Goal: Task Accomplishment & Management: Manage account settings

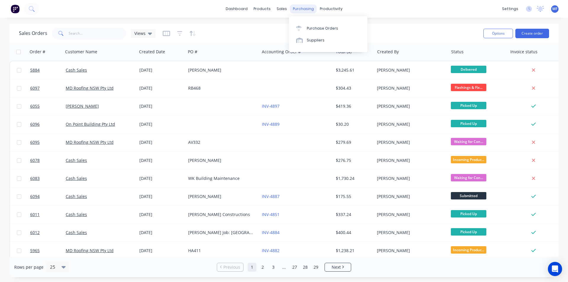
click at [300, 7] on div "purchasing" at bounding box center [303, 8] width 27 height 9
click at [314, 26] on div "Purchase Orders" at bounding box center [322, 28] width 31 height 5
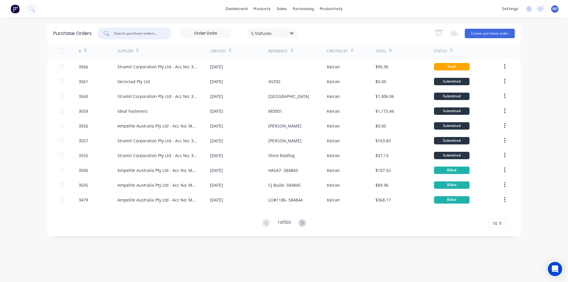
drag, startPoint x: 148, startPoint y: 35, endPoint x: 154, endPoint y: 35, distance: 5.9
click at [148, 35] on input "text" at bounding box center [137, 33] width 49 height 6
click at [302, 10] on div "purchasing" at bounding box center [303, 8] width 27 height 9
click at [311, 29] on div "Purchase Orders" at bounding box center [322, 28] width 31 height 5
click at [139, 30] on input "text" at bounding box center [137, 33] width 49 height 6
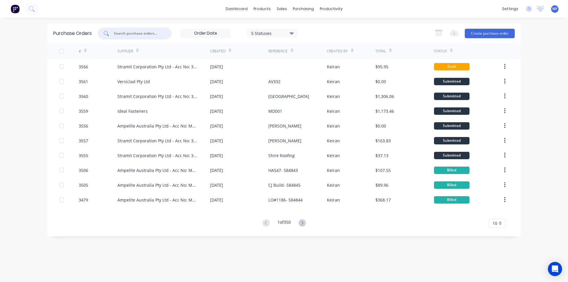
click at [138, 30] on input "text" at bounding box center [137, 33] width 49 height 6
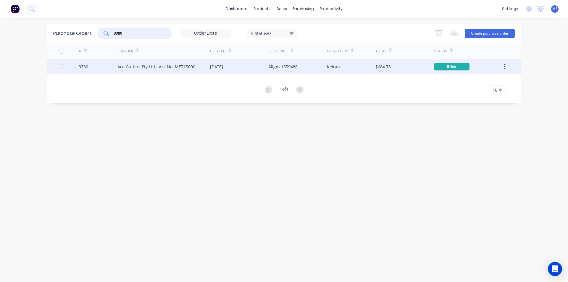
type input "3380"
click at [140, 66] on div "Ace Gutters Pty Ltd - Acc No. MET15000" at bounding box center [156, 67] width 78 height 6
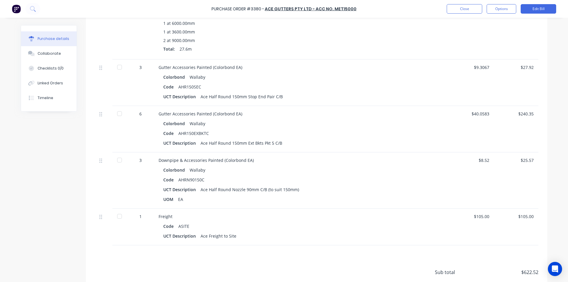
scroll to position [260, 0]
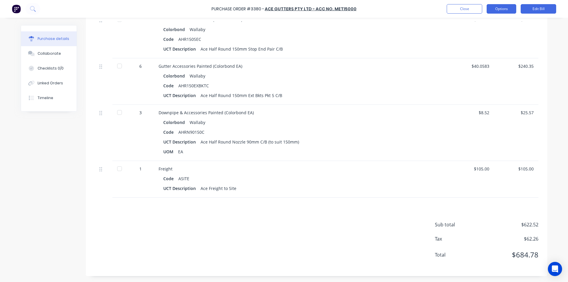
click at [507, 9] on button "Options" at bounding box center [501, 8] width 30 height 9
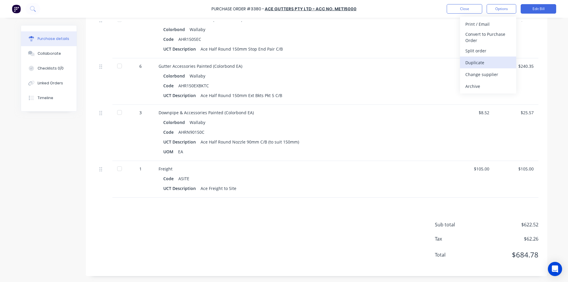
click at [484, 59] on div "Duplicate" at bounding box center [488, 62] width 46 height 9
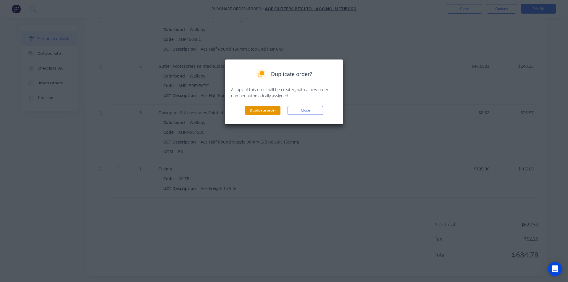
click at [265, 109] on button "Duplicate order" at bounding box center [262, 110] width 35 height 9
type textarea "x"
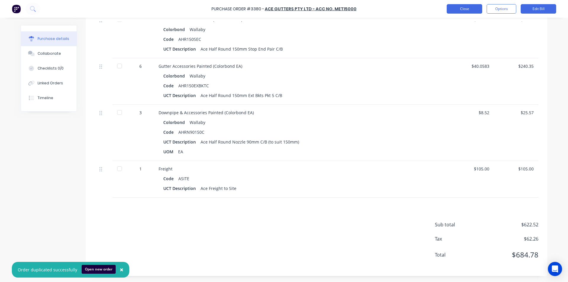
click at [455, 4] on button "Close" at bounding box center [464, 8] width 35 height 9
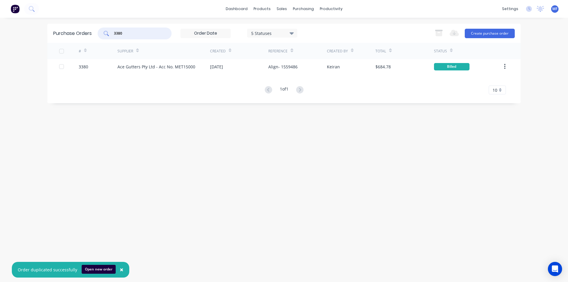
click at [147, 33] on input "3380" at bounding box center [137, 33] width 49 height 6
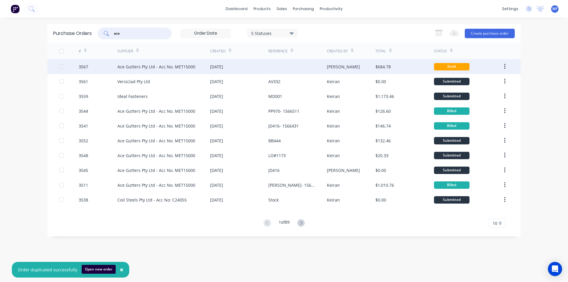
type input "ace"
click at [223, 64] on div "[DATE]" at bounding box center [216, 67] width 13 height 6
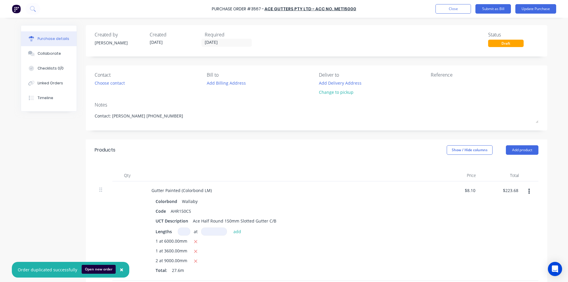
type textarea "x"
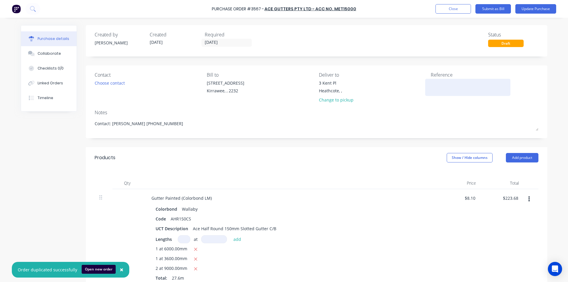
click at [457, 80] on textarea at bounding box center [468, 86] width 74 height 13
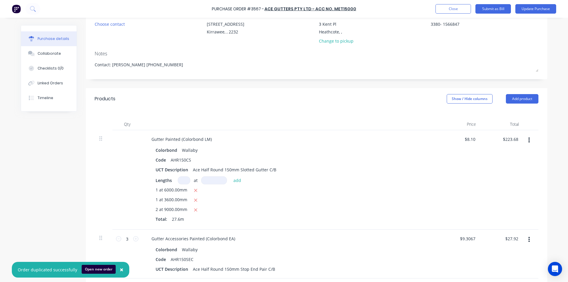
scroll to position [59, 0]
type textarea "3380- 1566847"
type textarea "x"
type textarea "3380- 1566847"
click at [528, 139] on icon "button" at bounding box center [528, 140] width 1 height 7
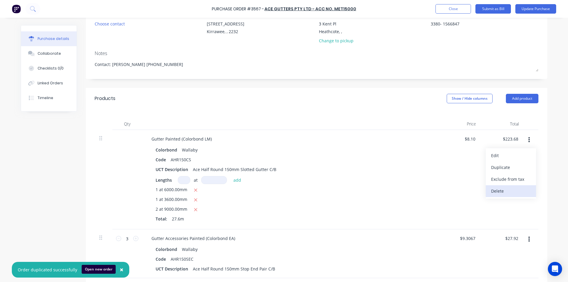
click at [509, 192] on button "Delete" at bounding box center [511, 191] width 50 height 12
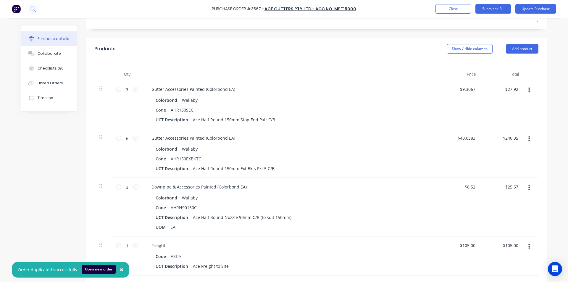
scroll to position [118, 0]
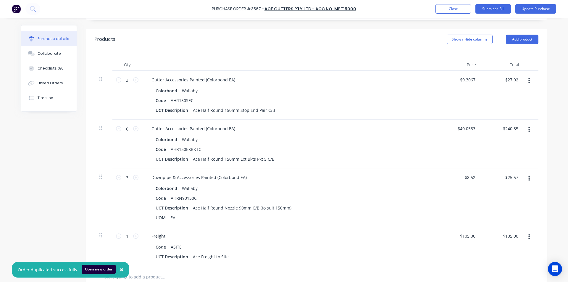
click at [528, 128] on icon "button" at bounding box center [528, 129] width 1 height 5
click at [507, 182] on button "Delete" at bounding box center [511, 181] width 50 height 12
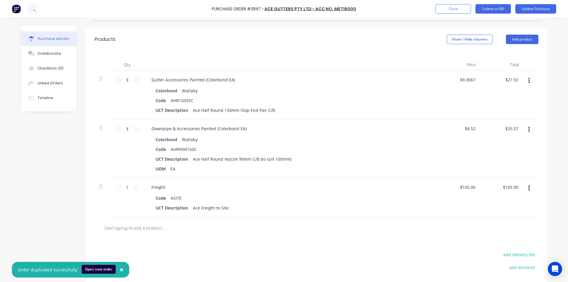
click at [526, 131] on button "button" at bounding box center [529, 129] width 14 height 11
click at [516, 181] on button "Delete" at bounding box center [511, 181] width 50 height 12
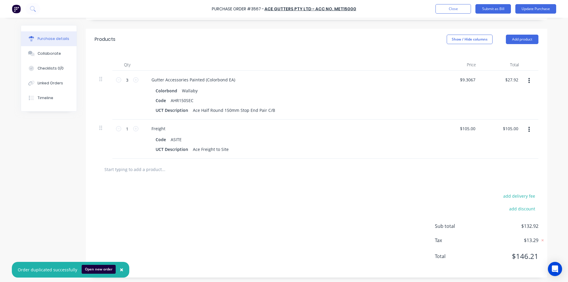
click at [528, 130] on button "button" at bounding box center [529, 129] width 14 height 11
click at [513, 178] on button "Delete" at bounding box center [511, 181] width 50 height 12
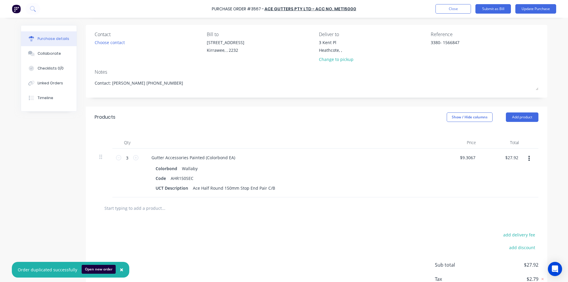
scroll to position [0, 0]
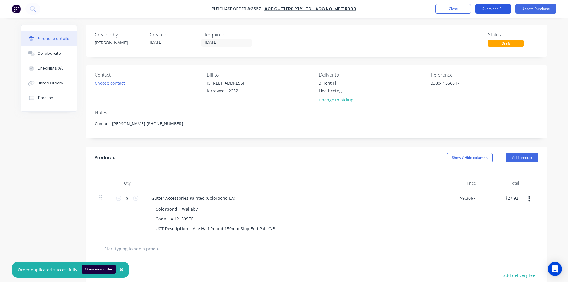
click at [497, 9] on button "Submit as Bill" at bounding box center [492, 8] width 35 height 9
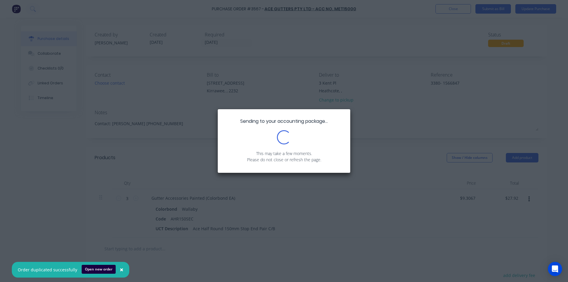
type textarea "x"
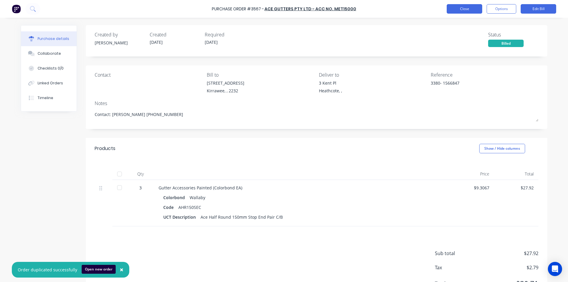
click at [474, 9] on button "Close" at bounding box center [464, 8] width 35 height 9
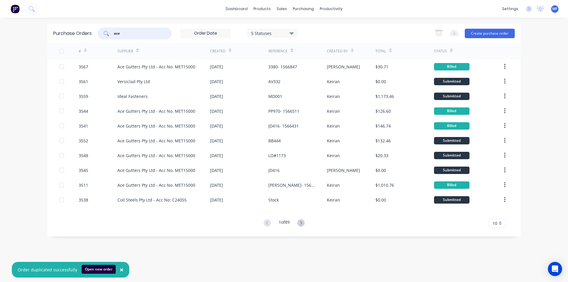
click at [123, 31] on input "ace" at bounding box center [137, 33] width 49 height 6
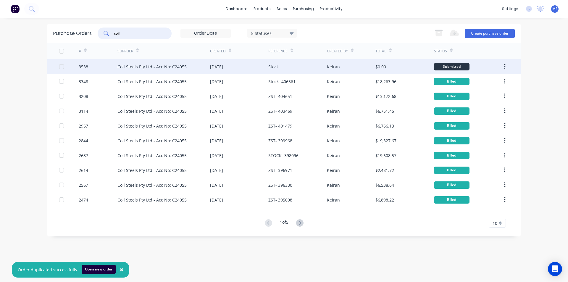
type input "coil"
click at [161, 64] on div "Coil Steels Pty Ltd - Acc No: C24055" at bounding box center [151, 67] width 69 height 6
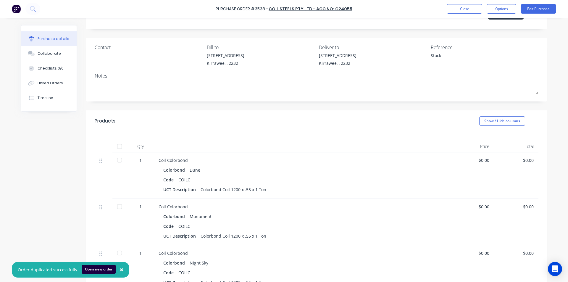
scroll to position [89, 0]
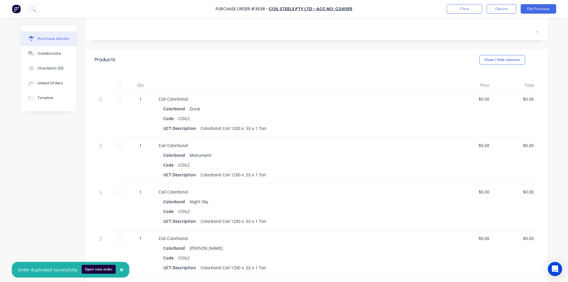
click at [529, 102] on div "$0.00" at bounding box center [516, 99] width 35 height 6
click at [520, 102] on div "$0.00" at bounding box center [516, 99] width 35 height 6
click at [528, 98] on div "$0.00" at bounding box center [516, 99] width 35 height 6
click at [529, 101] on div "$0.00" at bounding box center [516, 99] width 35 height 6
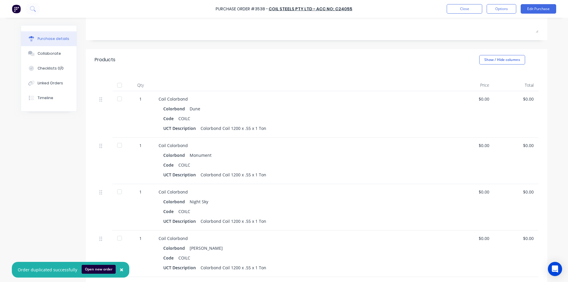
drag, startPoint x: 446, startPoint y: 113, endPoint x: 454, endPoint y: 117, distance: 8.6
click at [447, 113] on div "Coil Colorbond Colorbond Dune Code COILC UCT Description Colorbond Coil 1200 x …" at bounding box center [302, 114] width 296 height 46
click at [528, 98] on div "$0.00" at bounding box center [516, 99] width 35 height 6
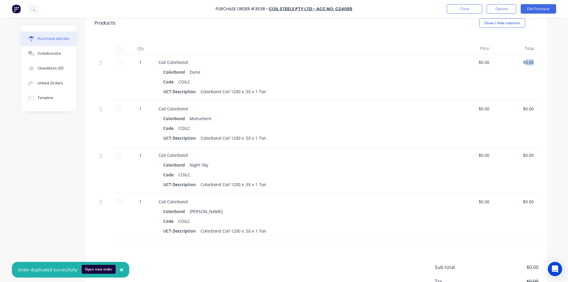
scroll to position [50, 0]
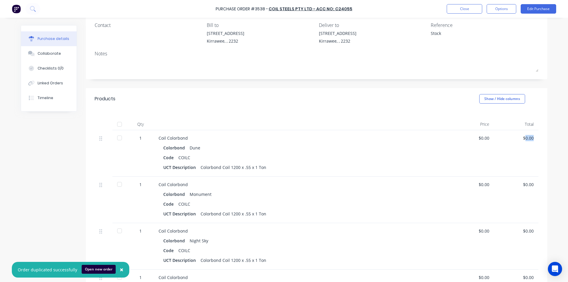
click at [527, 137] on div "$0.00" at bounding box center [516, 138] width 35 height 6
click at [538, 7] on button "Edit Purchase" at bounding box center [537, 8] width 35 height 9
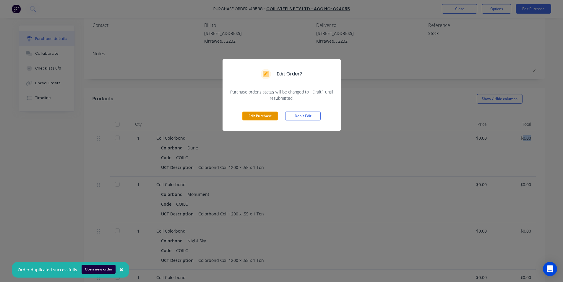
click at [256, 116] on button "Edit Purchase" at bounding box center [260, 115] width 35 height 9
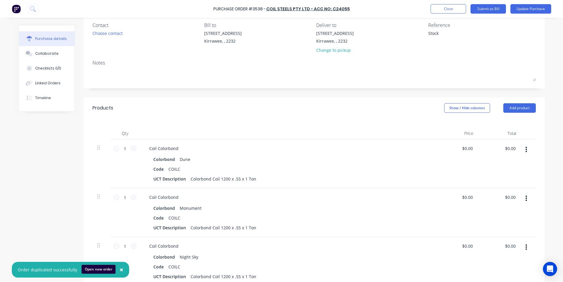
type textarea "x"
click at [447, 38] on textarea "Stock" at bounding box center [468, 36] width 74 height 13
type textarea "Stock- 408305"
type textarea "x"
type textarea "Stock- 408305"
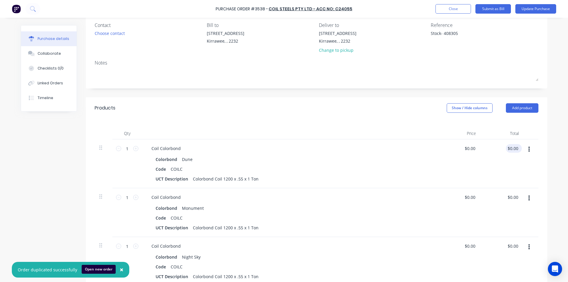
type input "0.00"
click at [514, 151] on input "0.00" at bounding box center [513, 148] width 11 height 9
click at [513, 147] on input "0.00" at bounding box center [513, 148] width 11 height 9
type textarea "x"
click at [513, 147] on input "0.00" at bounding box center [513, 148] width 11 height 9
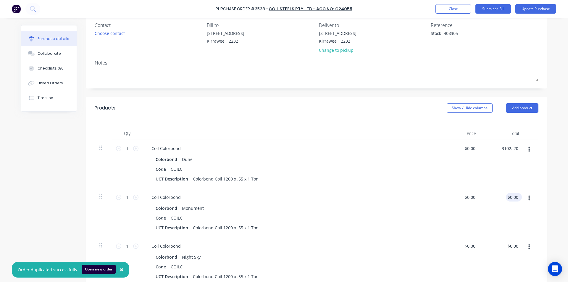
type input "3102..20"
type textarea "x"
type input "$3,102.00"
type input "0.00"
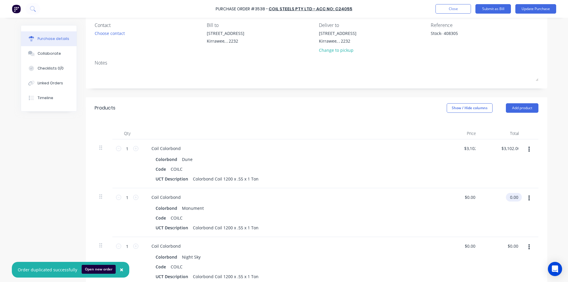
click at [508, 196] on input "0.00" at bounding box center [513, 197] width 14 height 9
type textarea "x"
click at [508, 195] on input "0.00" at bounding box center [513, 197] width 11 height 9
type input "2902.05"
type textarea "x"
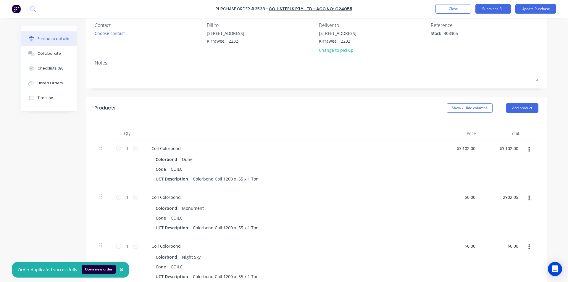
type input "$2,902.05"
click at [502, 208] on div "$2,902.05 2902.05" at bounding box center [502, 212] width 43 height 49
type textarea "x"
type input "0.00"
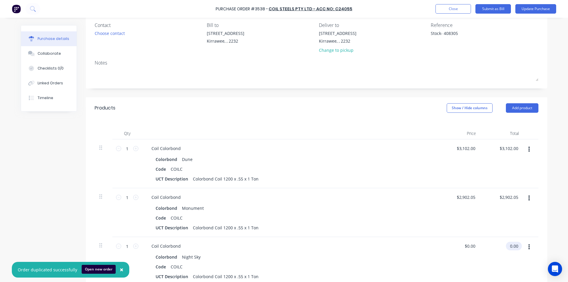
click at [512, 245] on input "0.00" at bounding box center [513, 246] width 14 height 9
type textarea "x"
click at [512, 245] on input "0.00" at bounding box center [513, 246] width 11 height 9
type input "2988.79"
type textarea "x"
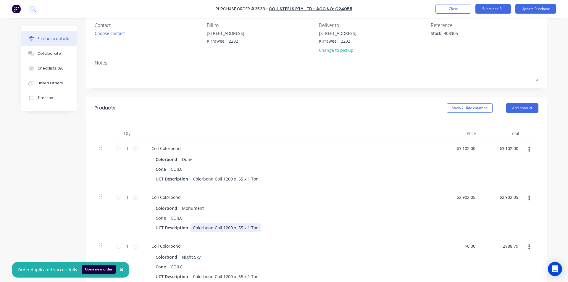
type input "$2,988.79"
click at [328, 226] on div "UCT Description Colorbond Coil 1200 x .55 x 1 Ton" at bounding box center [288, 227] width 271 height 9
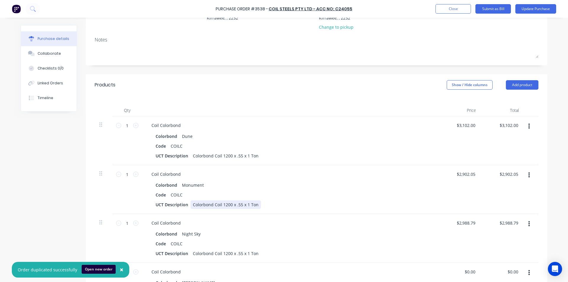
scroll to position [138, 0]
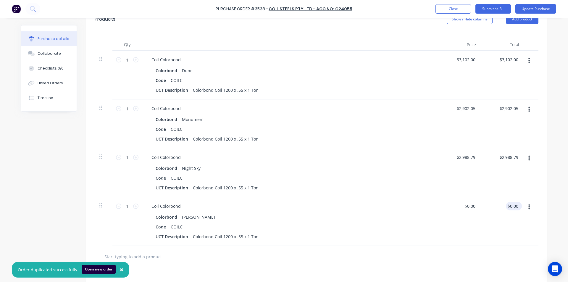
type textarea "x"
type input "0.00"
click at [515, 208] on input "0.00" at bounding box center [513, 206] width 11 height 9
type textarea "x"
click at [515, 208] on input "0.00" at bounding box center [513, 206] width 11 height 9
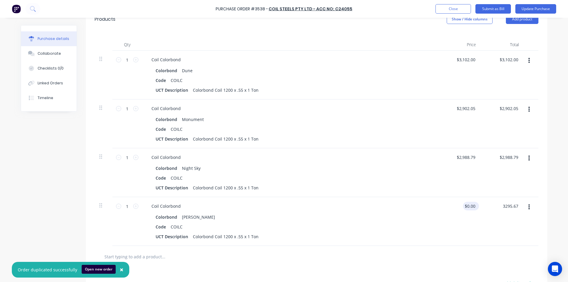
type input "3295.67"
type textarea "x"
type input "3295.67"
type input "$3,295.67"
click at [465, 208] on input "3295.67" at bounding box center [467, 206] width 18 height 9
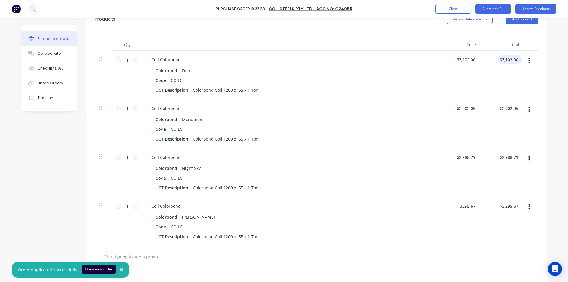
type textarea "x"
type input "3102.00"
type input "$3,295.67"
click at [510, 60] on input "3102.00" at bounding box center [509, 59] width 22 height 9
type textarea "x"
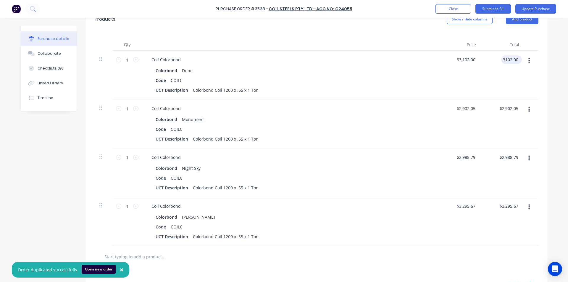
click at [510, 59] on input "3102.00" at bounding box center [510, 59] width 18 height 9
type input "3102.20"
type textarea "x"
type input "$3,102.20"
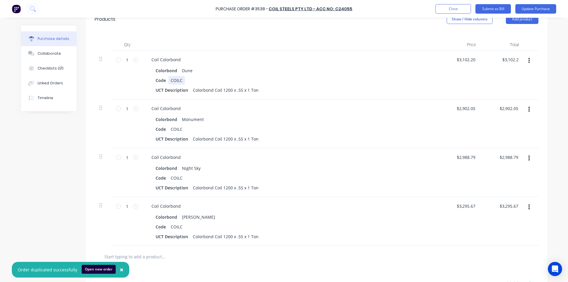
click at [421, 84] on div "Code COILC" at bounding box center [288, 80] width 271 height 9
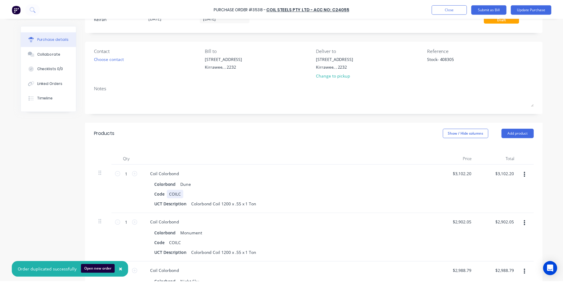
scroll to position [0, 0]
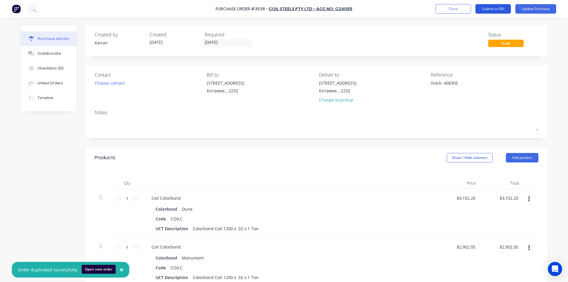
click at [499, 9] on button "Submit as Bill" at bounding box center [492, 8] width 35 height 9
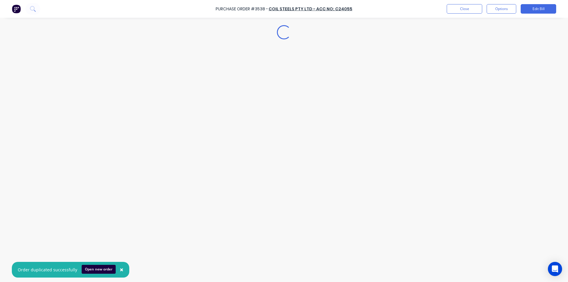
type textarea "x"
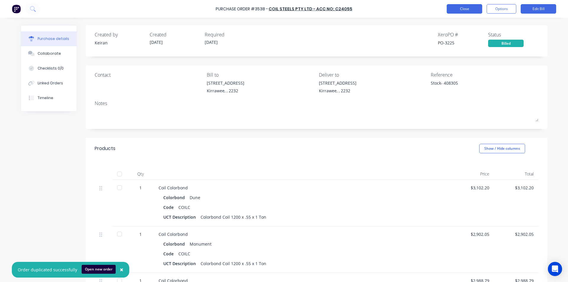
click at [459, 10] on button "Close" at bounding box center [464, 8] width 35 height 9
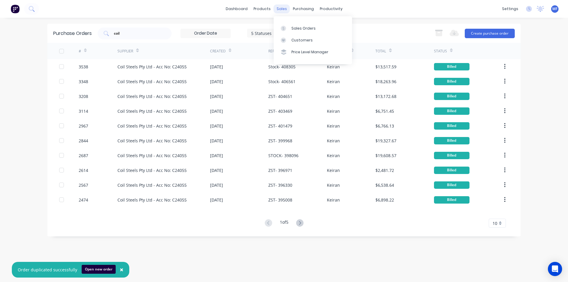
click at [282, 6] on div "sales" at bounding box center [282, 8] width 16 height 9
click at [303, 40] on div "Customers" at bounding box center [301, 40] width 21 height 5
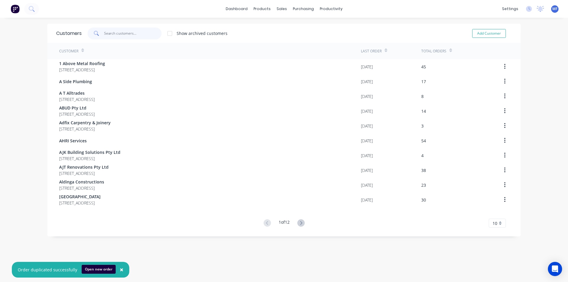
click at [113, 34] on input "text" at bounding box center [133, 34] width 58 height 12
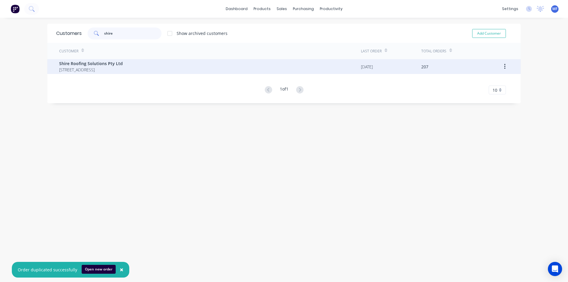
type input "shire"
click at [107, 64] on span "Shire Roofing Solutions Pty Ltd" at bounding box center [91, 63] width 64 height 6
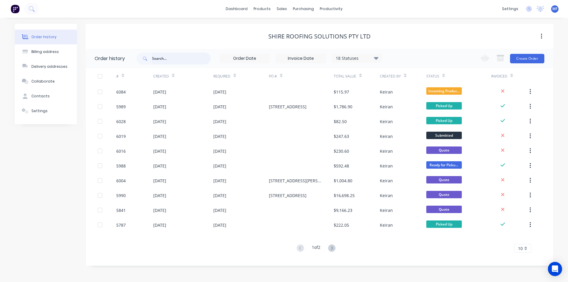
click at [169, 60] on input "text" at bounding box center [181, 59] width 59 height 12
type input "6016"
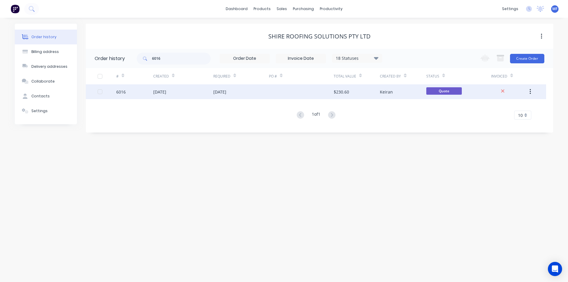
click at [375, 93] on div "$230.60" at bounding box center [357, 91] width 46 height 15
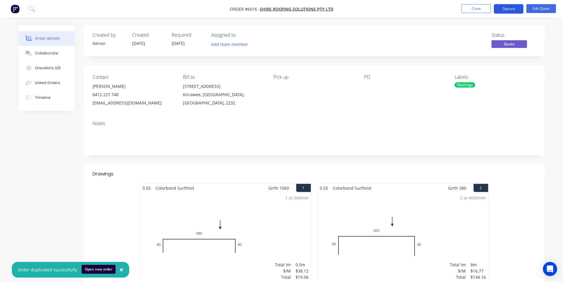
click at [514, 8] on button "Options" at bounding box center [509, 8] width 30 height 9
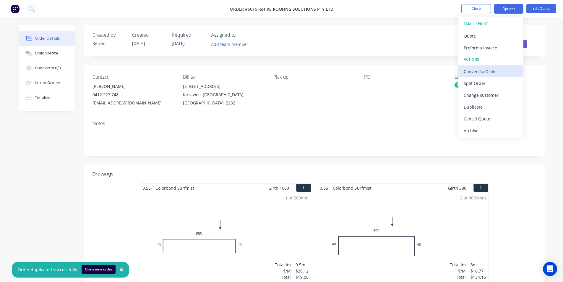
click at [488, 69] on div "Convert to Order" at bounding box center [491, 71] width 54 height 9
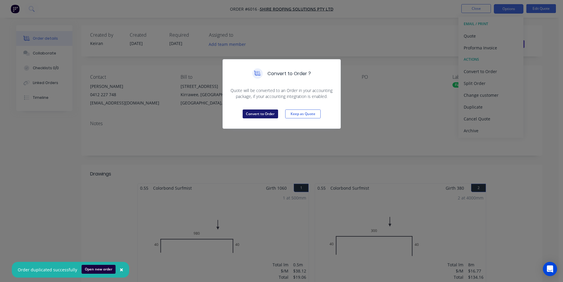
click at [266, 114] on button "Convert to Order" at bounding box center [260, 113] width 35 height 9
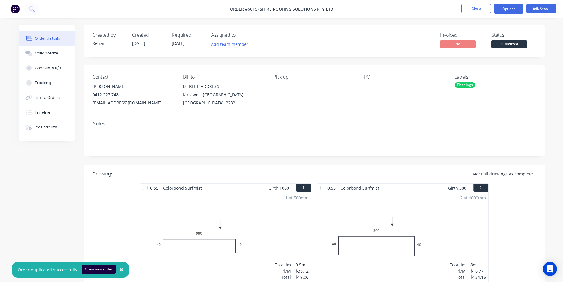
click at [506, 8] on button "Options" at bounding box center [509, 8] width 30 height 9
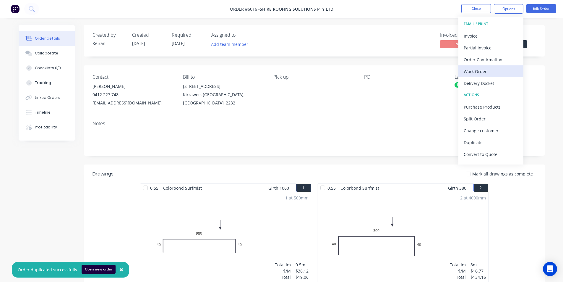
click at [476, 70] on div "Work Order" at bounding box center [491, 71] width 54 height 9
click at [480, 70] on div "Custom" at bounding box center [491, 71] width 54 height 9
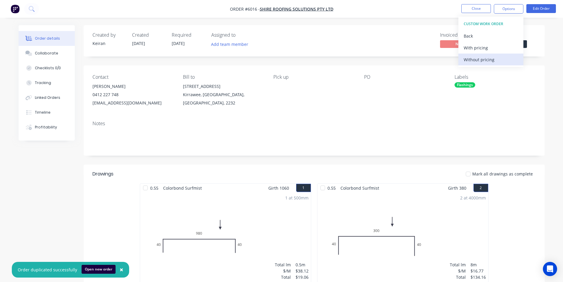
click at [489, 62] on div "Without pricing" at bounding box center [491, 59] width 54 height 9
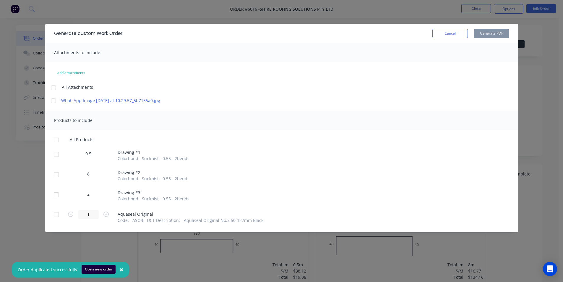
drag, startPoint x: 56, startPoint y: 161, endPoint x: 68, endPoint y: 167, distance: 13.5
click at [56, 160] on div at bounding box center [57, 154] width 12 height 12
click at [54, 179] on div at bounding box center [57, 175] width 12 height 12
click at [56, 200] on div at bounding box center [57, 195] width 12 height 12
click at [500, 34] on button "Generate PDF" at bounding box center [491, 33] width 35 height 9
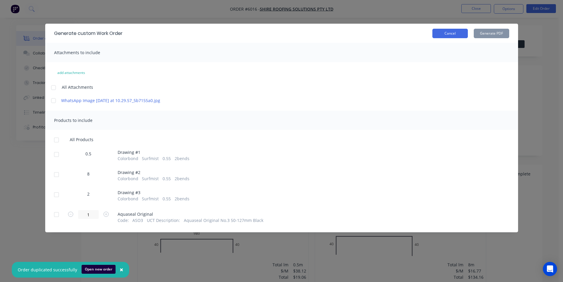
click at [456, 36] on button "Cancel" at bounding box center [450, 33] width 35 height 9
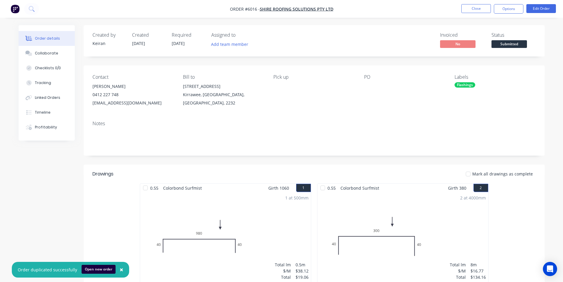
click at [174, 43] on span "[DATE]" at bounding box center [178, 44] width 13 height 6
click at [547, 9] on button "Edit Order" at bounding box center [542, 8] width 30 height 9
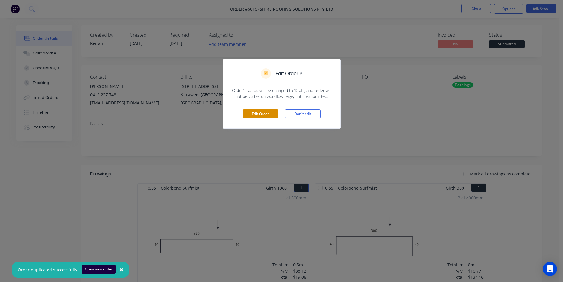
click at [262, 115] on button "Edit Order" at bounding box center [260, 113] width 35 height 9
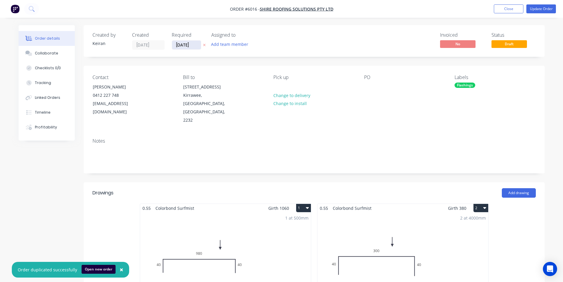
click at [194, 46] on input "[DATE]" at bounding box center [186, 45] width 29 height 9
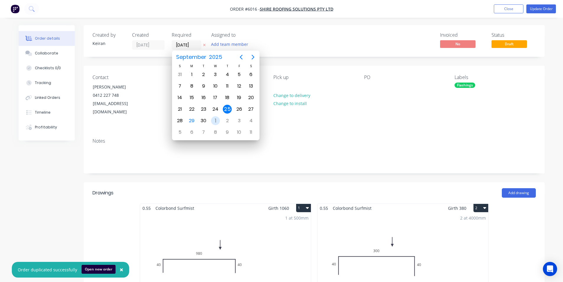
click at [215, 119] on div "1" at bounding box center [215, 120] width 9 height 9
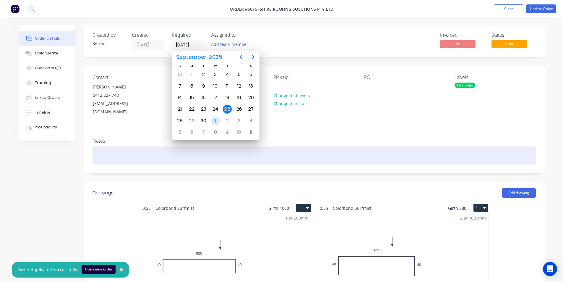
type input "[DATE]"
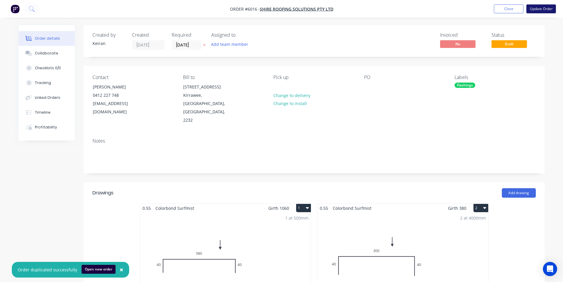
click at [539, 7] on button "Update Order" at bounding box center [542, 8] width 30 height 9
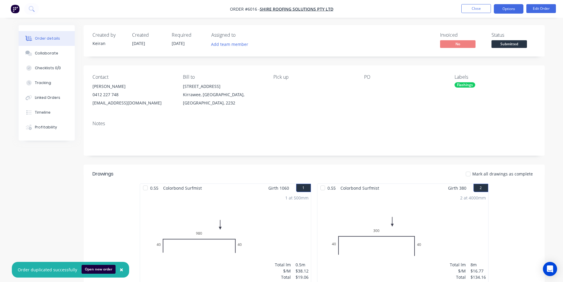
click at [511, 8] on button "Options" at bounding box center [509, 8] width 30 height 9
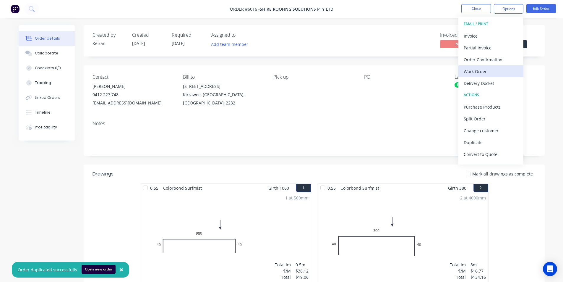
click at [489, 73] on div "Work Order" at bounding box center [491, 71] width 54 height 9
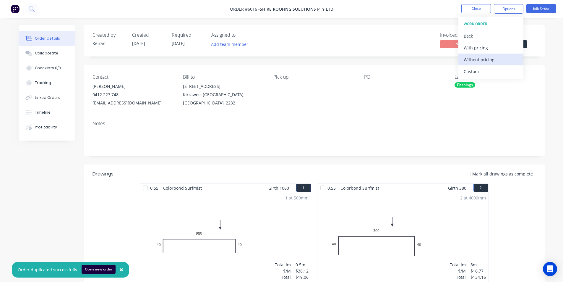
click at [474, 61] on div "Without pricing" at bounding box center [491, 59] width 54 height 9
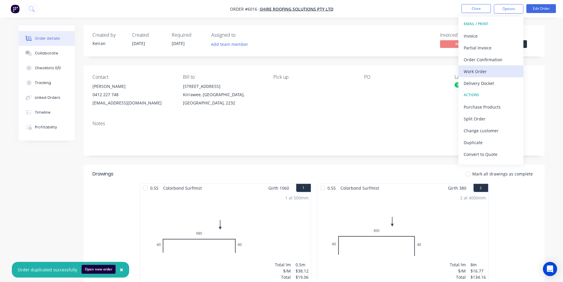
click at [485, 71] on div "Work Order" at bounding box center [491, 71] width 54 height 9
click at [478, 71] on div "Custom" at bounding box center [491, 71] width 54 height 9
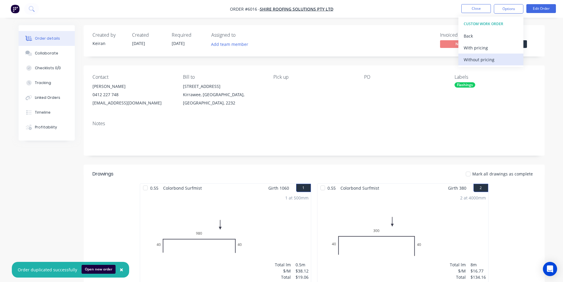
click at [480, 58] on div "Without pricing" at bounding box center [491, 59] width 54 height 9
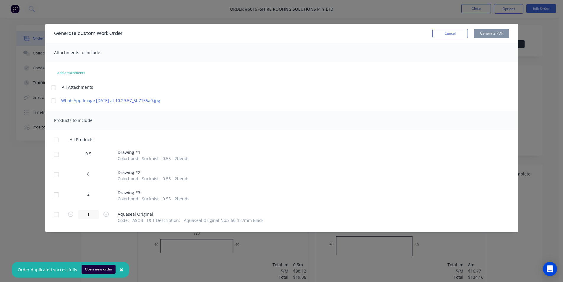
click at [59, 160] on div at bounding box center [57, 154] width 12 height 12
click at [57, 180] on div at bounding box center [57, 175] width 12 height 12
click at [55, 201] on div at bounding box center [57, 195] width 12 height 12
click at [494, 32] on button "Generate PDF" at bounding box center [491, 33] width 35 height 9
click at [452, 31] on button "Cancel" at bounding box center [450, 33] width 35 height 9
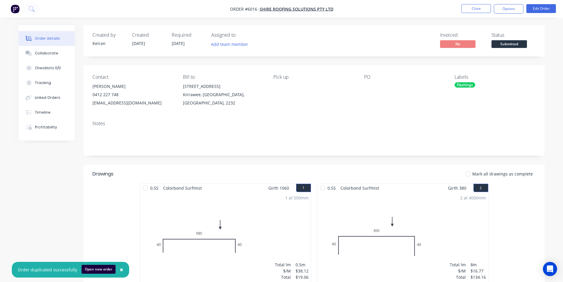
click at [518, 44] on span "Submitted" at bounding box center [509, 43] width 35 height 7
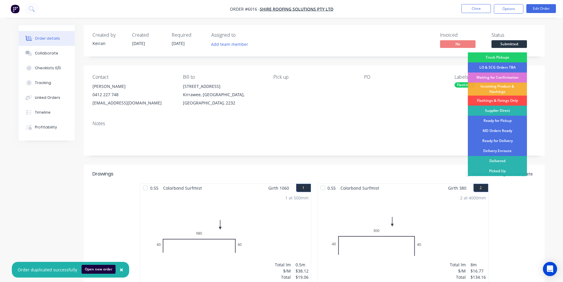
click at [512, 99] on div "Flashings & Fixings Only" at bounding box center [497, 101] width 59 height 10
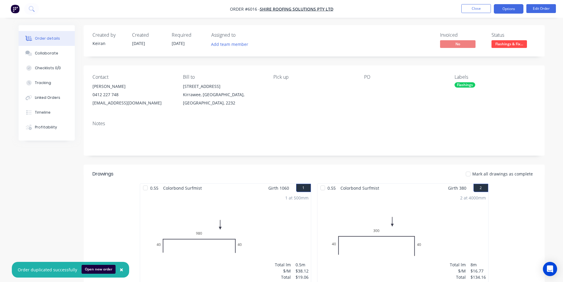
drag, startPoint x: 510, startPoint y: 12, endPoint x: 513, endPoint y: 15, distance: 4.1
click at [511, 12] on button "Options" at bounding box center [509, 8] width 30 height 9
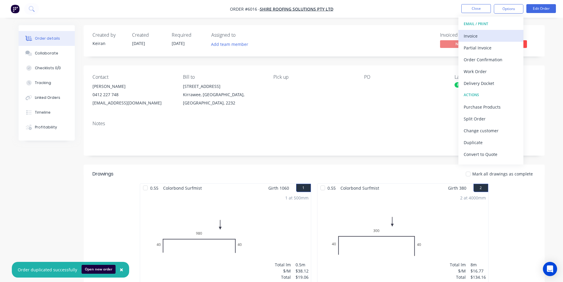
click at [502, 37] on div "Invoice" at bounding box center [491, 36] width 54 height 9
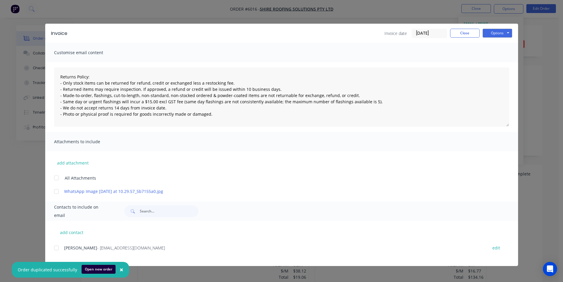
click at [56, 247] on div at bounding box center [57, 248] width 12 height 12
click at [494, 34] on button "Options" at bounding box center [498, 33] width 30 height 9
click at [502, 64] on button "Email" at bounding box center [502, 63] width 38 height 10
type textarea "Returns Policy: - Only stock items can be returned for refund, credit or exchan…"
click at [465, 32] on button "Close" at bounding box center [465, 33] width 30 height 9
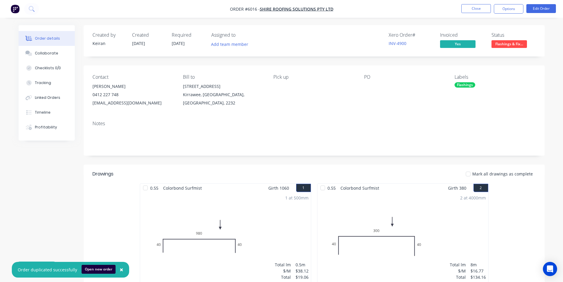
click at [120, 269] on span "×" at bounding box center [122, 269] width 4 height 8
click at [48, 268] on icon "button" at bounding box center [49, 269] width 3 height 3
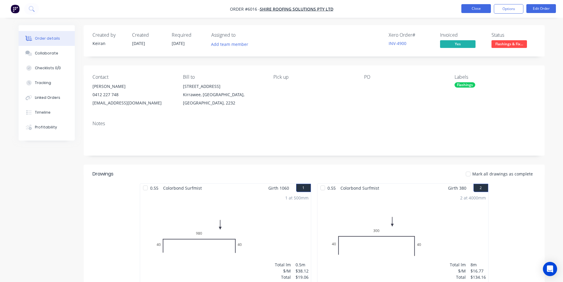
click at [484, 7] on button "Close" at bounding box center [477, 8] width 30 height 9
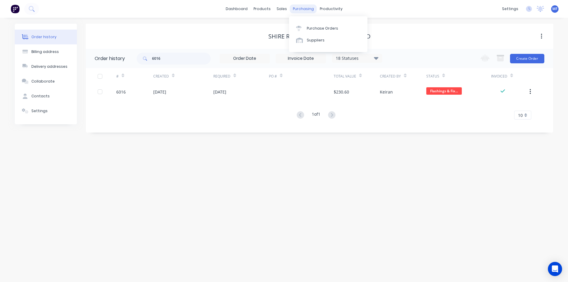
click at [290, 7] on div "purchasing" at bounding box center [303, 8] width 27 height 9
click at [308, 24] on link "Purchase Orders" at bounding box center [328, 28] width 78 height 12
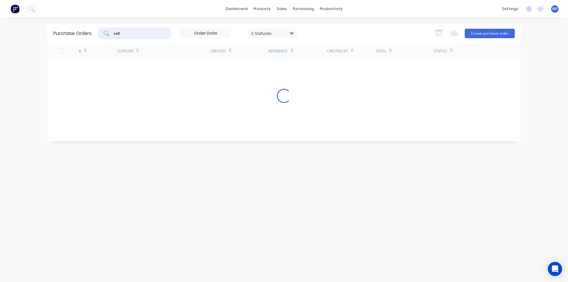
click at [138, 34] on input "coil" at bounding box center [137, 33] width 49 height 6
click at [137, 34] on input "coil" at bounding box center [137, 33] width 49 height 6
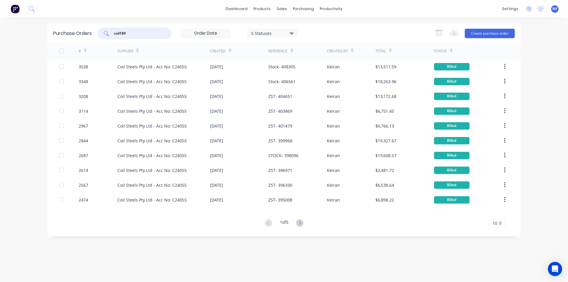
click at [132, 34] on input "coil189" at bounding box center [137, 33] width 49 height 6
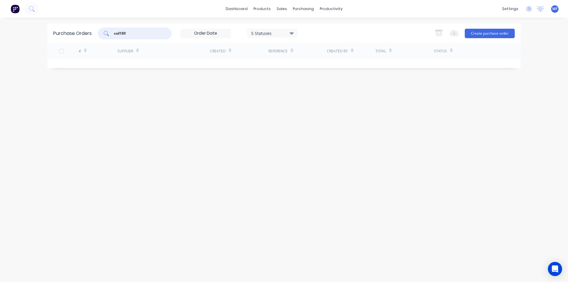
click at [132, 34] on input "coil189" at bounding box center [137, 33] width 49 height 6
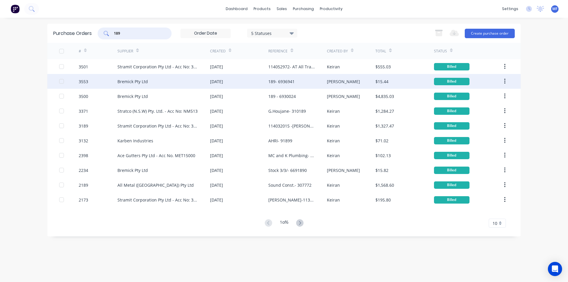
type input "189"
click at [359, 82] on div "[PERSON_NAME]" at bounding box center [351, 81] width 49 height 15
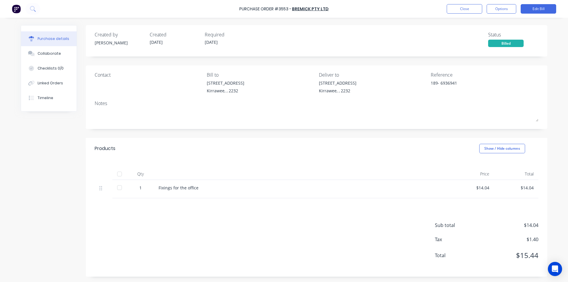
drag, startPoint x: 505, startPoint y: 7, endPoint x: 505, endPoint y: 16, distance: 9.2
click at [505, 7] on button "Options" at bounding box center [501, 8] width 30 height 9
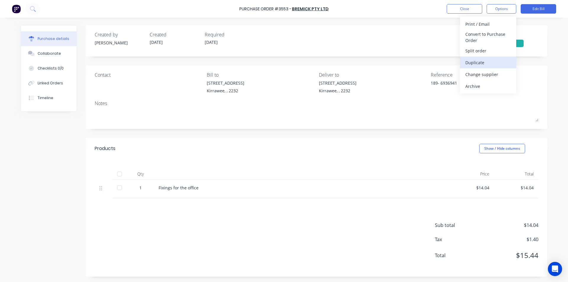
click at [480, 61] on div "Duplicate" at bounding box center [488, 62] width 46 height 9
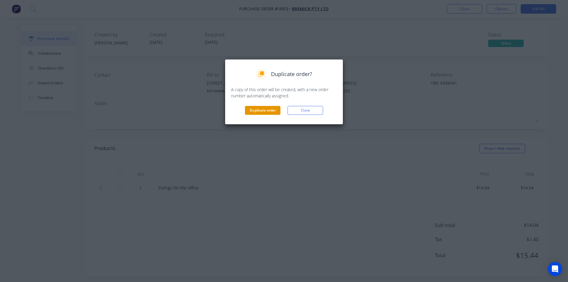
click at [256, 112] on button "Duplicate order" at bounding box center [262, 110] width 35 height 9
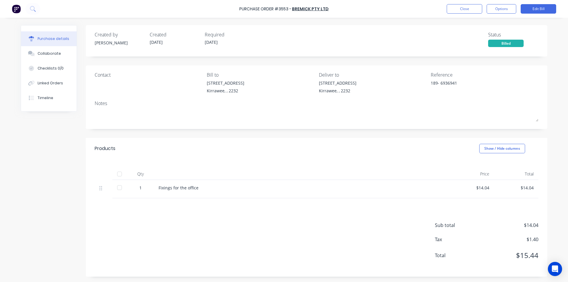
type textarea "x"
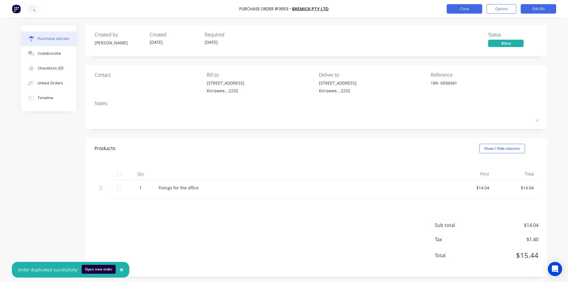
click at [459, 9] on button "Close" at bounding box center [464, 8] width 35 height 9
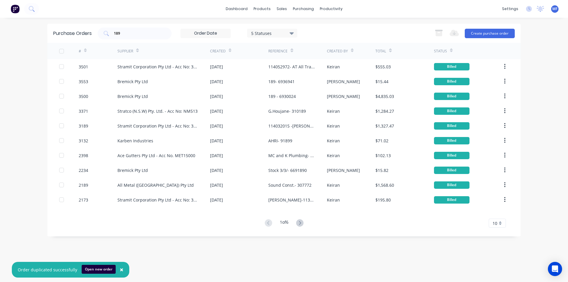
click at [120, 270] on span "×" at bounding box center [122, 269] width 4 height 8
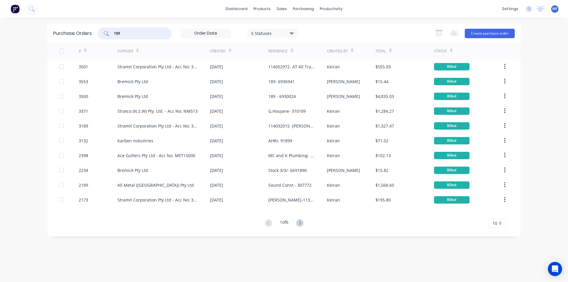
click at [131, 30] on div "189" at bounding box center [135, 34] width 74 height 12
type input "1"
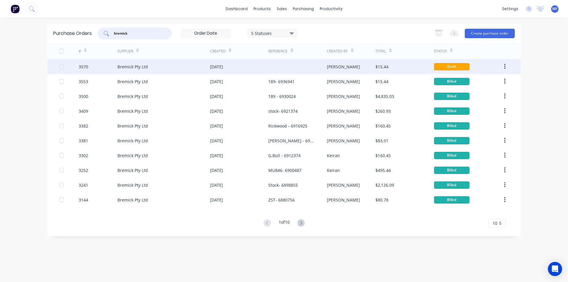
type input "bremick"
click at [237, 62] on div "[DATE]" at bounding box center [239, 66] width 58 height 15
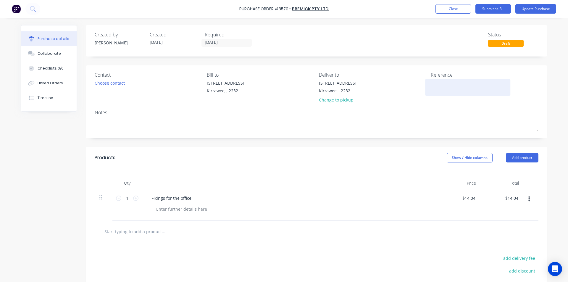
click at [435, 88] on textarea at bounding box center [468, 86] width 74 height 13
type textarea "189 - 693754"
type textarea "x"
type textarea "189 - 6937524"
type textarea "x"
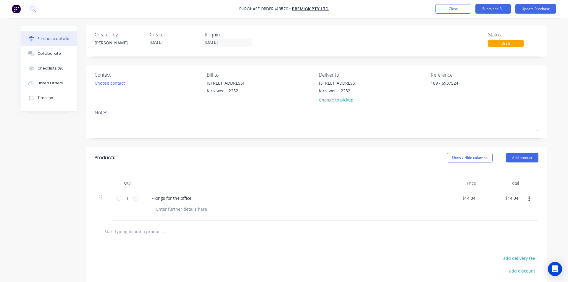
type textarea "189 - 6937524"
click at [404, 219] on div "Fixings for the office" at bounding box center [290, 205] width 296 height 32
type textarea "x"
type input "14.04"
click at [510, 197] on input "14.04" at bounding box center [513, 198] width 14 height 9
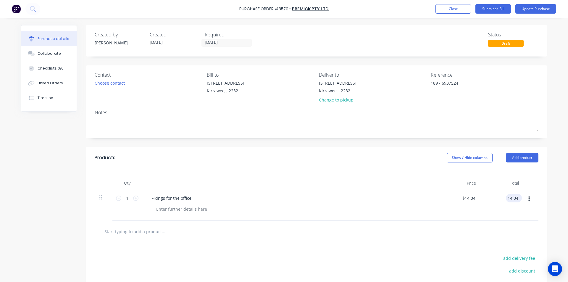
type textarea "x"
click at [510, 197] on input "14.04" at bounding box center [513, 198] width 14 height 9
type input "7.87"
type textarea "x"
type input "$7.87"
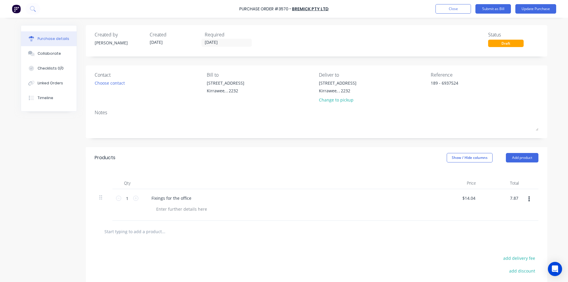
type input "$7.87"
click at [358, 223] on div at bounding box center [317, 232] width 444 height 22
click at [495, 8] on button "Submit as Bill" at bounding box center [492, 8] width 35 height 9
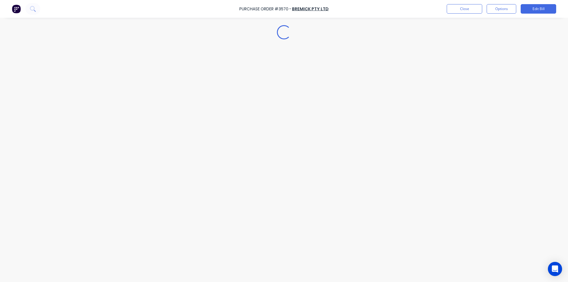
type textarea "x"
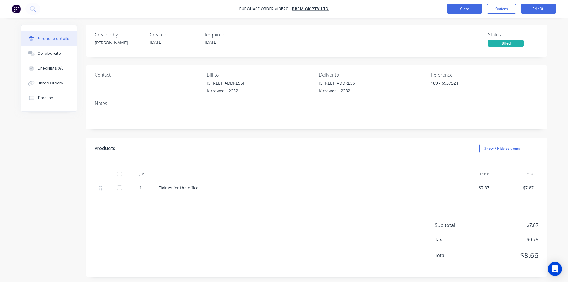
click at [459, 10] on button "Close" at bounding box center [464, 8] width 35 height 9
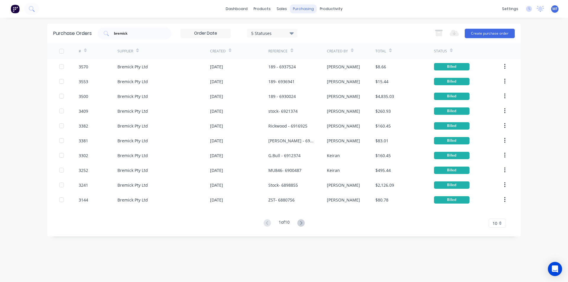
click at [303, 8] on div "purchasing" at bounding box center [303, 8] width 27 height 9
click at [313, 28] on div "Purchase Orders" at bounding box center [322, 28] width 31 height 5
click at [136, 34] on input "bremick" at bounding box center [137, 33] width 49 height 6
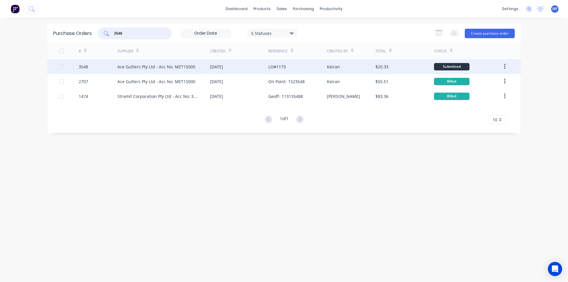
type input "3548"
click at [168, 67] on div "Ace Gutters Pty Ltd - Acc No. MET15000" at bounding box center [156, 67] width 78 height 6
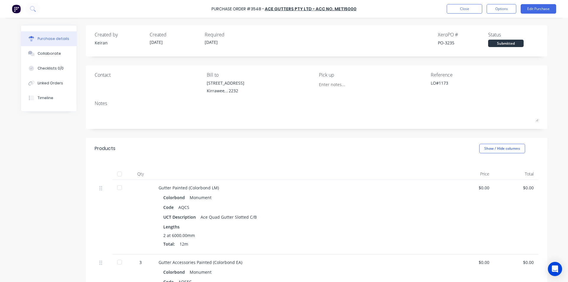
click at [358, 140] on div "Products Show / Hide columns" at bounding box center [316, 148] width 461 height 21
click at [536, 8] on button "Edit Purchase" at bounding box center [537, 8] width 35 height 9
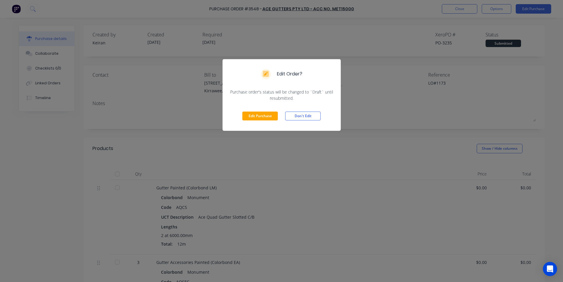
drag, startPoint x: 256, startPoint y: 115, endPoint x: 300, endPoint y: 117, distance: 43.8
click at [256, 115] on button "Edit Purchase" at bounding box center [260, 115] width 35 height 9
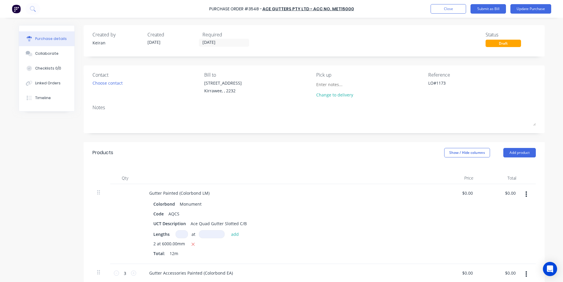
type textarea "x"
click at [473, 83] on textarea "LO#1173" at bounding box center [468, 86] width 74 height 13
type textarea "LO#1173 - 1567071"
type textarea "x"
type textarea "LO#1173 - 1567071"
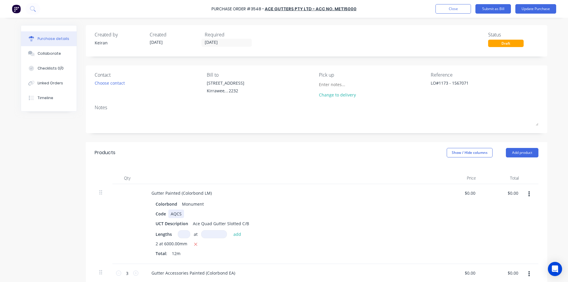
click at [390, 217] on div "Code AQCS" at bounding box center [288, 213] width 271 height 9
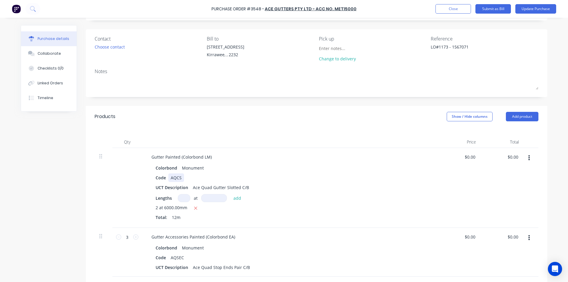
scroll to position [89, 0]
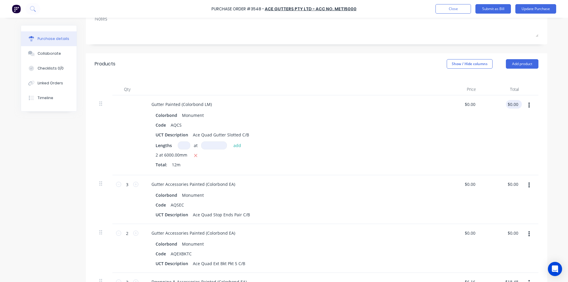
type textarea "x"
type input "0.00"
click at [512, 104] on input "0.00" at bounding box center [513, 104] width 14 height 9
type textarea "x"
click at [512, 104] on input "0.00" at bounding box center [513, 104] width 14 height 9
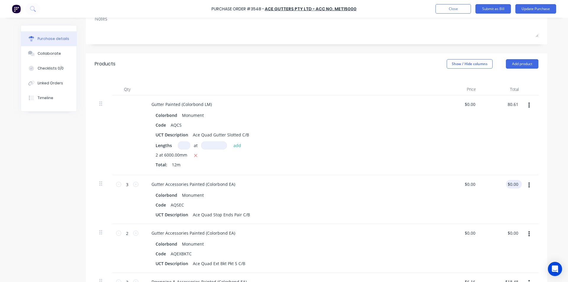
type input "80.61"
type textarea "x"
type input "$6.7175"
type input "$80.61"
type input "0.00"
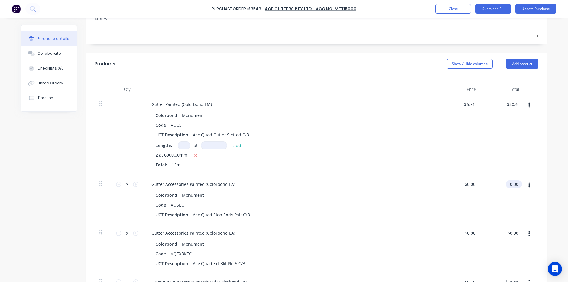
click at [507, 184] on input "0.00" at bounding box center [513, 184] width 14 height 9
type textarea "x"
click at [508, 184] on input "0.00" at bounding box center [513, 184] width 11 height 9
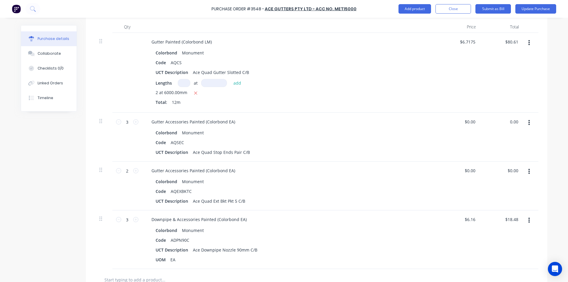
scroll to position [177, 0]
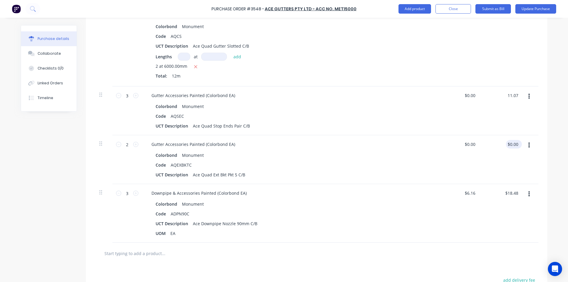
type input "11.07"
type textarea "x"
type input "$3.69"
type input "$11.07"
type input "0.00"
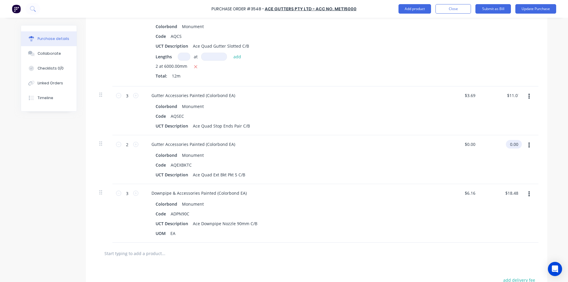
click at [512, 144] on input "0.00" at bounding box center [513, 144] width 14 height 9
click at [513, 145] on input "0.00" at bounding box center [513, 144] width 11 height 9
type textarea "x"
click at [514, 145] on input "0.00" at bounding box center [513, 144] width 11 height 9
type input "18.17"
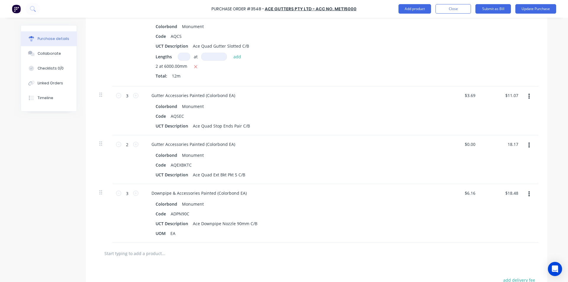
type textarea "x"
type input "$9.085"
type input "$18.17"
click at [505, 185] on div "$18.48 $18.48" at bounding box center [502, 213] width 43 height 59
type textarea "x"
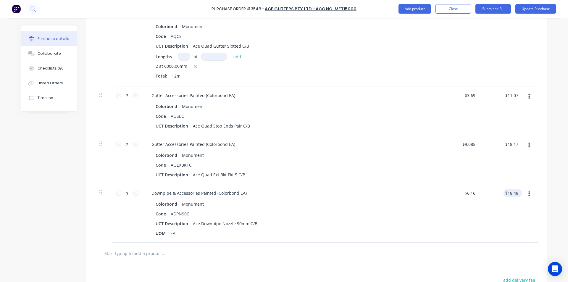
type input "18.48"
click at [513, 194] on input "18.48" at bounding box center [511, 193] width 16 height 9
type textarea "x"
click at [513, 194] on input "18.48" at bounding box center [513, 193] width 14 height 9
type input "19.38"
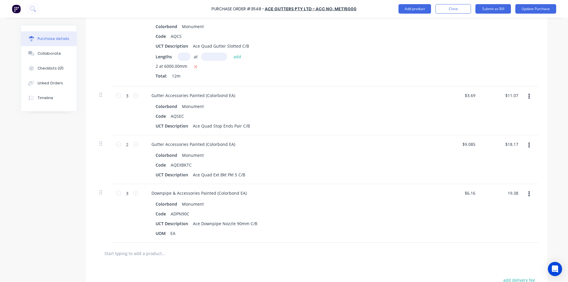
type textarea "x"
type input "$6.46"
type input "$19.38"
click at [310, 189] on div "Downpipe & Accessories Painted (Colorbond EA)" at bounding box center [290, 193] width 286 height 9
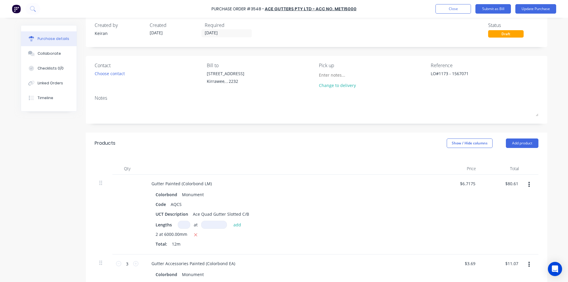
scroll to position [0, 0]
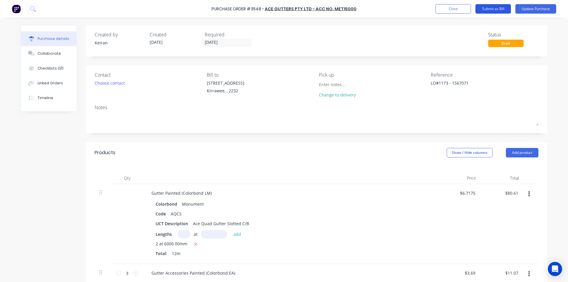
click at [497, 8] on button "Submit as Bill" at bounding box center [492, 8] width 35 height 9
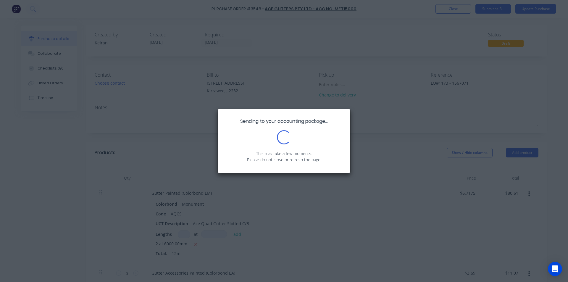
type textarea "x"
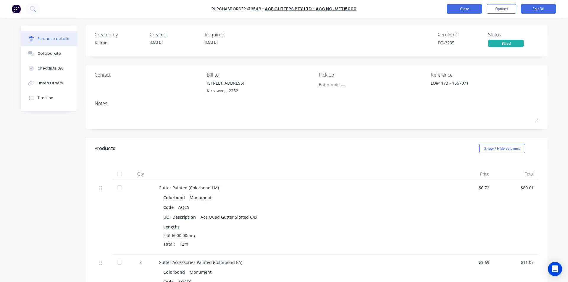
click at [469, 7] on button "Close" at bounding box center [464, 8] width 35 height 9
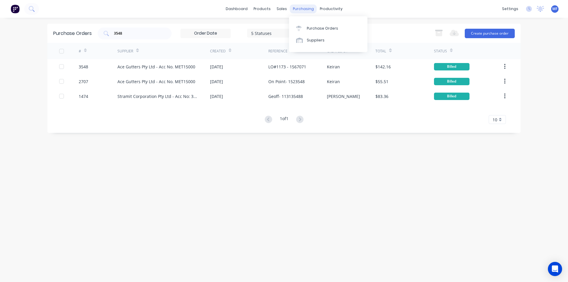
click at [300, 9] on div "purchasing" at bounding box center [303, 8] width 27 height 9
click at [306, 25] on link "Purchase Orders" at bounding box center [328, 28] width 78 height 12
click at [146, 28] on div "3548" at bounding box center [135, 34] width 74 height 12
type input "3"
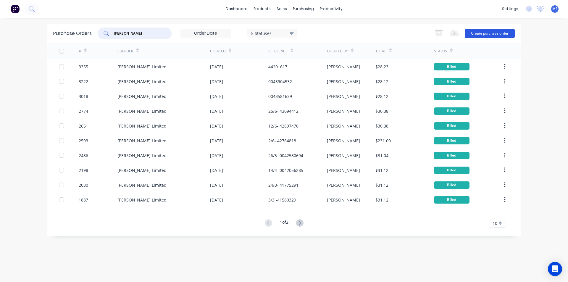
type input "[PERSON_NAME]"
click at [494, 34] on button "Create purchase order" at bounding box center [490, 33] width 50 height 9
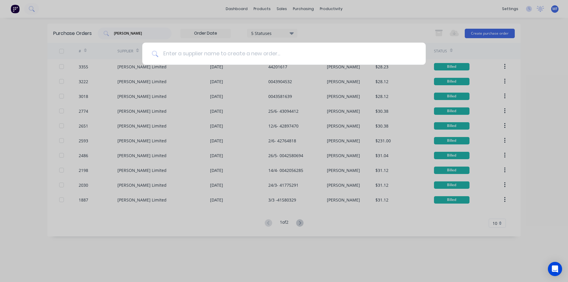
click at [187, 54] on input at bounding box center [287, 54] width 258 height 22
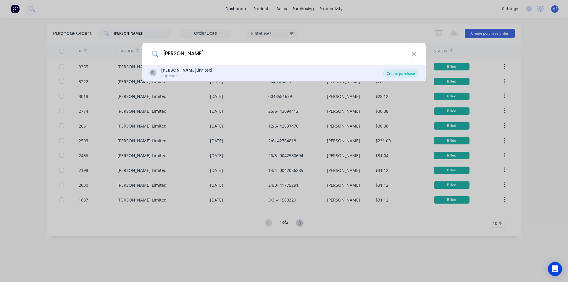
type input "[PERSON_NAME]"
click at [397, 74] on div "Create purchase" at bounding box center [400, 73] width 35 height 8
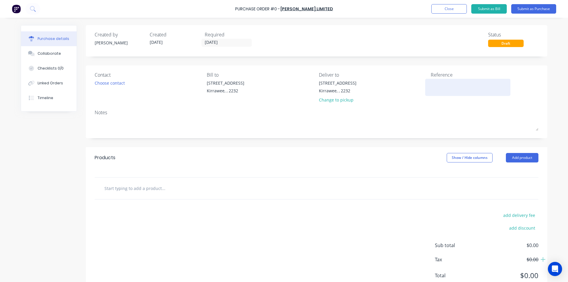
click at [455, 87] on textarea at bounding box center [468, 86] width 74 height 13
type textarea "0044"
type textarea "x"
type textarea "00444"
type textarea "x"
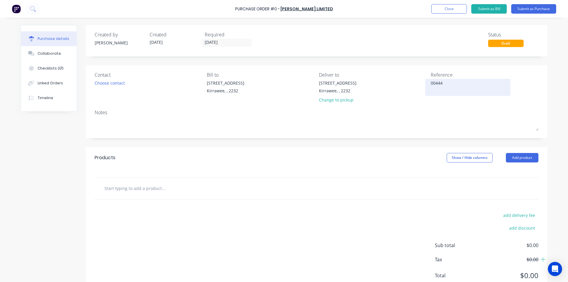
type textarea "004445"
type textarea "x"
type textarea "0044457"
type textarea "x"
type textarea "00444574"
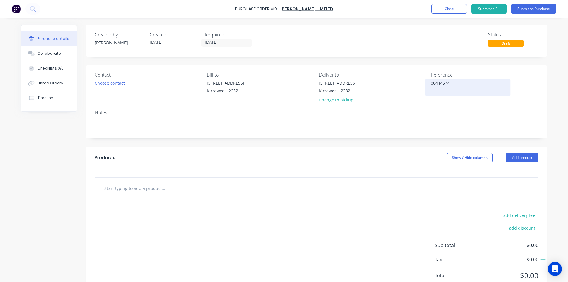
type textarea "x"
type textarea "004445740"
type textarea "x"
type textarea "0044457402"
type textarea "x"
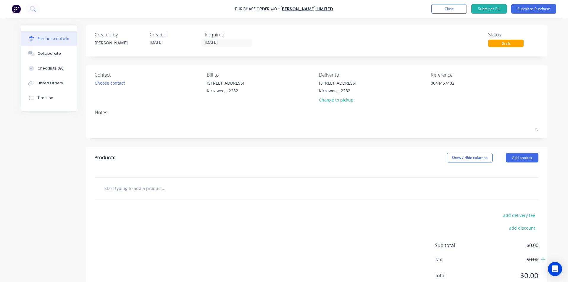
type textarea "0044457402"
click at [148, 187] on input "text" at bounding box center [163, 188] width 118 height 12
type textarea "x"
type input "l"
type textarea "x"
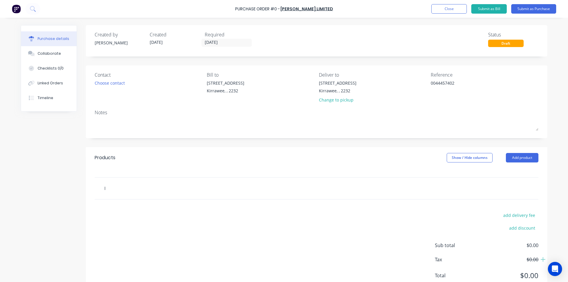
type input "lp"
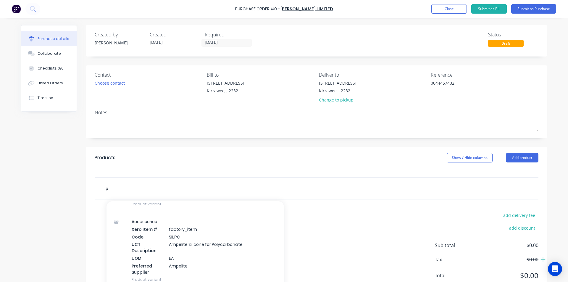
scroll to position [444, 0]
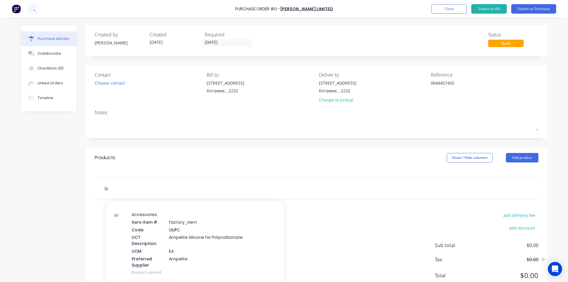
type textarea "x"
type input "lp"
type textarea "x"
type input "lp g"
type textarea "x"
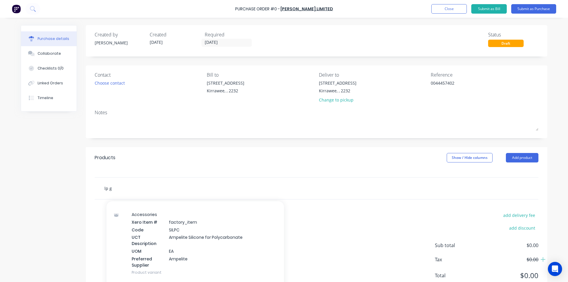
type input "lp ga"
type textarea "x"
type input "lp gas"
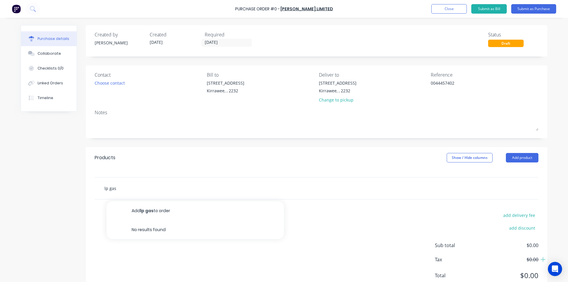
click at [156, 193] on input "lp gas" at bounding box center [163, 188] width 118 height 12
type textarea "x"
type input "g"
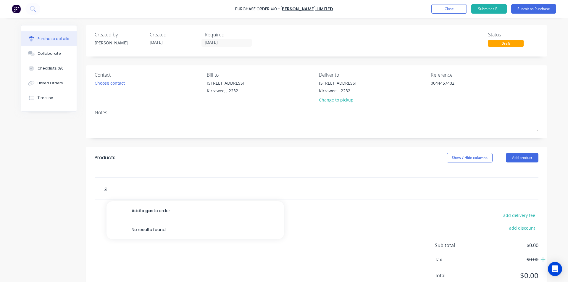
type textarea "x"
type input "ga"
type textarea "x"
type input "gas"
type textarea "x"
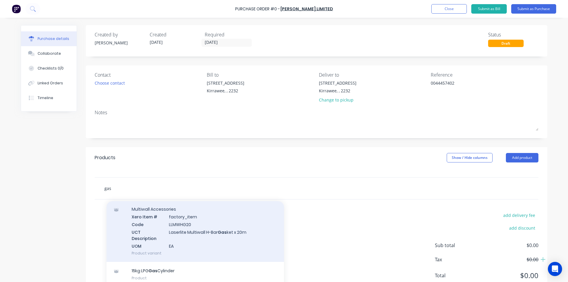
scroll to position [122, 0]
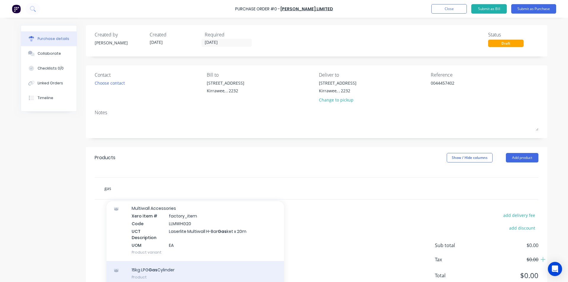
type input "gas"
click at [185, 270] on div "15kg LPG Gas Cylinder Product" at bounding box center [194, 273] width 177 height 25
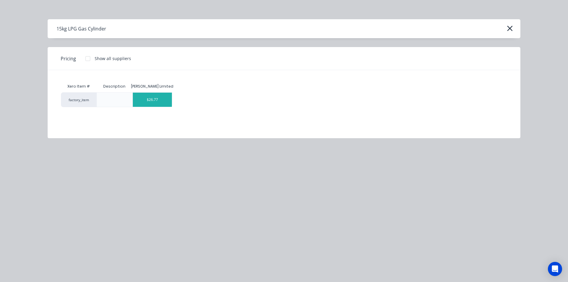
click at [156, 103] on div "$26.77" at bounding box center [152, 100] width 39 height 14
type textarea "x"
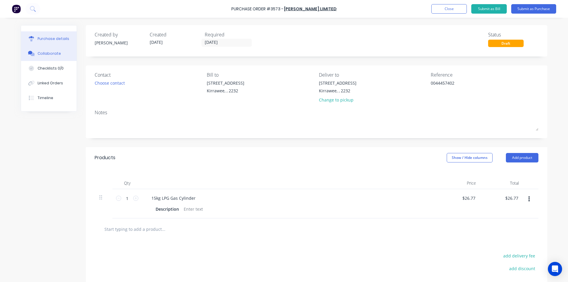
click at [48, 51] on div "Collaborate" at bounding box center [49, 53] width 23 height 5
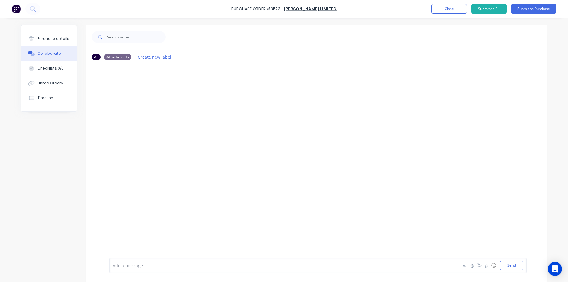
click at [139, 263] on div at bounding box center [267, 265] width 308 height 6
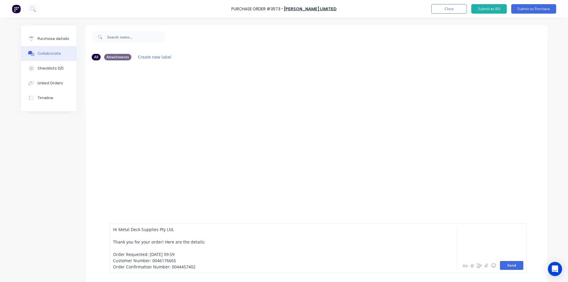
click at [511, 269] on button "Send" at bounding box center [511, 265] width 23 height 9
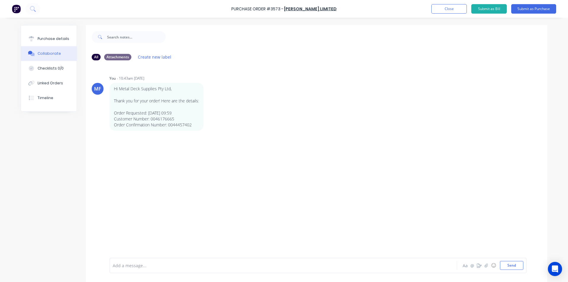
drag, startPoint x: 332, startPoint y: 141, endPoint x: 326, endPoint y: 149, distance: 9.9
click at [332, 141] on div "MF You - 10:43am [DATE] Hi Metal Deck Supplies Pty Ltd, Thank you for your orde…" at bounding box center [316, 161] width 461 height 193
click at [41, 42] on button "Purchase details" at bounding box center [49, 38] width 56 height 15
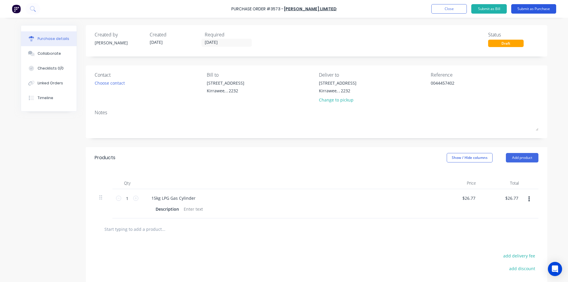
click at [539, 10] on button "Submit as Purchase" at bounding box center [533, 8] width 45 height 9
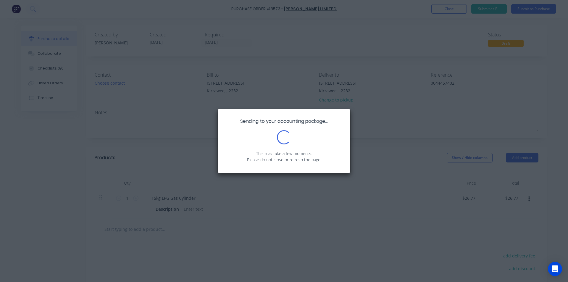
type textarea "x"
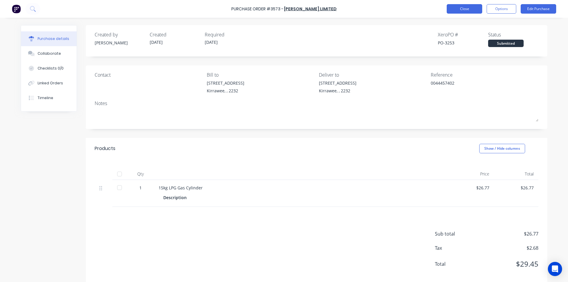
click at [469, 8] on button "Close" at bounding box center [464, 8] width 35 height 9
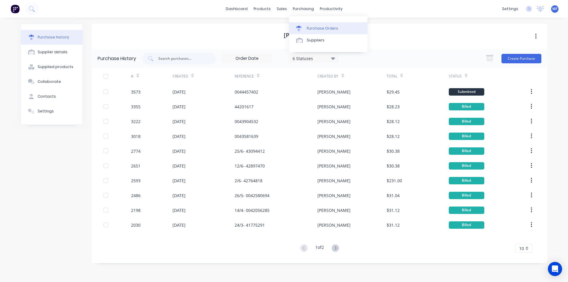
click at [319, 26] on div "Purchase Orders" at bounding box center [322, 28] width 31 height 5
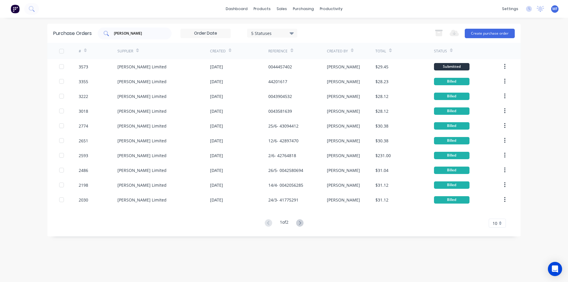
click at [135, 34] on input "[PERSON_NAME]" at bounding box center [137, 33] width 49 height 6
click at [134, 34] on input "[PERSON_NAME]" at bounding box center [137, 33] width 49 height 6
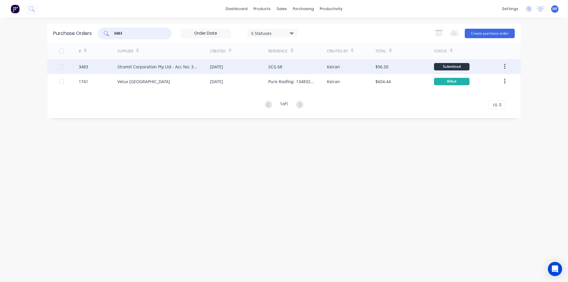
type input "3483"
click at [140, 65] on div "Stramit Corporation Pty Ltd - Acc No: 32915" at bounding box center [157, 67] width 81 height 6
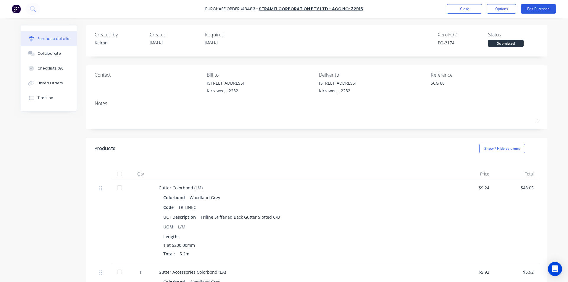
click at [537, 6] on button "Edit Purchase" at bounding box center [537, 8] width 35 height 9
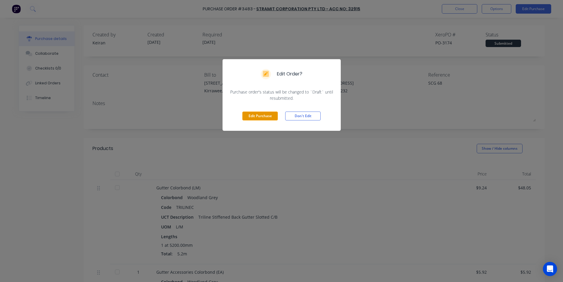
click at [258, 112] on button "Edit Purchase" at bounding box center [260, 115] width 35 height 9
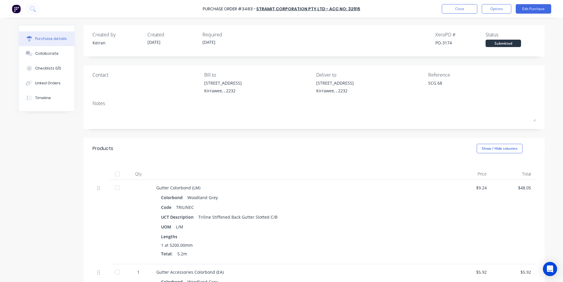
type textarea "x"
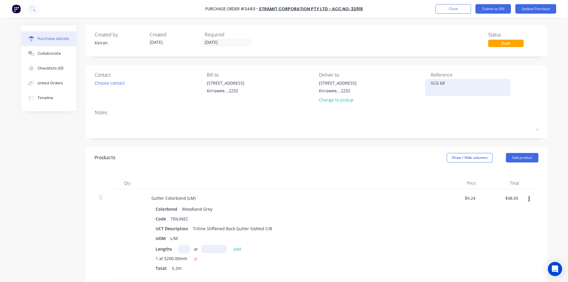
click at [431, 83] on textarea "SCG 68" at bounding box center [468, 86] width 74 height 13
type textarea "114053774 - SCG 68"
type textarea "x"
type textarea "114053774 - SCG 68"
click at [395, 205] on div "Colorbond Woodland Grey" at bounding box center [290, 209] width 269 height 9
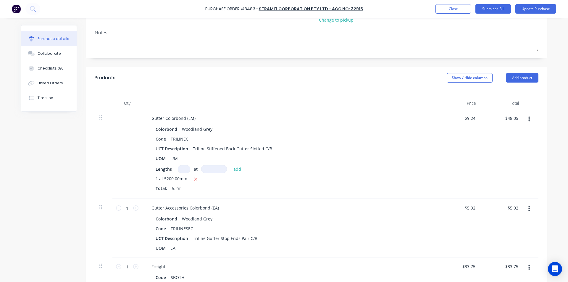
scroll to position [89, 0]
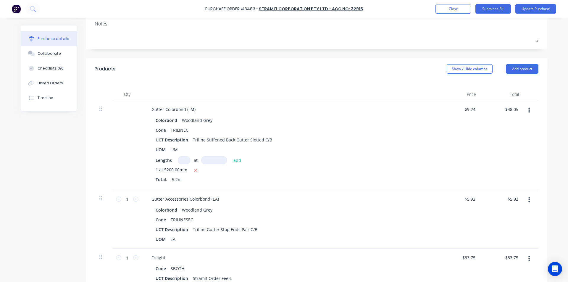
click at [504, 104] on div "$48.05 $48.05" at bounding box center [502, 145] width 43 height 90
type textarea "x"
type input "48.05"
click at [512, 110] on input "48.05" at bounding box center [513, 109] width 14 height 9
click at [513, 110] on input "48.05" at bounding box center [513, 109] width 14 height 9
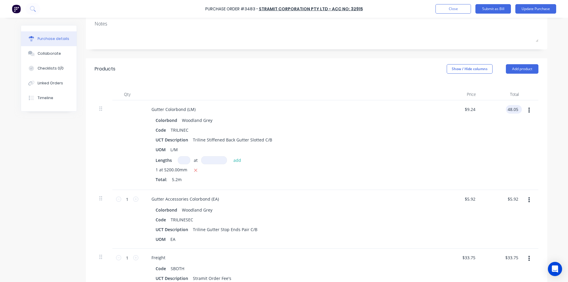
type textarea "x"
click at [513, 110] on input "48.05" at bounding box center [513, 109] width 14 height 9
type input "0"
type textarea "x"
type input "$0.00"
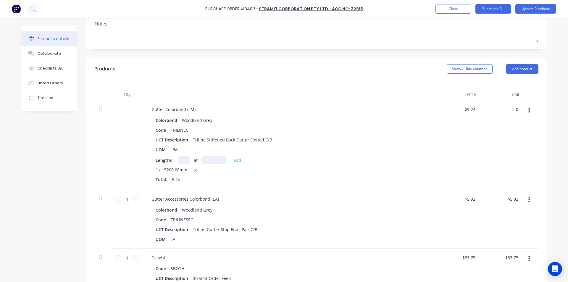
type input "$0.00"
click at [401, 174] on div "1 at 5200.00mm Total: 5.2m" at bounding box center [290, 175] width 269 height 18
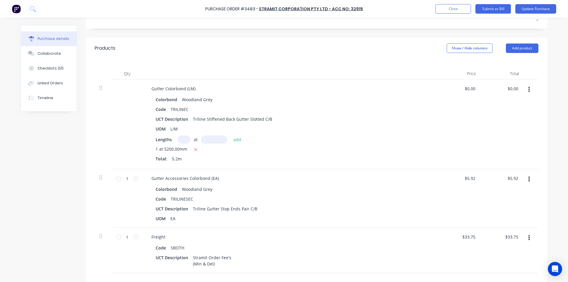
scroll to position [118, 0]
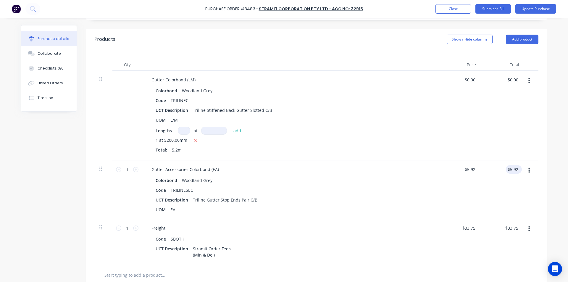
type textarea "x"
type input "5.92"
click at [515, 167] on input "5.92" at bounding box center [513, 169] width 14 height 9
click at [513, 169] on input "5.92" at bounding box center [513, 169] width 11 height 9
type textarea "x"
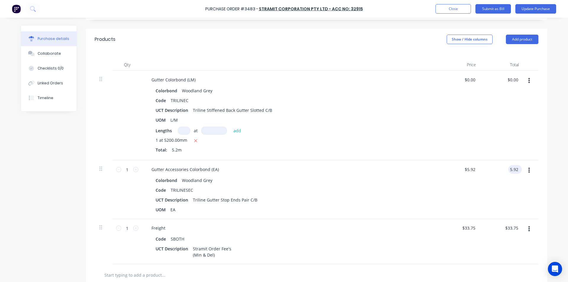
click at [513, 169] on input "5.92" at bounding box center [513, 169] width 11 height 9
type input "3.10"
type textarea "x"
type input "$3.10"
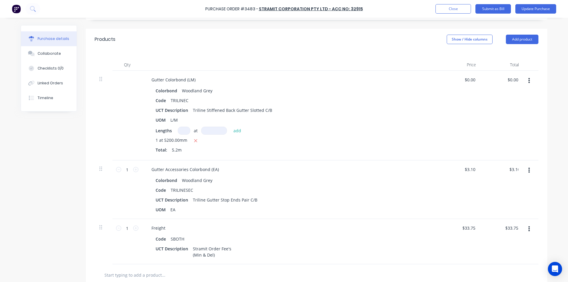
click at [408, 180] on div "Colorbond Woodland Grey" at bounding box center [290, 180] width 269 height 9
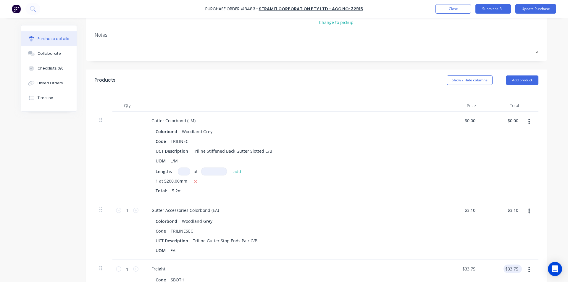
scroll to position [0, 0]
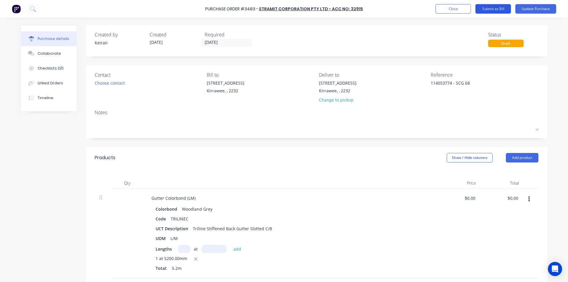
click at [497, 7] on button "Submit as Bill" at bounding box center [492, 8] width 35 height 9
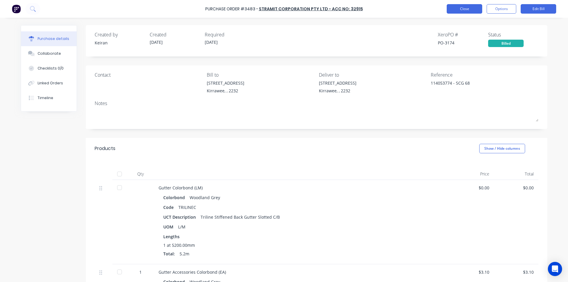
click at [468, 8] on button "Close" at bounding box center [464, 8] width 35 height 9
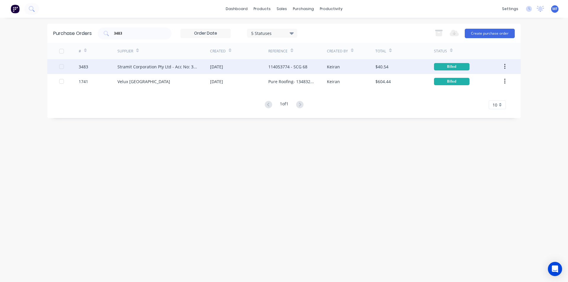
click at [313, 65] on div "114053774 - SCG 68" at bounding box center [297, 66] width 58 height 15
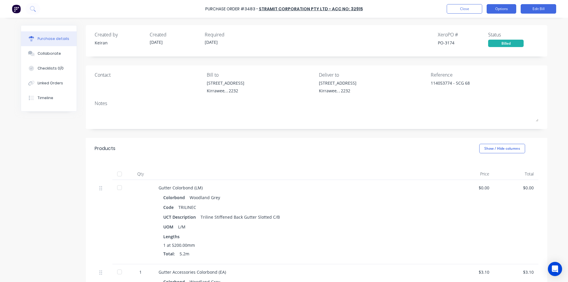
click at [504, 12] on button "Options" at bounding box center [501, 8] width 30 height 9
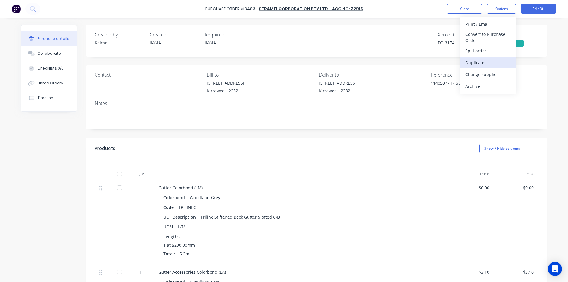
click at [471, 61] on div "Duplicate" at bounding box center [488, 62] width 46 height 9
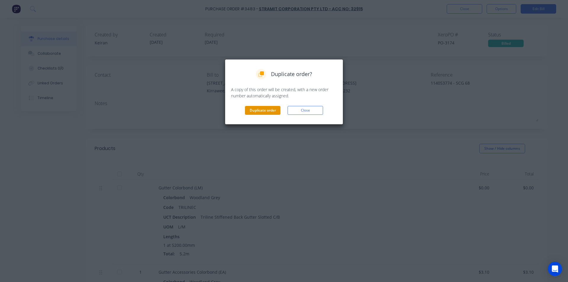
click at [267, 109] on button "Duplicate order" at bounding box center [262, 110] width 35 height 9
type textarea "x"
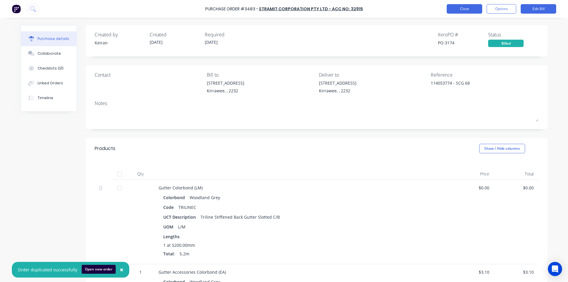
click at [465, 11] on button "Close" at bounding box center [464, 8] width 35 height 9
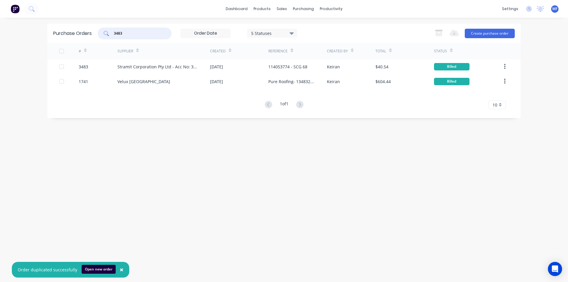
click at [128, 33] on input "3483" at bounding box center [137, 33] width 49 height 6
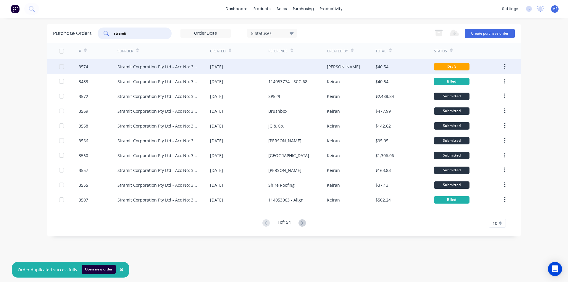
type input "stramit"
click at [366, 67] on div "[PERSON_NAME]" at bounding box center [351, 66] width 49 height 15
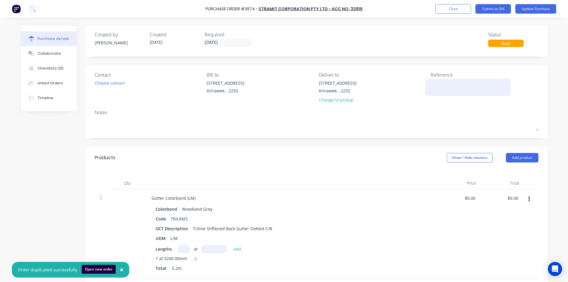
click at [436, 90] on textarea at bounding box center [468, 86] width 74 height 13
type textarea "3"
type textarea "x"
type textarea "34"
type textarea "x"
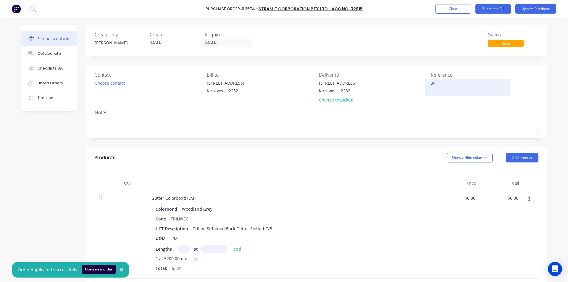
type textarea "348"
type textarea "x"
type textarea "3483"
type textarea "x"
type textarea "3483"
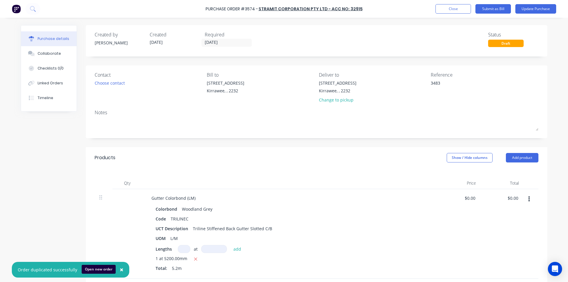
click at [421, 148] on div "Products Show / Hide columns Add product" at bounding box center [316, 157] width 461 height 21
click at [544, 9] on button "Update Purchase" at bounding box center [535, 8] width 41 height 9
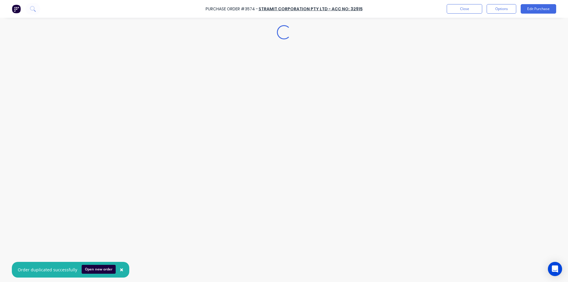
type textarea "x"
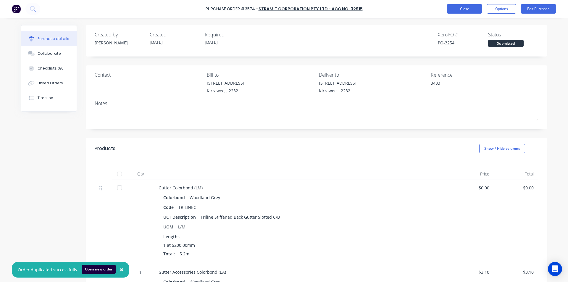
click at [460, 11] on button "Close" at bounding box center [464, 8] width 35 height 9
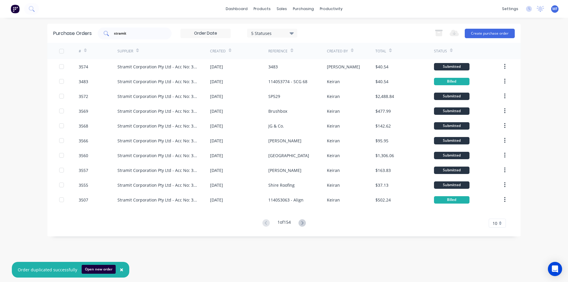
click at [149, 33] on input "stramit" at bounding box center [137, 33] width 49 height 6
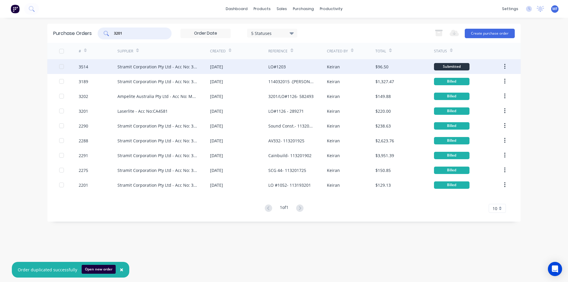
type input "3201"
click at [355, 66] on div "Keiran" at bounding box center [351, 66] width 49 height 15
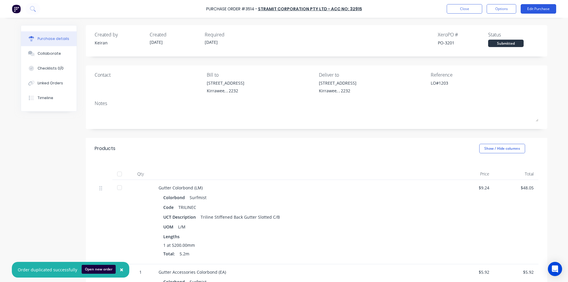
click at [543, 7] on button "Edit Purchase" at bounding box center [537, 8] width 35 height 9
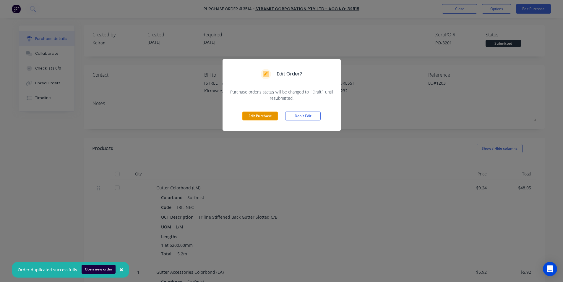
click at [262, 114] on button "Edit Purchase" at bounding box center [260, 115] width 35 height 9
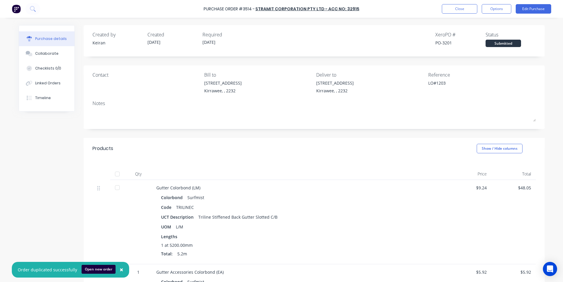
type textarea "x"
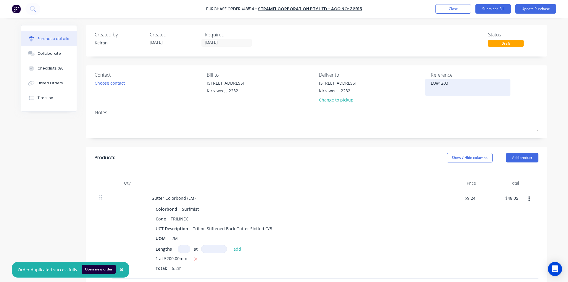
click at [463, 88] on textarea "LO#1203" at bounding box center [468, 86] width 74 height 13
type textarea "114053935LO#1203"
type textarea "x"
type textarea "114053935 -LO#1203"
type textarea "x"
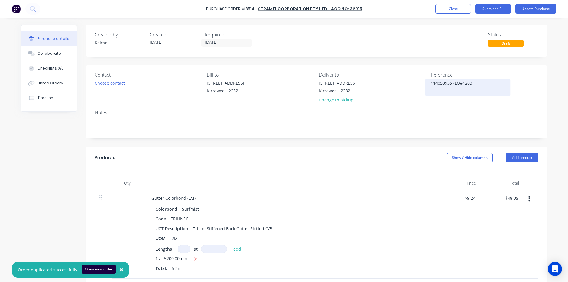
type textarea "114053935 -=LO#1203"
type textarea "x"
type textarea "114053935 -= LO#1203"
type textarea "x"
type textarea "114053935 -=LO#1203"
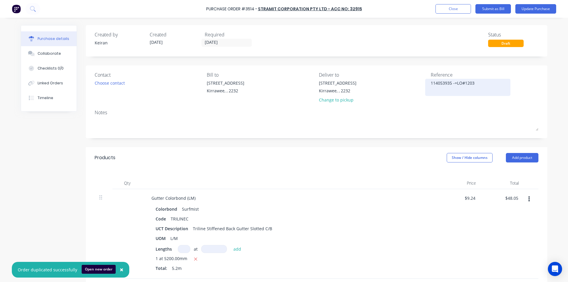
type textarea "x"
type textarea "114053935 -LO#1203"
type textarea "x"
type textarea "114053935 - LO#1203"
type textarea "x"
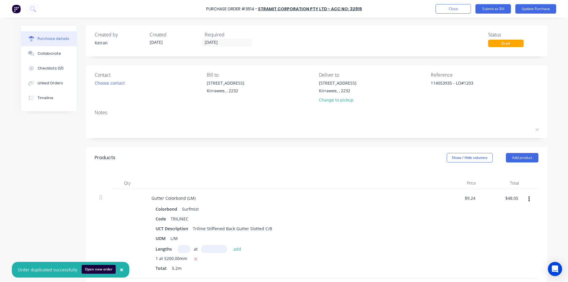
type textarea "114053935 - LO#1203"
click at [450, 208] on div "$9.24 $9.24" at bounding box center [459, 234] width 43 height 90
click at [513, 203] on div "$48.05 $48.05" at bounding box center [502, 234] width 43 height 90
type textarea "x"
type input "48.05"
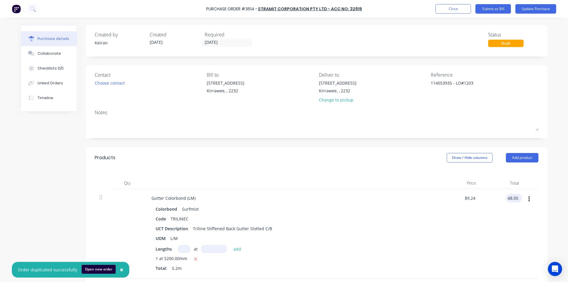
click at [515, 196] on input "48.05" at bounding box center [513, 198] width 14 height 9
type textarea "x"
click at [515, 196] on input "48.05" at bounding box center [513, 198] width 14 height 9
type input "50.34"
type textarea "x"
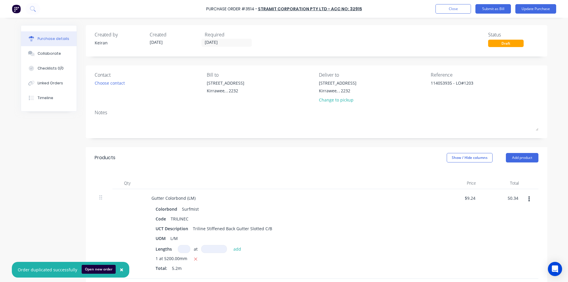
type input "$9.6808"
type input "$50.34"
drag, startPoint x: 453, startPoint y: 227, endPoint x: 437, endPoint y: 217, distance: 18.8
click at [452, 226] on div "$9.6808 $9.6808" at bounding box center [459, 234] width 43 height 90
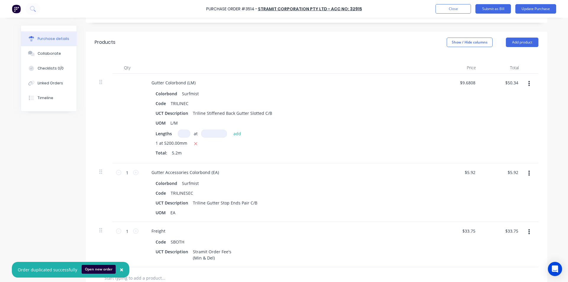
scroll to position [118, 0]
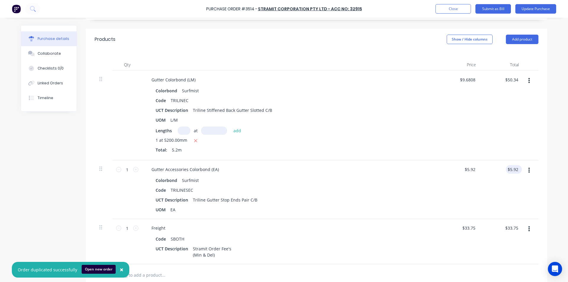
type textarea "x"
type input "5.92"
click at [512, 170] on input "5.92" at bounding box center [513, 169] width 11 height 9
type textarea "x"
click at [512, 170] on input "5.92" at bounding box center [513, 169] width 11 height 9
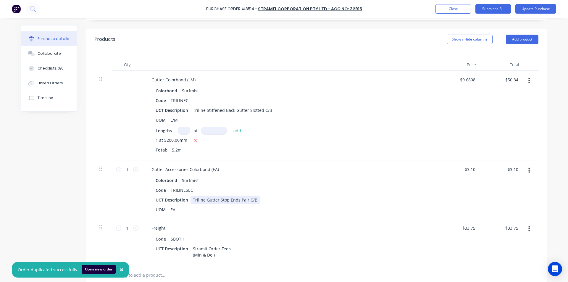
click at [362, 202] on div "UCT Description Triline Gutter Stop Ends Pair C/B" at bounding box center [288, 199] width 271 height 9
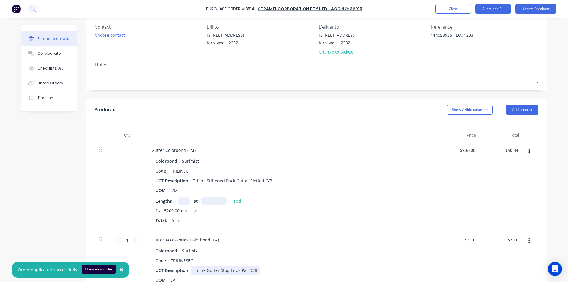
scroll to position [0, 0]
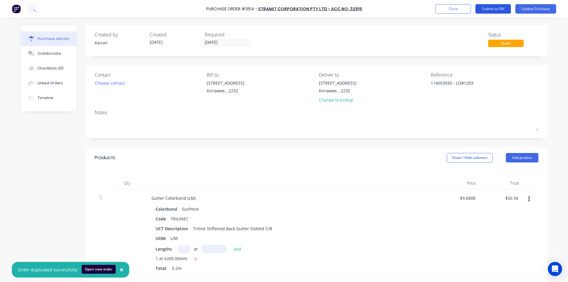
click at [500, 9] on button "Submit as Bill" at bounding box center [492, 8] width 35 height 9
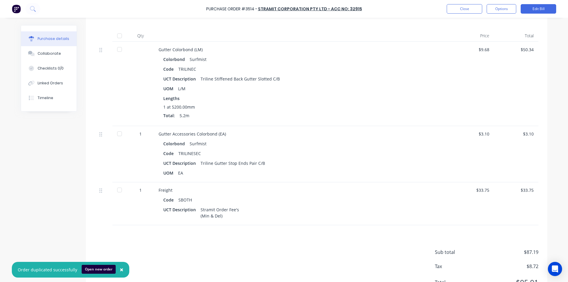
scroll to position [166, 0]
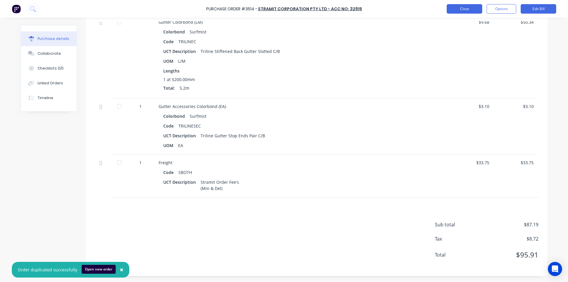
click at [461, 8] on button "Close" at bounding box center [464, 8] width 35 height 9
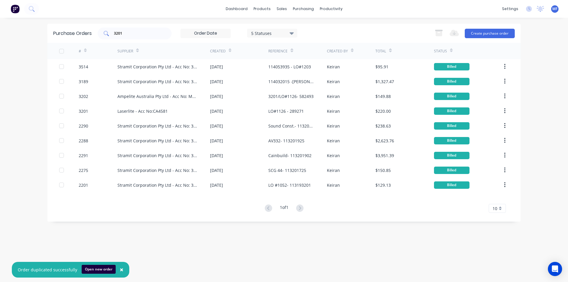
click at [124, 33] on input "3201" at bounding box center [137, 33] width 49 height 6
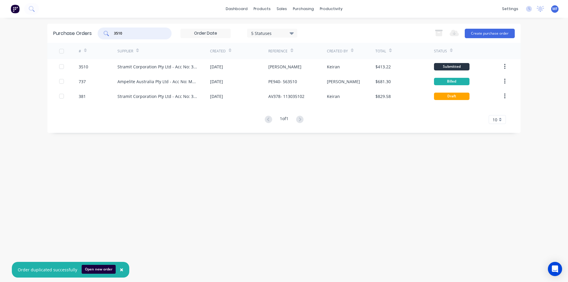
click at [210, 54] on div "# Supplier Created Reference Created By Total Status 3510 Stramit Corporation P…" at bounding box center [283, 83] width 473 height 81
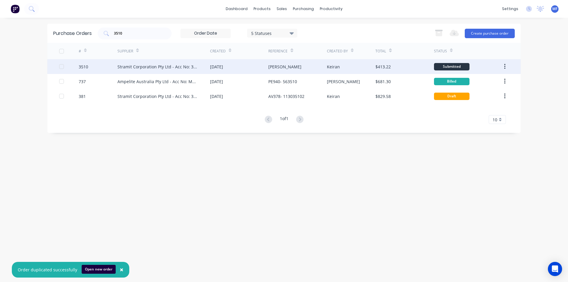
click at [285, 69] on div "[PERSON_NAME]" at bounding box center [297, 66] width 58 height 15
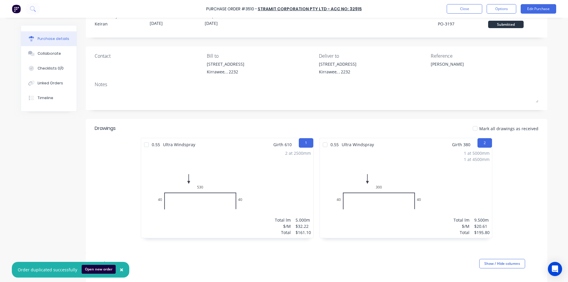
scroll to position [5, 0]
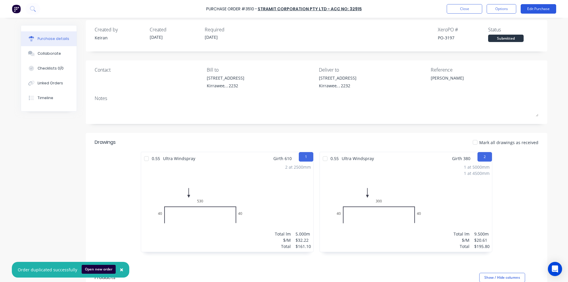
click at [532, 9] on button "Edit Purchase" at bounding box center [537, 8] width 35 height 9
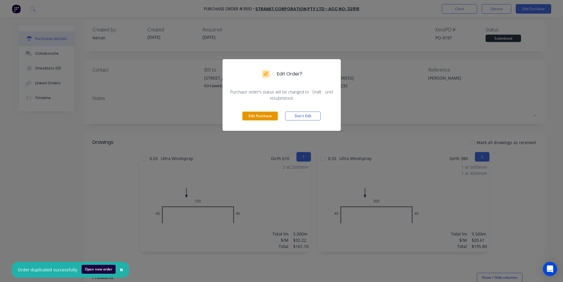
click at [250, 117] on button "Edit Purchase" at bounding box center [260, 115] width 35 height 9
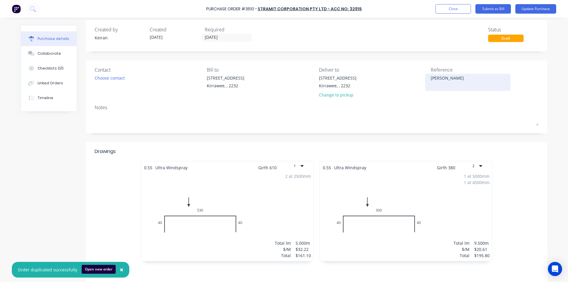
click at [465, 77] on textarea "[PERSON_NAME]" at bounding box center [468, 81] width 74 height 13
click at [465, 136] on div "Created by [PERSON_NAME] Created [DATE] Required [DATE] Status Draft Contact Ch…" at bounding box center [316, 248] width 461 height 456
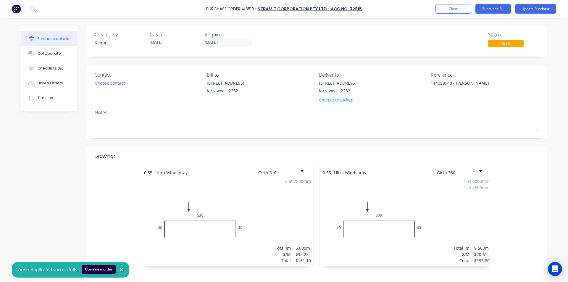
scroll to position [148, 0]
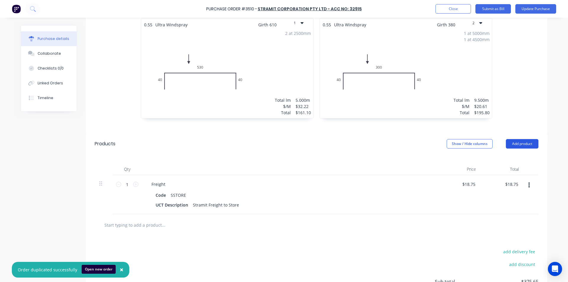
click at [525, 141] on button "Add product" at bounding box center [522, 143] width 33 height 9
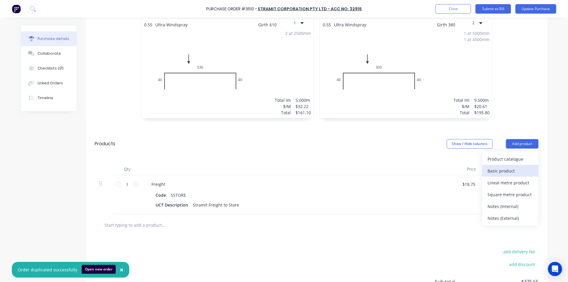
click at [508, 172] on div "Basic product" at bounding box center [510, 170] width 46 height 9
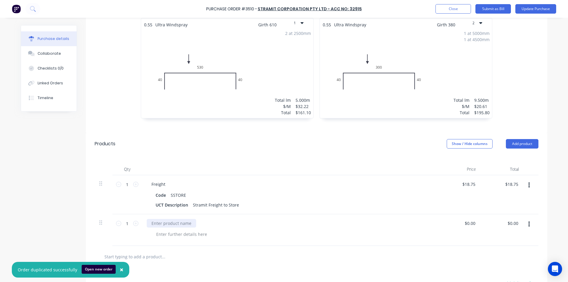
click at [174, 225] on div at bounding box center [171, 223] width 49 height 9
click at [508, 225] on input "0.00" at bounding box center [513, 223] width 11 height 9
click at [509, 224] on input "0.00" at bounding box center [513, 223] width 11 height 9
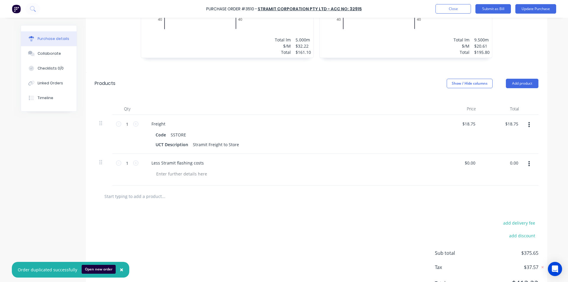
scroll to position [237, 0]
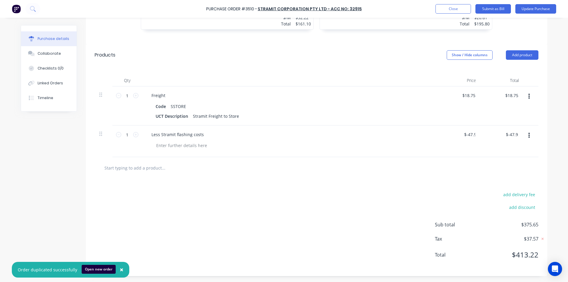
click at [382, 200] on div "add delivery fee add discount Sub total $375.65 Tax $37.57 Total $413.22" at bounding box center [316, 227] width 461 height 97
click at [515, 135] on input "-47.92" at bounding box center [512, 134] width 15 height 9
click at [397, 155] on div "Less Stramit flashing costs" at bounding box center [290, 141] width 296 height 32
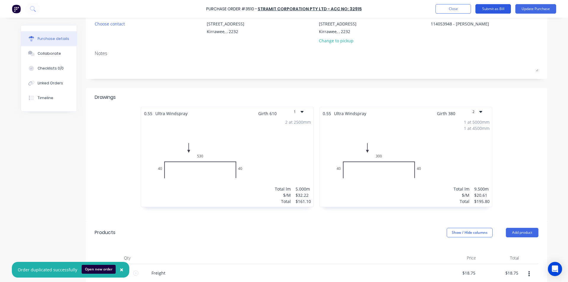
click at [500, 7] on button "Submit as Bill" at bounding box center [492, 8] width 35 height 9
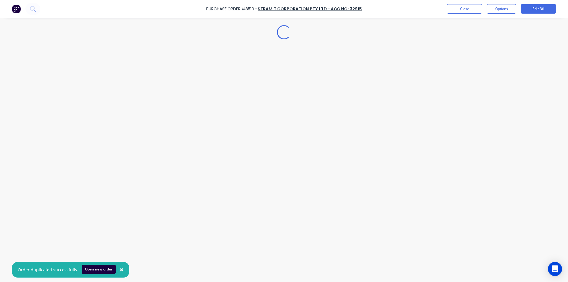
scroll to position [0, 0]
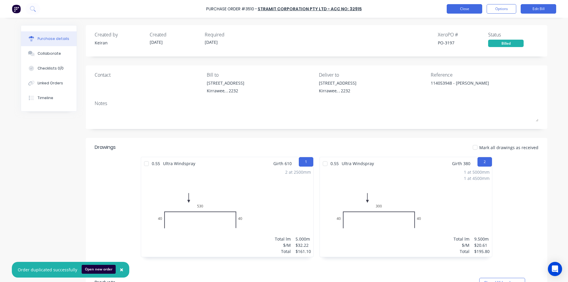
click at [461, 5] on button "Close" at bounding box center [464, 8] width 35 height 9
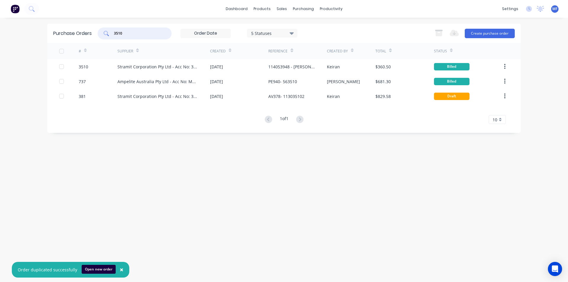
click at [132, 33] on input "3510" at bounding box center [137, 33] width 49 height 6
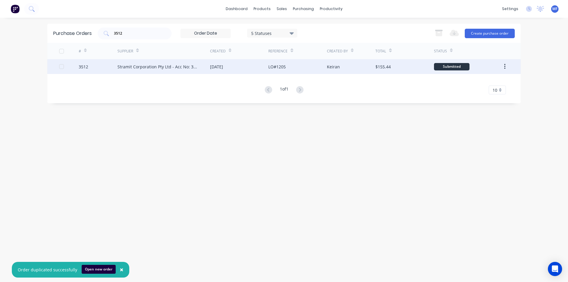
click at [150, 68] on div "Stramit Corporation Pty Ltd - Acc No: 32915" at bounding box center [157, 67] width 81 height 6
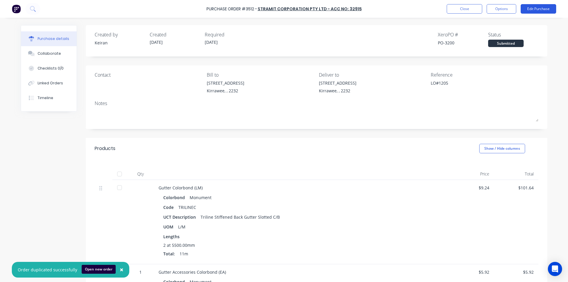
click at [529, 9] on button "Edit Purchase" at bounding box center [537, 8] width 35 height 9
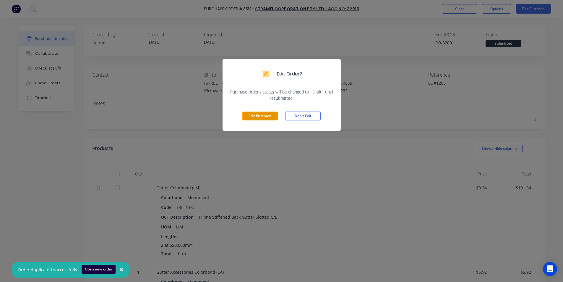
click at [261, 120] on button "Edit Purchase" at bounding box center [260, 115] width 35 height 9
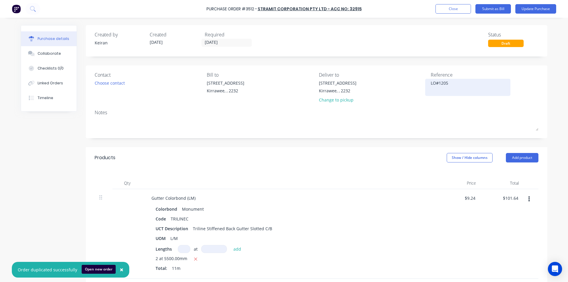
click at [431, 84] on textarea "LO#1205" at bounding box center [468, 86] width 74 height 13
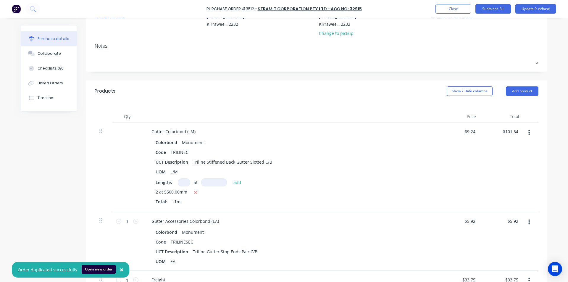
scroll to position [89, 0]
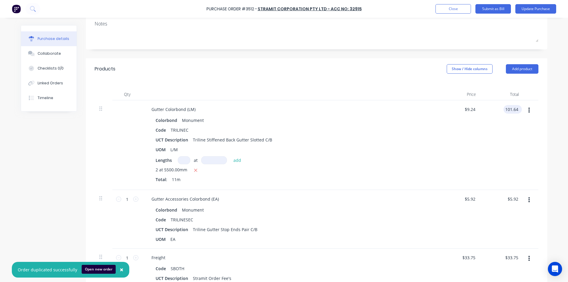
click at [508, 113] on input "101.64" at bounding box center [511, 109] width 16 height 9
click at [512, 203] on input "5.92" at bounding box center [513, 199] width 11 height 9
click at [512, 202] on input "5.92" at bounding box center [513, 199] width 11 height 9
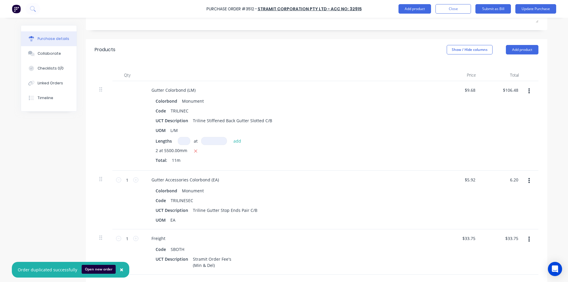
scroll to position [177, 0]
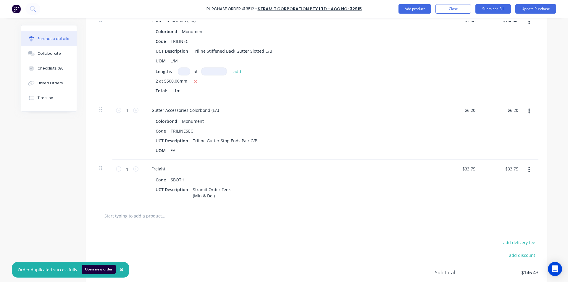
click at [438, 167] on div "$33.75 $33.75" at bounding box center [459, 182] width 43 height 45
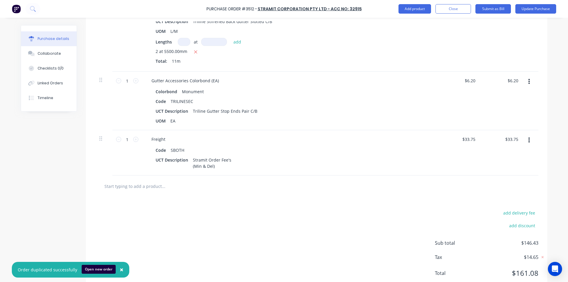
scroll to position [225, 0]
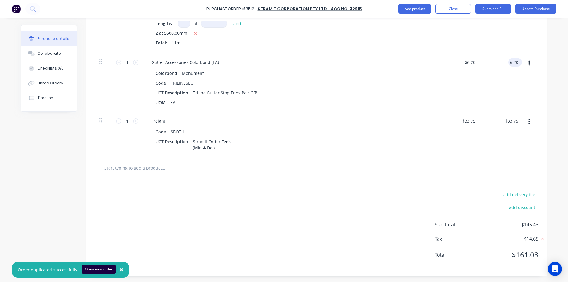
click at [513, 64] on input "6.20" at bounding box center [513, 62] width 11 height 9
click at [513, 63] on input "6.20" at bounding box center [513, 62] width 11 height 9
click at [513, 64] on input "6.20" at bounding box center [513, 62] width 11 height 9
click at [505, 82] on div "$6.19 $6.19" at bounding box center [502, 82] width 43 height 59
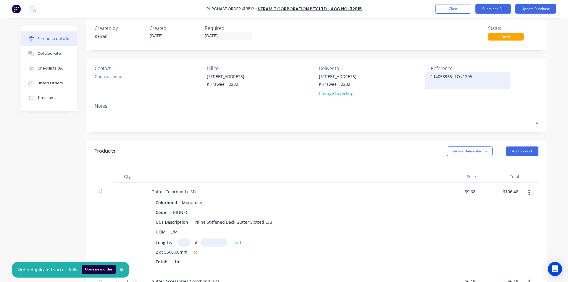
scroll to position [0, 0]
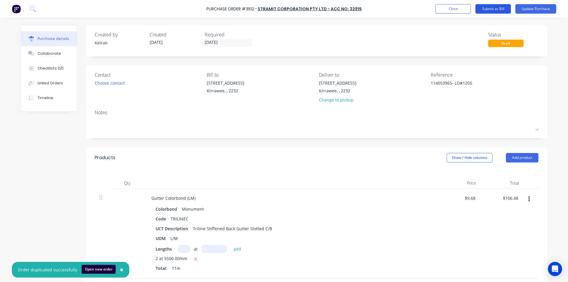
click at [497, 8] on button "Submit as Bill" at bounding box center [492, 8] width 35 height 9
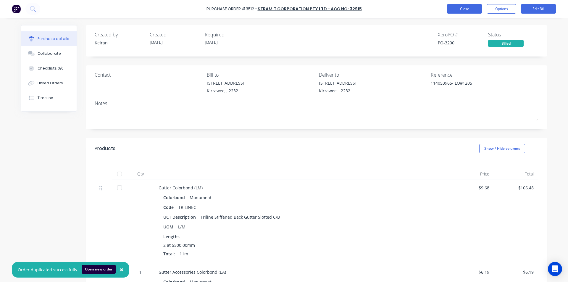
click at [460, 8] on button "Close" at bounding box center [464, 8] width 35 height 9
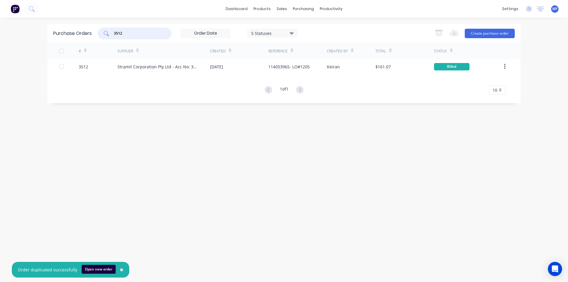
click at [152, 32] on input "3512" at bounding box center [137, 33] width 49 height 6
click at [152, 31] on input "3512" at bounding box center [137, 33] width 49 height 6
click at [135, 34] on input "3512" at bounding box center [137, 33] width 49 height 6
click at [135, 33] on input "3512" at bounding box center [137, 33] width 49 height 6
click at [134, 37] on div "3512" at bounding box center [135, 34] width 74 height 12
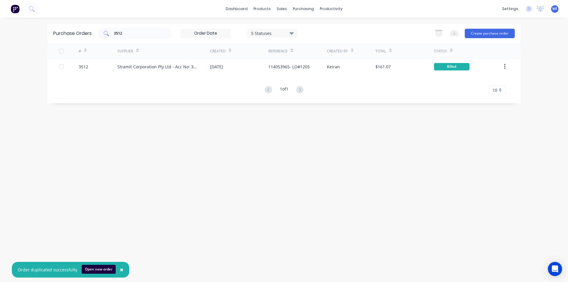
click at [134, 37] on div "3512" at bounding box center [135, 34] width 74 height 12
click at [128, 37] on div "3512" at bounding box center [135, 34] width 74 height 12
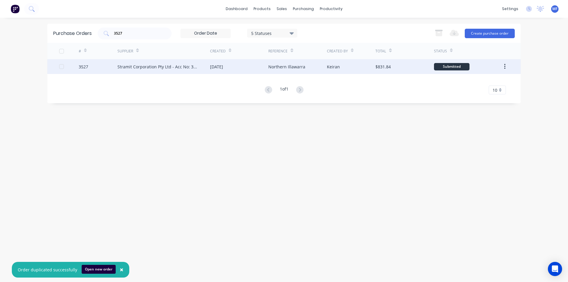
click at [137, 64] on div "Stramit Corporation Pty Ltd - Acc No: 32915" at bounding box center [157, 67] width 81 height 6
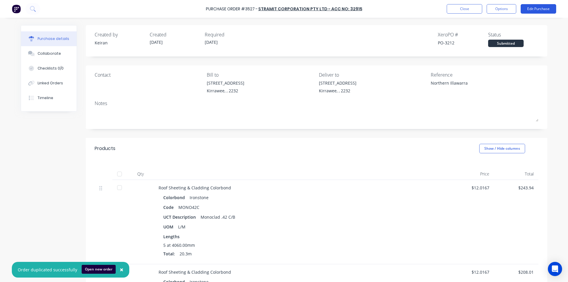
click at [541, 6] on button "Edit Purchase" at bounding box center [537, 8] width 35 height 9
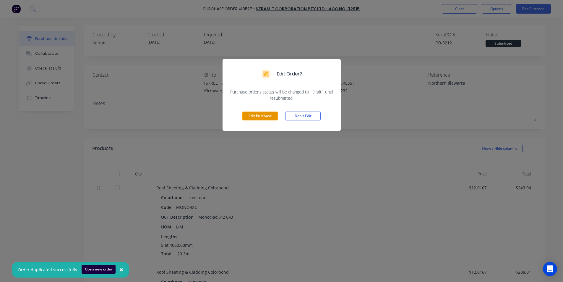
click at [251, 115] on button "Edit Purchase" at bounding box center [260, 115] width 35 height 9
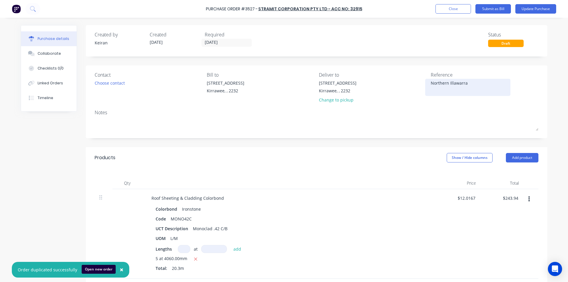
drag, startPoint x: 469, startPoint y: 80, endPoint x: 470, endPoint y: 88, distance: 7.8
click at [470, 81] on textarea "Northern Illawarra" at bounding box center [468, 86] width 74 height 13
click at [514, 200] on input "243.94" at bounding box center [511, 198] width 16 height 9
click at [394, 224] on div "Colorbond Ironstone Code MONO42C UCT Description Monoclad .42 C/B UOM L/M Lengt…" at bounding box center [290, 239] width 286 height 69
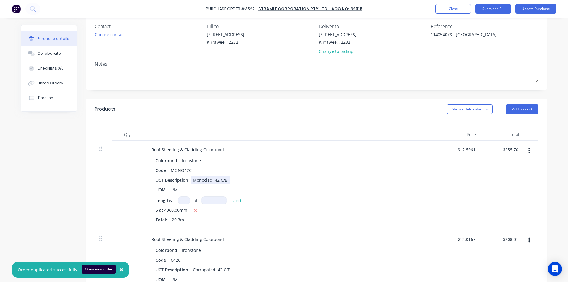
scroll to position [59, 0]
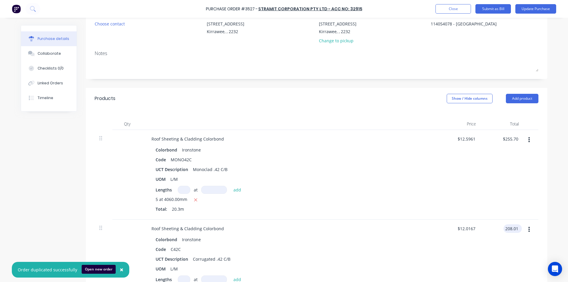
click at [505, 230] on input "208.01" at bounding box center [511, 228] width 16 height 9
click at [505, 229] on input "208.01" at bounding box center [511, 228] width 16 height 9
click at [506, 229] on input "208.01" at bounding box center [511, 228] width 16 height 9
click at [453, 196] on div "$12.5961 $12.5961" at bounding box center [459, 175] width 43 height 90
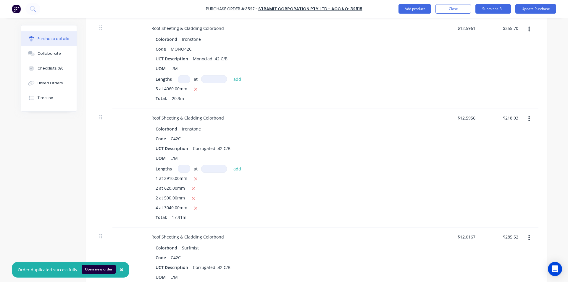
scroll to position [177, 0]
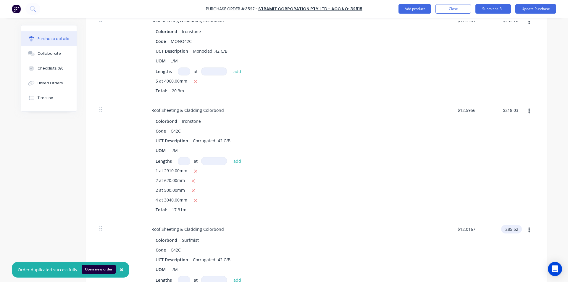
click at [510, 230] on input "285.52" at bounding box center [510, 229] width 18 height 9
click at [510, 230] on input "285.52" at bounding box center [511, 229] width 16 height 9
click at [286, 121] on div "Colorbond Ironstone" at bounding box center [290, 121] width 269 height 9
click at [466, 178] on div "$12.5956 $12.5956" at bounding box center [459, 160] width 43 height 119
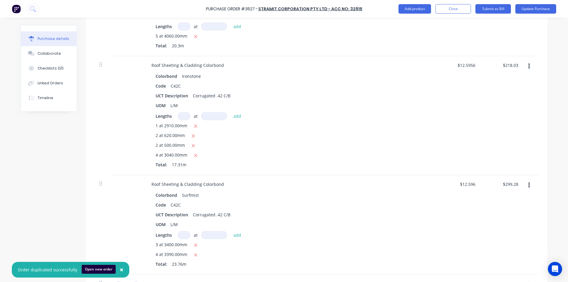
scroll to position [237, 0]
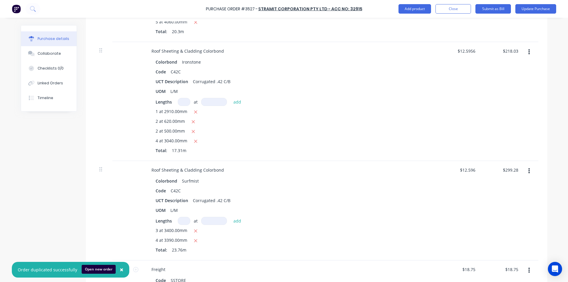
click at [439, 207] on div "$12.596 $12.596" at bounding box center [459, 210] width 43 height 99
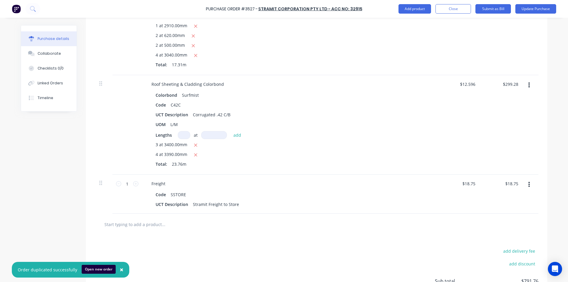
scroll to position [325, 0]
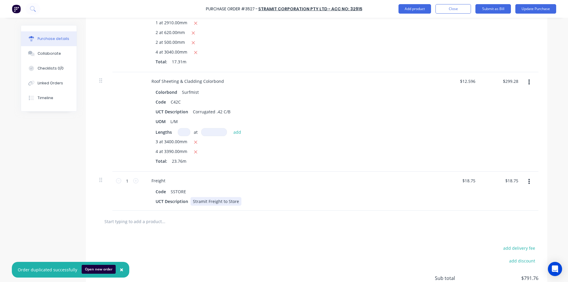
click at [282, 208] on div "Freight Code SSTORE UCT Description Stramit Freight to Store" at bounding box center [290, 191] width 296 height 39
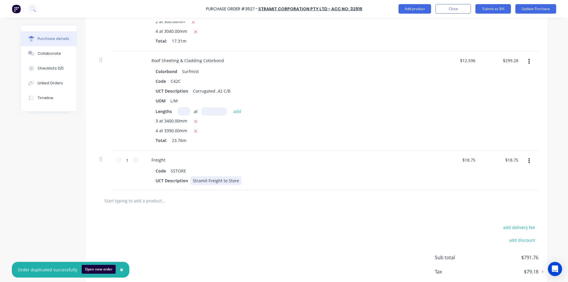
scroll to position [379, 0]
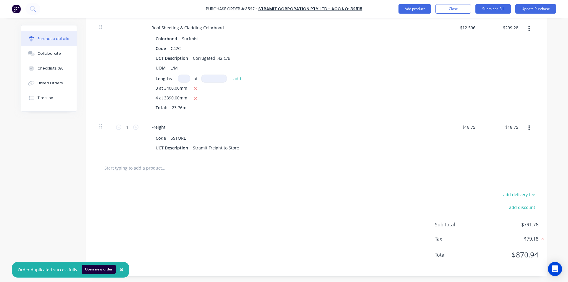
click at [127, 166] on input "text" at bounding box center [163, 168] width 118 height 12
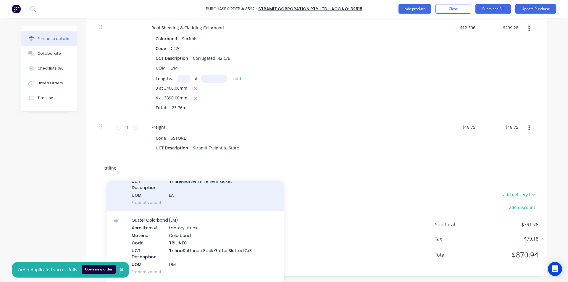
scroll to position [59, 0]
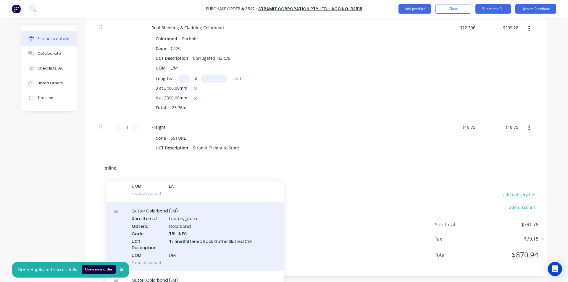
click at [250, 245] on div "Gutter Colorbond (LM) Xero Item # factory_item Material Colorbond Code TRILINE …" at bounding box center [194, 236] width 177 height 69
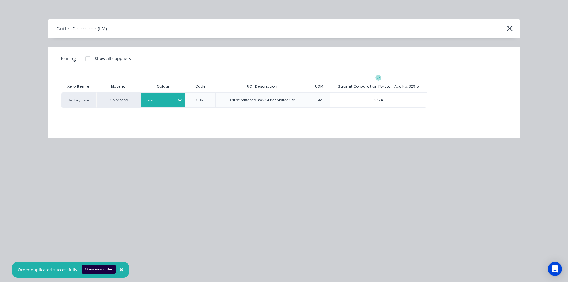
click at [176, 103] on div at bounding box center [179, 100] width 11 height 9
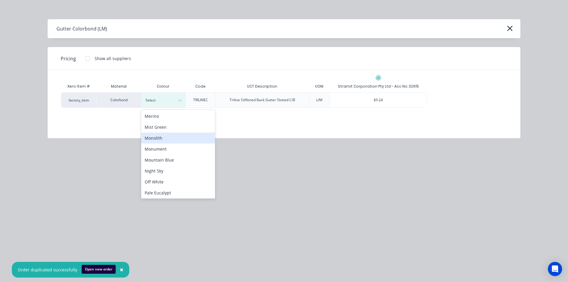
scroll to position [325, 0]
click at [163, 140] on div "Night Sky" at bounding box center [178, 141] width 74 height 11
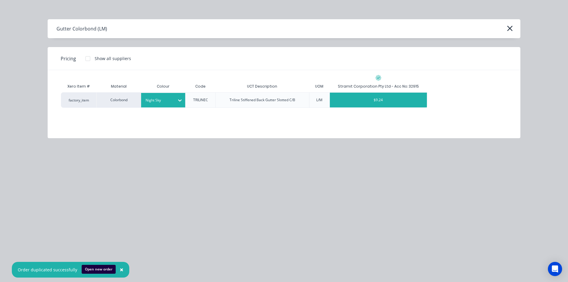
click at [368, 100] on div "$9.24" at bounding box center [378, 100] width 97 height 15
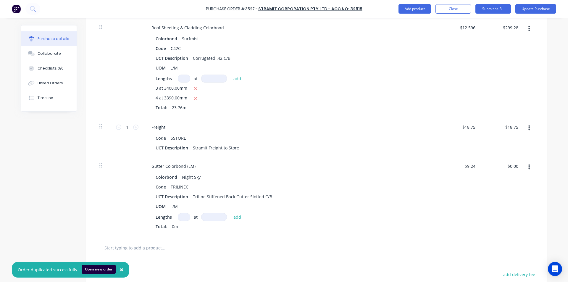
click at [183, 215] on input at bounding box center [184, 217] width 12 height 8
click at [236, 217] on button "add" at bounding box center [237, 216] width 14 height 7
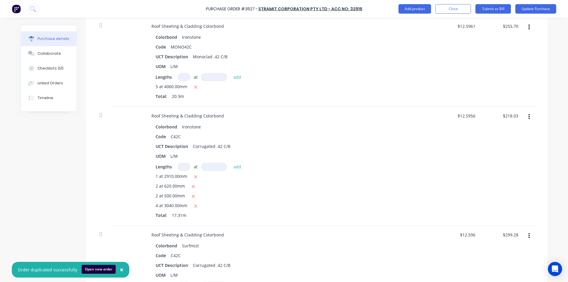
scroll to position [0, 0]
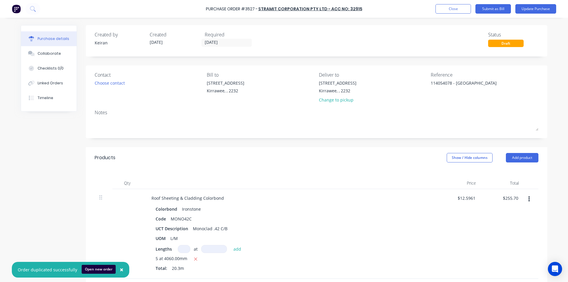
click at [453, 96] on div "Reference 114054078 - [GEOGRAPHIC_DATA]" at bounding box center [485, 88] width 108 height 35
drag, startPoint x: 369, startPoint y: 205, endPoint x: 363, endPoint y: 204, distance: 6.3
click at [369, 204] on div "Roof Sheeting & Cladding Colorbond Colorbond Ironstone Code MONO42C UCT Descrip…" at bounding box center [290, 234] width 296 height 90
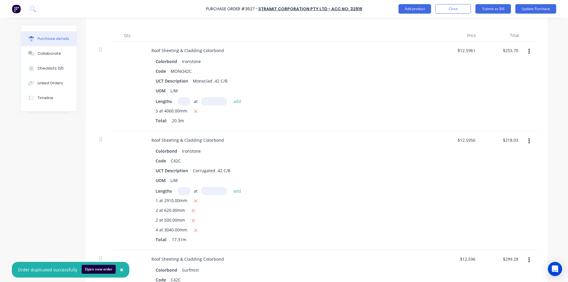
scroll to position [148, 0]
click at [120, 270] on span "×" at bounding box center [122, 269] width 4 height 8
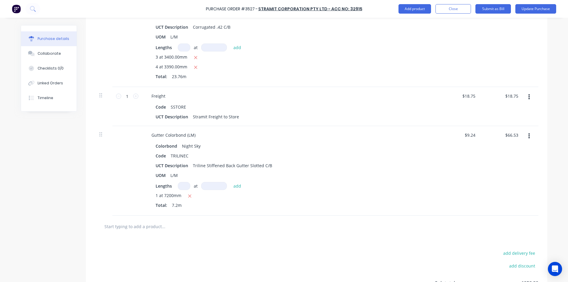
scroll to position [409, 0]
click at [509, 137] on input "66.53" at bounding box center [511, 135] width 16 height 9
click at [510, 137] on input "66.53" at bounding box center [513, 135] width 14 height 9
click at [417, 172] on div "UOM L/M" at bounding box center [288, 176] width 271 height 9
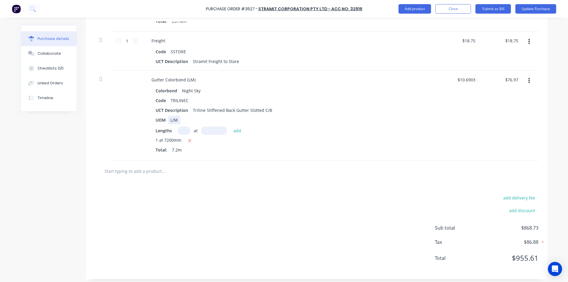
scroll to position [468, 0]
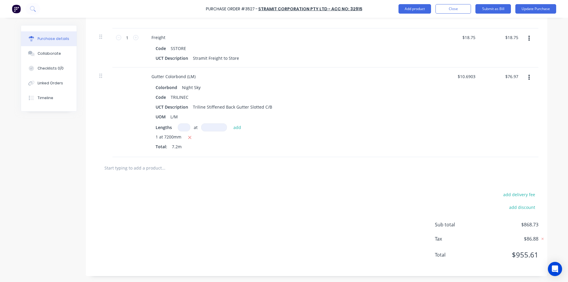
click at [279, 238] on div "add delivery fee add discount Sub total $868.73 Tax $86.88 Total $955.61" at bounding box center [316, 227] width 461 height 97
click at [517, 75] on div "$76.97 $76.97" at bounding box center [512, 76] width 18 height 9
click at [514, 76] on input "76.97" at bounding box center [513, 76] width 14 height 9
click at [516, 75] on input "76.97" at bounding box center [513, 76] width 14 height 9
click at [468, 104] on div "$10.6889 $10.6889" at bounding box center [459, 112] width 43 height 90
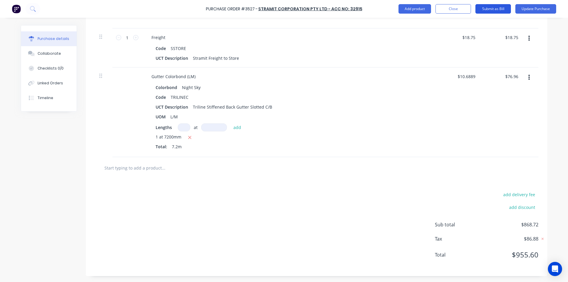
click at [497, 9] on button "Submit as Bill" at bounding box center [492, 8] width 35 height 9
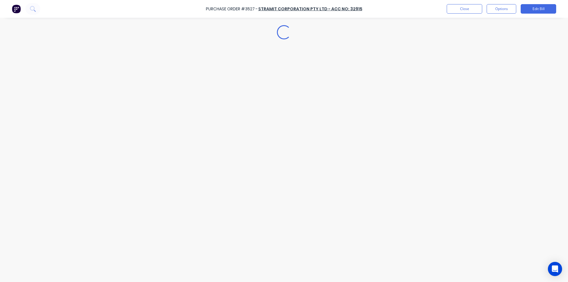
scroll to position [0, 0]
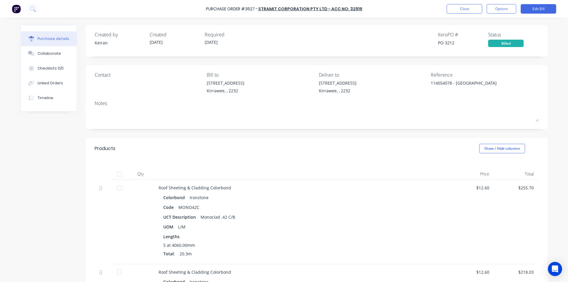
click at [410, 229] on div "UOM L/M" at bounding box center [301, 226] width 277 height 9
click at [464, 10] on button "Close" at bounding box center [464, 8] width 35 height 9
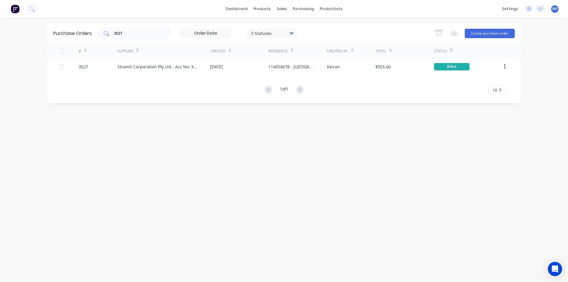
click at [133, 35] on input "3527" at bounding box center [137, 33] width 49 height 6
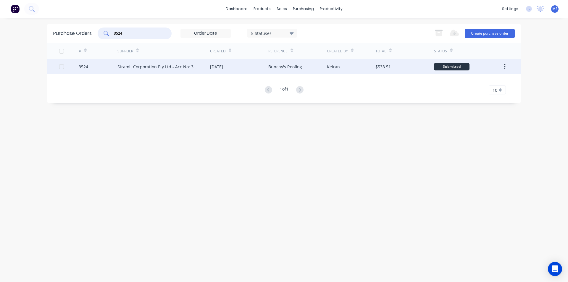
click at [138, 65] on div "Stramit Corporation Pty Ltd - Acc No: 32915" at bounding box center [157, 67] width 81 height 6
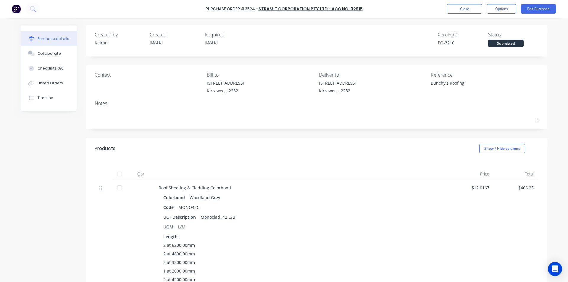
click at [480, 80] on div "Bunchy's Roofing" at bounding box center [468, 87] width 74 height 15
click at [536, 8] on button "Edit Purchase" at bounding box center [537, 8] width 35 height 9
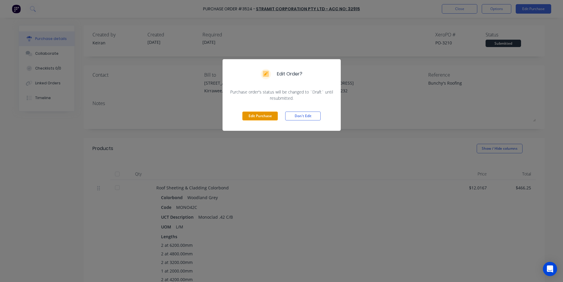
click at [263, 114] on button "Edit Purchase" at bounding box center [260, 115] width 35 height 9
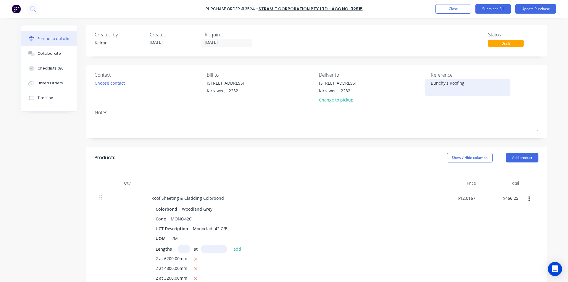
click at [471, 85] on textarea "Bunchy's Roofing" at bounding box center [468, 86] width 74 height 13
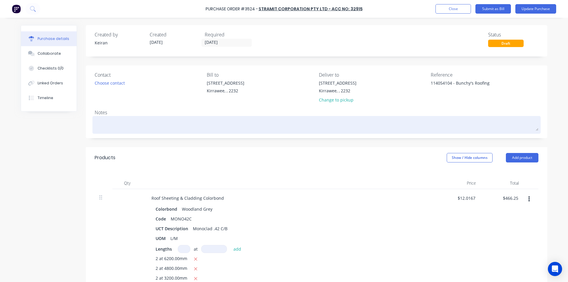
click at [456, 125] on textarea at bounding box center [317, 123] width 444 height 13
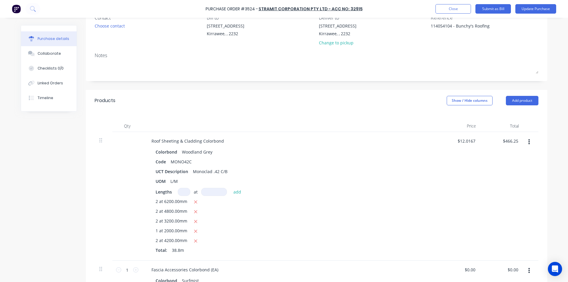
scroll to position [59, 0]
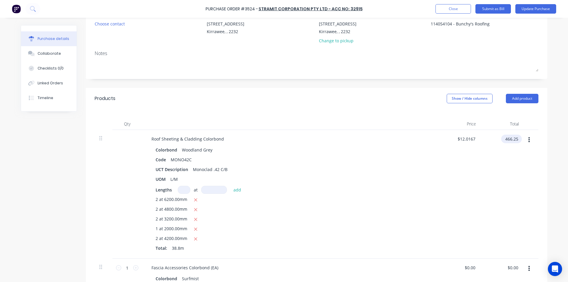
click at [514, 140] on input "466.25" at bounding box center [510, 139] width 18 height 9
click at [514, 140] on input "466.25" at bounding box center [511, 139] width 16 height 9
click at [489, 164] on div "$488.72 $488.72" at bounding box center [502, 194] width 43 height 129
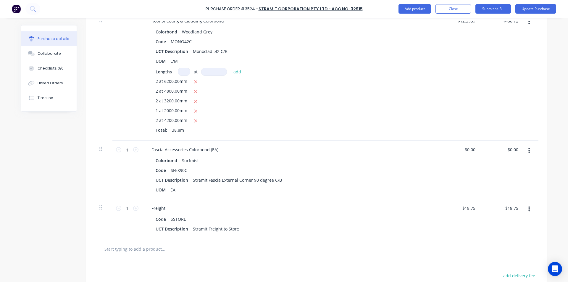
scroll to position [177, 0]
click at [514, 151] on input "0.00" at bounding box center [513, 149] width 14 height 9
click at [515, 148] on input "0.00" at bounding box center [513, 149] width 11 height 9
click at [516, 148] on input "0.00" at bounding box center [513, 149] width 11 height 9
click at [455, 183] on div "$3.24 $0.00" at bounding box center [459, 169] width 43 height 59
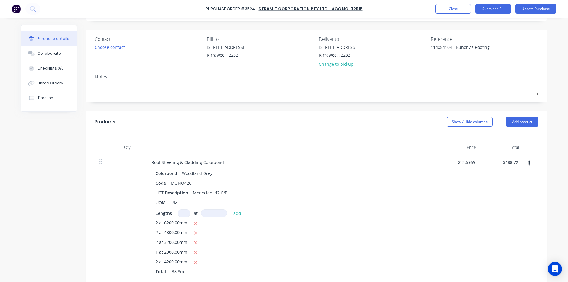
scroll to position [0, 0]
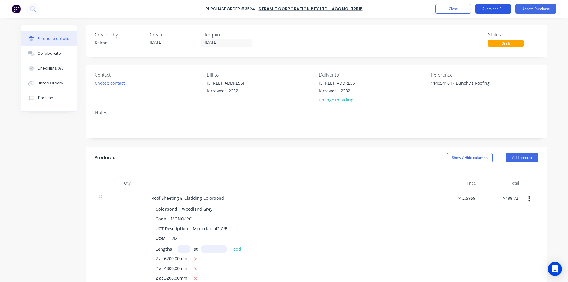
click at [492, 8] on button "Submit as Bill" at bounding box center [492, 8] width 35 height 9
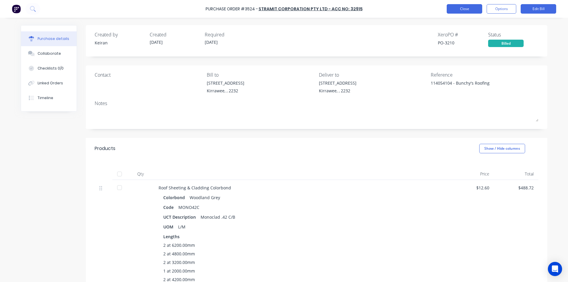
click at [467, 8] on button "Close" at bounding box center [464, 8] width 35 height 9
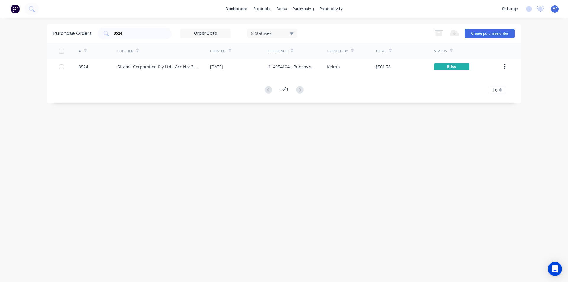
drag, startPoint x: 157, startPoint y: 158, endPoint x: 154, endPoint y: 134, distance: 24.4
click at [156, 156] on div "Purchase Orders 3524 5 Statuses 5 Statuses Export to Excel (XLSX) Create purcha…" at bounding box center [283, 150] width 473 height 252
click at [126, 32] on input "3524" at bounding box center [137, 33] width 49 height 6
click at [126, 31] on input "3524" at bounding box center [137, 33] width 49 height 6
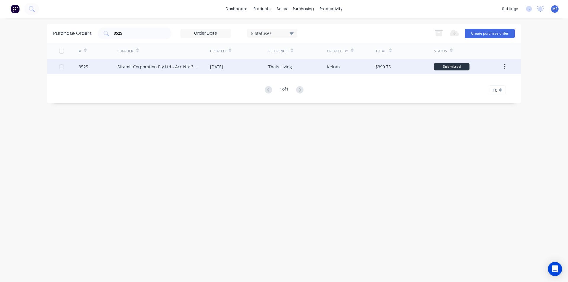
click at [209, 67] on div "Stramit Corporation Pty Ltd - Acc No: 32915" at bounding box center [163, 66] width 93 height 15
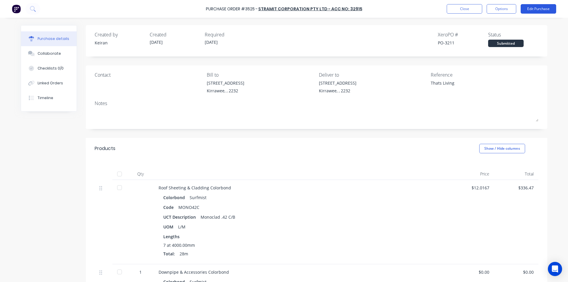
click at [538, 10] on button "Edit Purchase" at bounding box center [537, 8] width 35 height 9
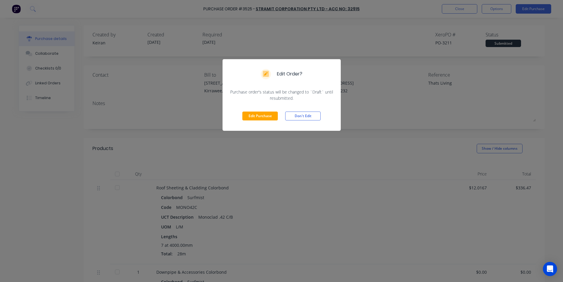
drag, startPoint x: 251, startPoint y: 116, endPoint x: 402, endPoint y: 92, distance: 152.7
click at [253, 115] on button "Edit Purchase" at bounding box center [260, 115] width 35 height 9
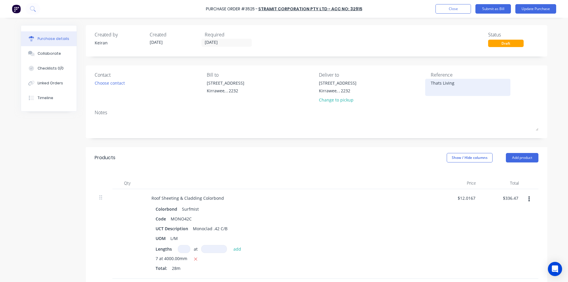
click at [463, 85] on textarea "Thats Living" at bounding box center [468, 86] width 74 height 13
click at [459, 107] on div "Contact Choose contact [PERSON_NAME] to [STREET_ADDRESS] Deliver to [STREET_ADD…" at bounding box center [316, 101] width 461 height 73
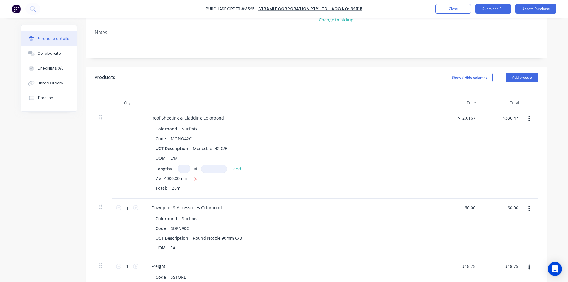
scroll to position [89, 0]
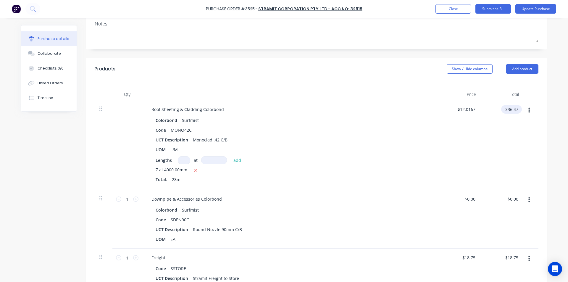
click at [510, 111] on input "336.47" at bounding box center [510, 109] width 18 height 9
click at [510, 108] on input "336.47" at bounding box center [511, 109] width 16 height 9
drag, startPoint x: 404, startPoint y: 100, endPoint x: 401, endPoint y: 98, distance: 3.2
click at [402, 99] on div "Qty Price Total Roof Sheeting & Cladding Colorbond Colorbond Surfmist Code MONO…" at bounding box center [316, 184] width 461 height 208
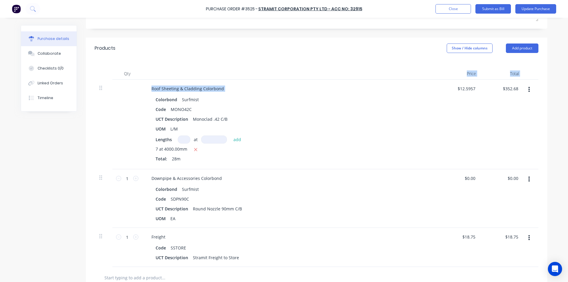
scroll to position [118, 0]
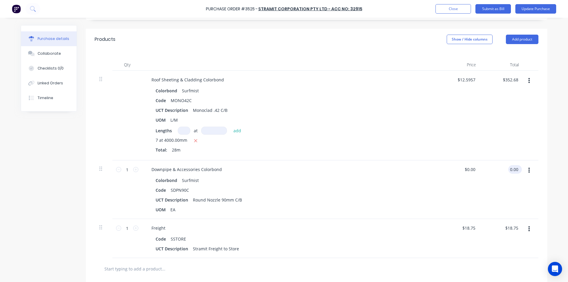
click at [511, 169] on input "0.00" at bounding box center [513, 169] width 11 height 9
click at [426, 194] on div "Colorbond Surfmist Code SDPN90C UCT Description Round Nozzle 90mm C/B UOM EA" at bounding box center [290, 195] width 286 height 38
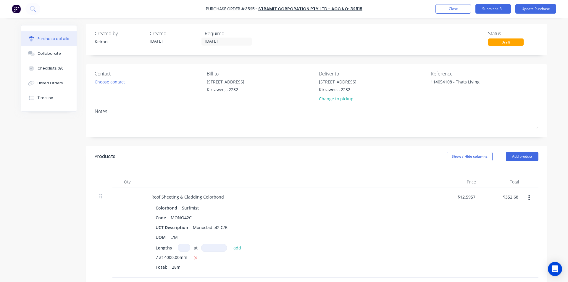
scroll to position [0, 0]
click at [497, 6] on button "Submit as Bill" at bounding box center [492, 8] width 35 height 9
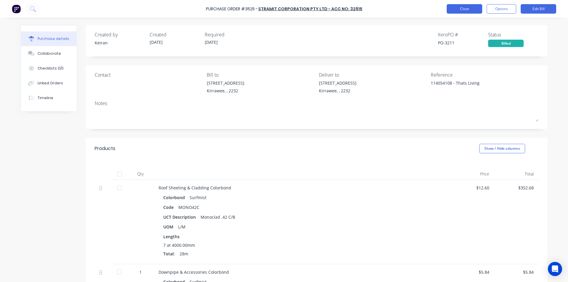
click at [456, 6] on button "Close" at bounding box center [464, 8] width 35 height 9
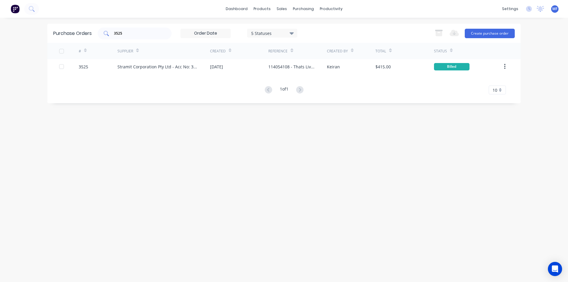
click at [129, 32] on input "3525" at bounding box center [137, 33] width 49 height 6
click at [143, 121] on div "Purchase Orders 3532 5 Statuses 5 Statuses Export to Excel (XLSX) Create purcha…" at bounding box center [283, 150] width 473 height 252
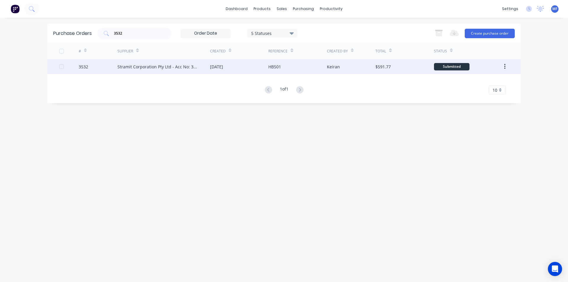
click at [165, 66] on div "Stramit Corporation Pty Ltd - Acc No: 32915" at bounding box center [157, 67] width 81 height 6
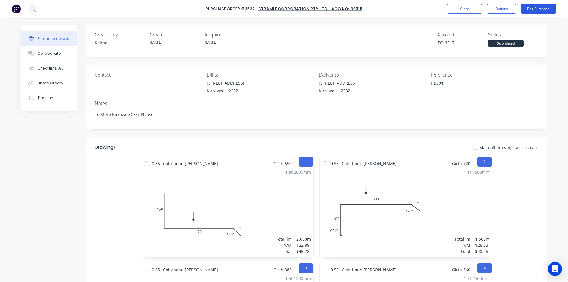
click at [540, 11] on button "Edit Purchase" at bounding box center [537, 8] width 35 height 9
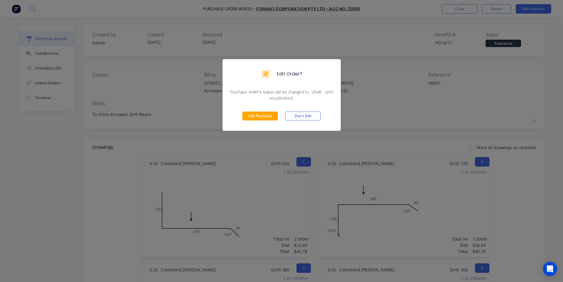
drag, startPoint x: 269, startPoint y: 114, endPoint x: 303, endPoint y: 96, distance: 39.2
click at [269, 114] on button "Edit Purchase" at bounding box center [260, 115] width 35 height 9
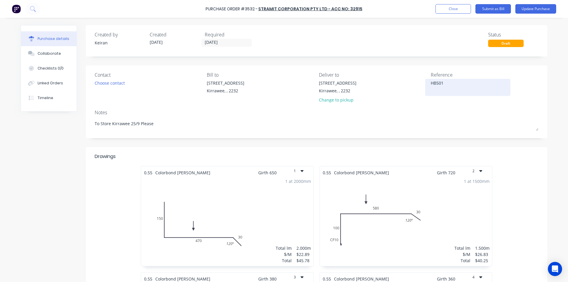
click at [458, 86] on textarea "HB501" at bounding box center [468, 86] width 74 height 13
click at [452, 137] on div "Contact Choose contact [PERSON_NAME] to [STREET_ADDRESS] Deliver to [STREET_ADD…" at bounding box center [316, 101] width 461 height 73
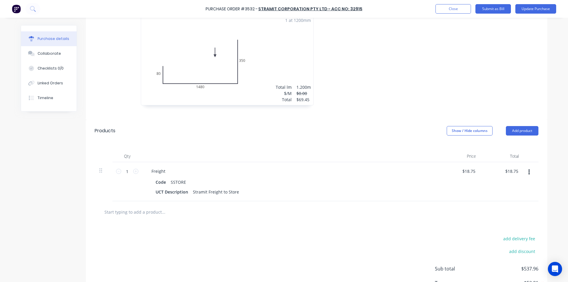
scroll to position [503, 0]
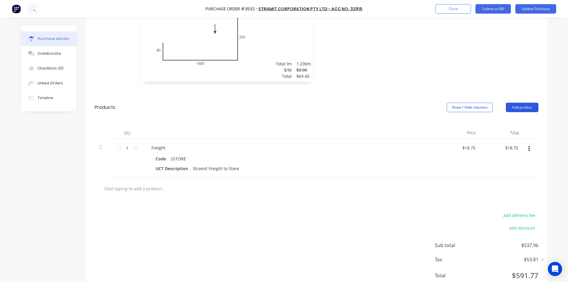
click at [525, 105] on button "Add product" at bounding box center [522, 107] width 33 height 9
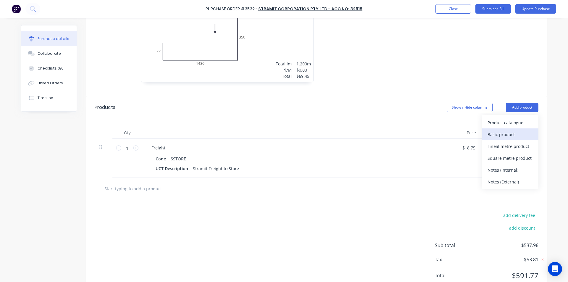
click at [497, 133] on div "Basic product" at bounding box center [510, 134] width 46 height 9
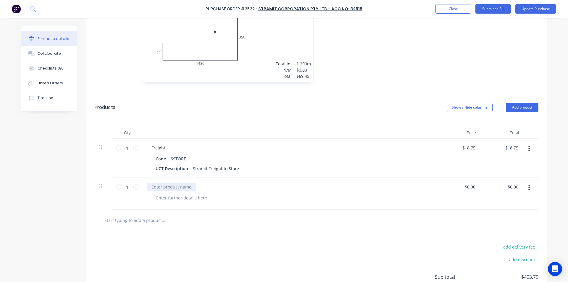
click at [179, 188] on div at bounding box center [171, 186] width 49 height 9
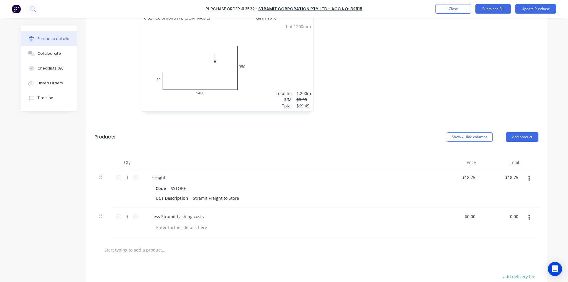
scroll to position [555, 0]
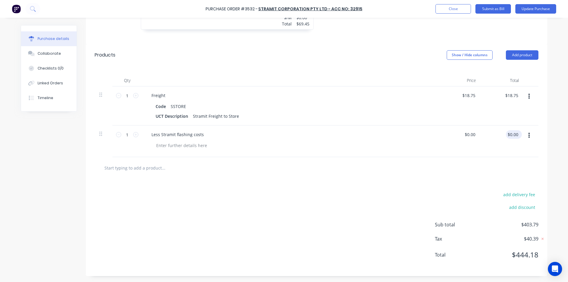
click at [516, 130] on div "$0.00 $0.00" at bounding box center [513, 134] width 14 height 9
click at [514, 133] on input "0.00" at bounding box center [513, 134] width 11 height 9
click at [514, 132] on input "0.00" at bounding box center [513, 134] width 11 height 9
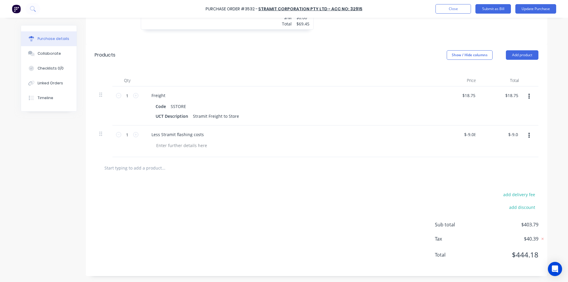
click at [469, 177] on div at bounding box center [317, 168] width 444 height 22
click at [517, 96] on input "18.75" at bounding box center [513, 95] width 14 height 9
click at [484, 111] on div "$18.74 18.74" at bounding box center [502, 105] width 43 height 39
click at [518, 132] on div "$-9.08 $-9.08" at bounding box center [513, 134] width 17 height 9
click at [517, 135] on input "-9.08" at bounding box center [512, 134] width 15 height 9
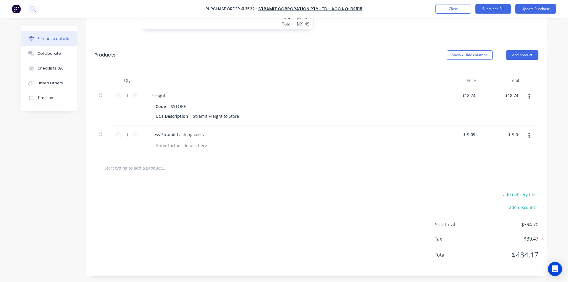
click at [501, 161] on div at bounding box center [317, 168] width 444 height 22
click at [515, 136] on input "-9.09" at bounding box center [512, 134] width 15 height 9
click at [503, 175] on div at bounding box center [317, 168] width 444 height 22
click at [515, 94] on input "18.74" at bounding box center [511, 95] width 16 height 9
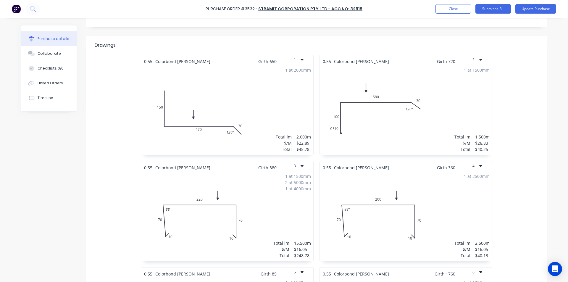
scroll to position [0, 0]
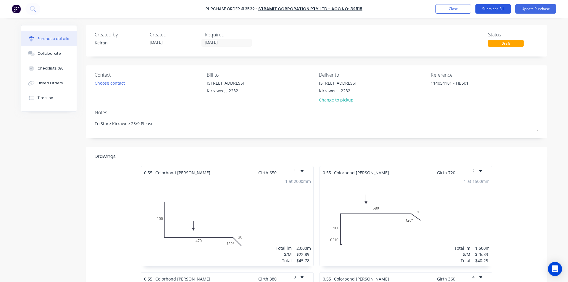
click at [495, 9] on button "Submit as Bill" at bounding box center [492, 8] width 35 height 9
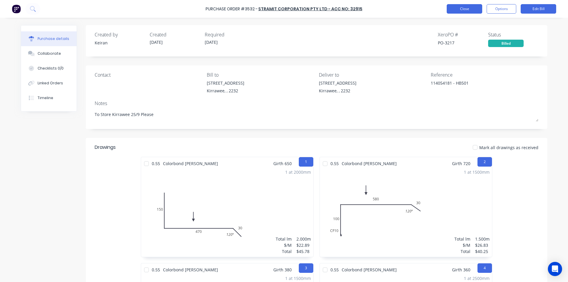
click at [465, 12] on button "Close" at bounding box center [464, 8] width 35 height 9
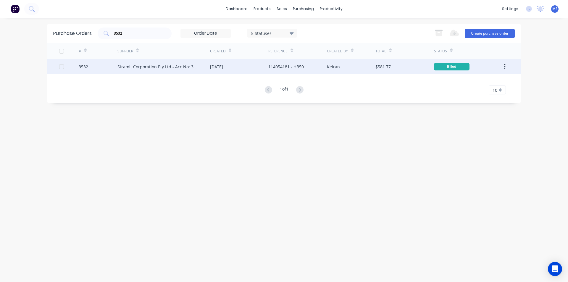
click at [177, 64] on div "Stramit Corporation Pty Ltd - Acc No: 32915" at bounding box center [157, 67] width 81 height 6
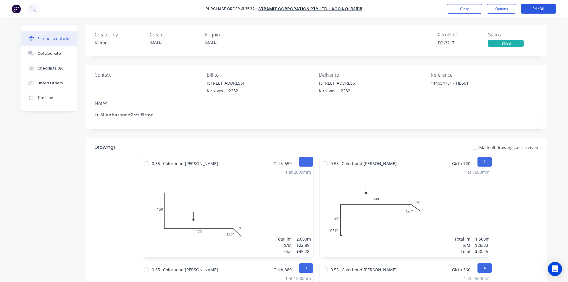
click at [538, 9] on button "Edit Bill" at bounding box center [537, 8] width 35 height 9
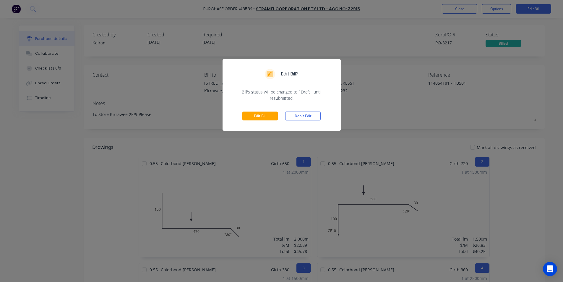
click at [260, 121] on div "Edit Bill Don't Edit" at bounding box center [282, 116] width 118 height 30
click at [261, 115] on button "Edit Bill" at bounding box center [260, 115] width 35 height 9
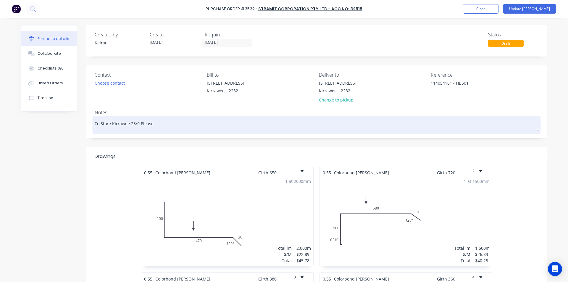
click at [520, 128] on textarea "To Store Kirrawee 25/9 Please" at bounding box center [317, 123] width 444 height 13
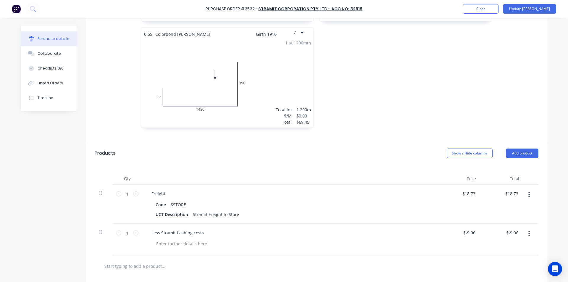
scroll to position [473, 0]
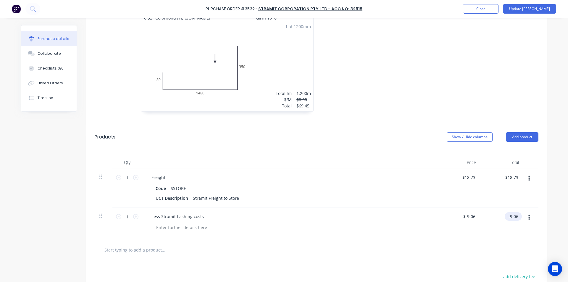
click at [509, 215] on input "-9.06" at bounding box center [512, 216] width 15 height 9
click at [509, 215] on input "-9.06" at bounding box center [513, 216] width 12 height 9
click at [488, 243] on div at bounding box center [317, 250] width 444 height 22
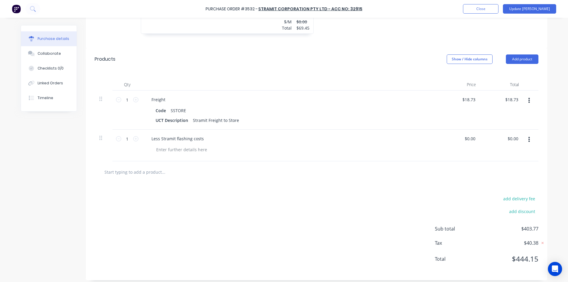
scroll to position [555, 0]
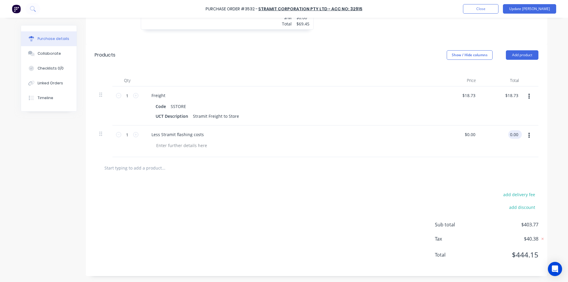
click at [512, 133] on input "0.00" at bounding box center [513, 134] width 11 height 9
click at [453, 154] on div "$-9.06 $0.00" at bounding box center [459, 141] width 43 height 32
click at [546, 8] on button "Update [PERSON_NAME]" at bounding box center [529, 8] width 53 height 9
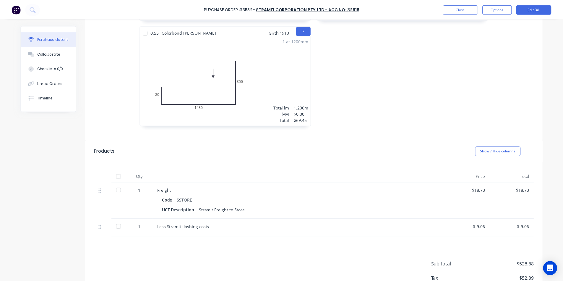
scroll to position [490, 0]
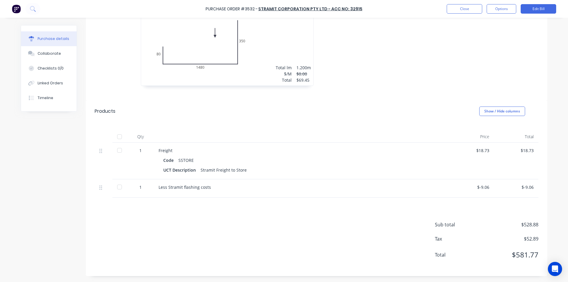
click at [325, 184] on div "Less Stramit flashing costs" at bounding box center [302, 188] width 296 height 18
click at [486, 190] on div "$-9.06" at bounding box center [472, 188] width 44 height 18
click at [545, 8] on button "Edit Bill" at bounding box center [537, 8] width 35 height 9
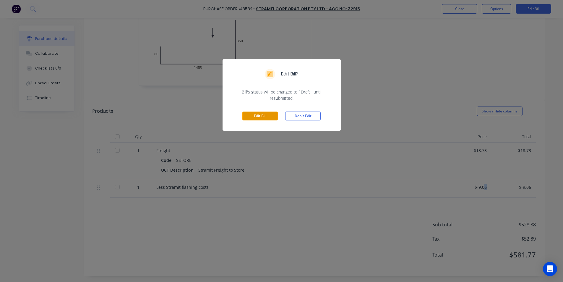
click at [260, 112] on button "Edit Bill" at bounding box center [260, 115] width 35 height 9
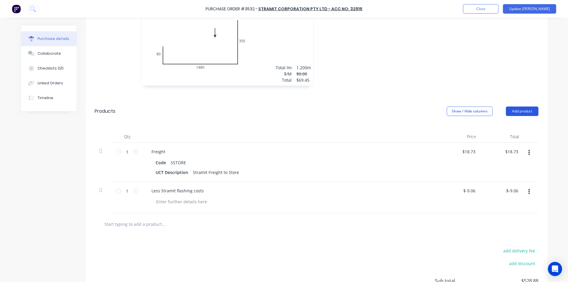
scroll to position [555, 0]
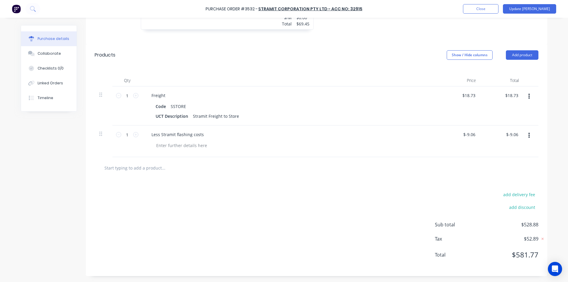
click at [528, 134] on button "button" at bounding box center [529, 135] width 14 height 11
click at [147, 165] on input "text" at bounding box center [163, 168] width 118 height 12
click at [131, 165] on input "text" at bounding box center [163, 168] width 118 height 12
click at [518, 55] on button "Add product" at bounding box center [522, 54] width 33 height 9
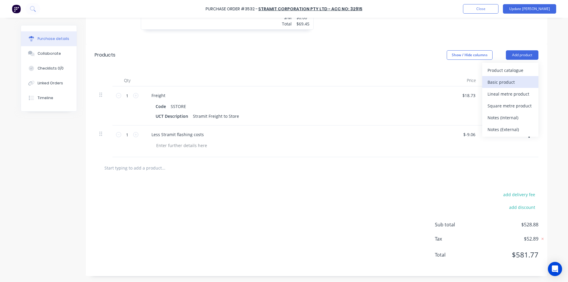
click at [508, 81] on div "Basic product" at bounding box center [510, 82] width 46 height 9
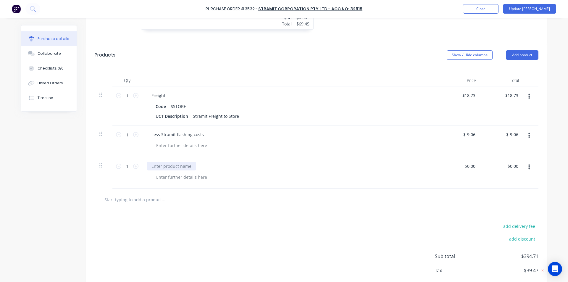
click at [155, 165] on div at bounding box center [171, 166] width 49 height 9
click at [512, 163] on input "0.00" at bounding box center [513, 166] width 11 height 9
click at [480, 210] on div "add delivery fee add discount Sub total $394.71 Tax $39.47 Total $434.18" at bounding box center [316, 258] width 461 height 97
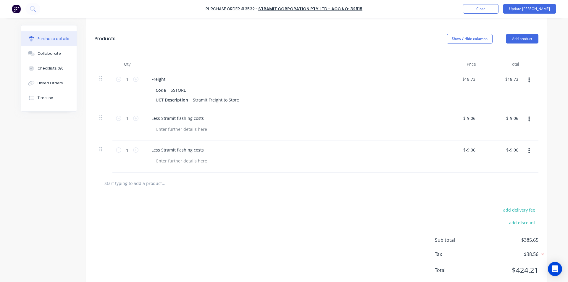
scroll to position [587, 0]
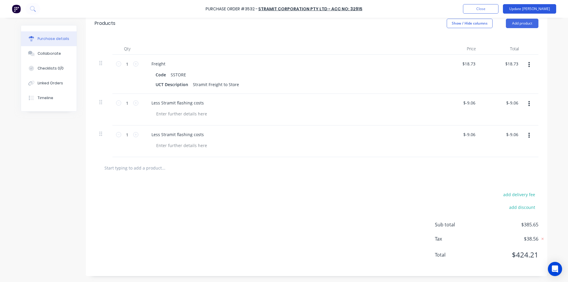
click at [538, 8] on button "Update [PERSON_NAME]" at bounding box center [529, 8] width 53 height 9
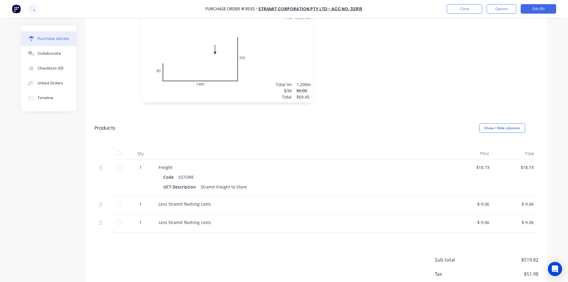
scroll to position [508, 0]
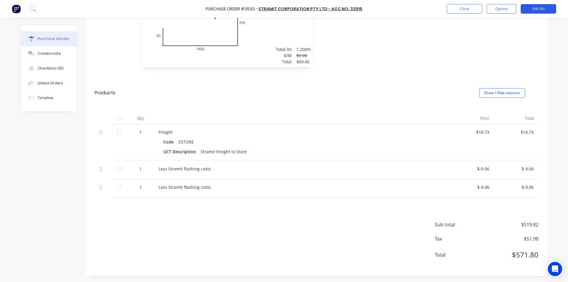
click at [536, 9] on button "Edit Bill" at bounding box center [537, 8] width 35 height 9
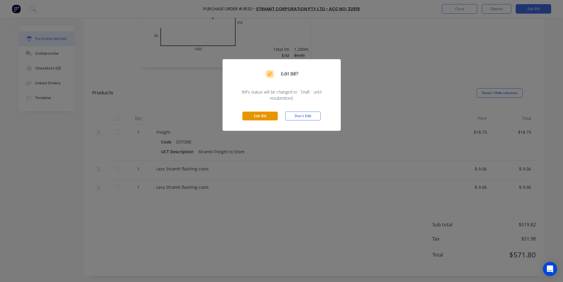
click at [268, 117] on button "Edit Bill" at bounding box center [260, 115] width 35 height 9
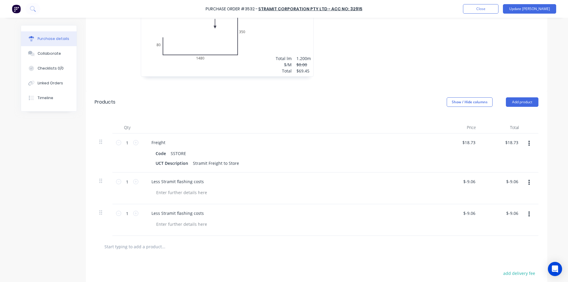
scroll to position [517, 0]
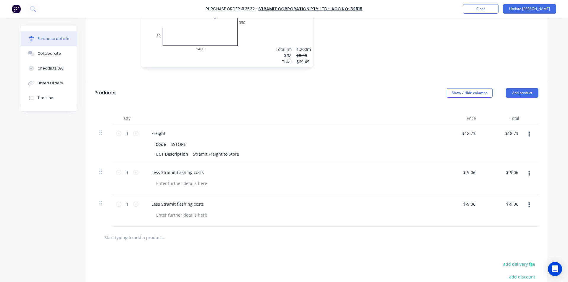
click at [528, 206] on icon "button" at bounding box center [528, 205] width 1 height 7
click at [503, 254] on button "Delete" at bounding box center [511, 256] width 50 height 12
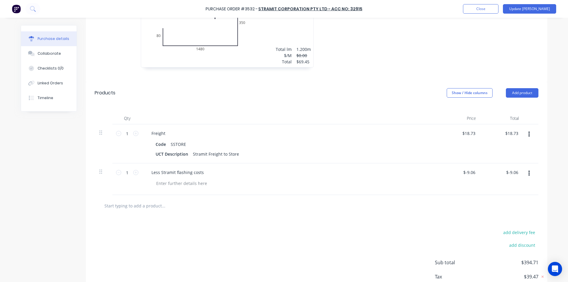
click at [383, 218] on div "add delivery fee add discount Sub total $394.71 Tax $39.47 Total $434.18" at bounding box center [316, 264] width 461 height 97
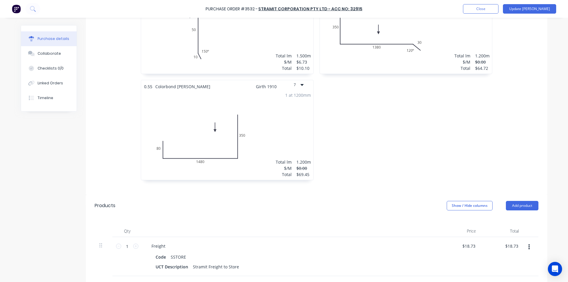
scroll to position [289, 0]
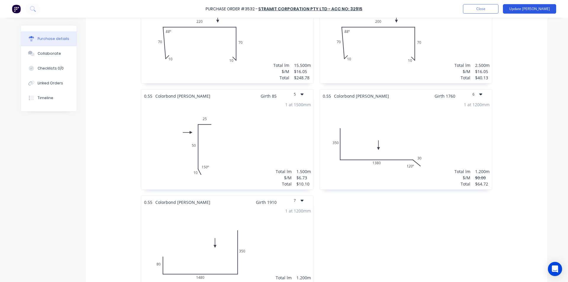
click at [539, 8] on button "Update [PERSON_NAME]" at bounding box center [529, 8] width 53 height 9
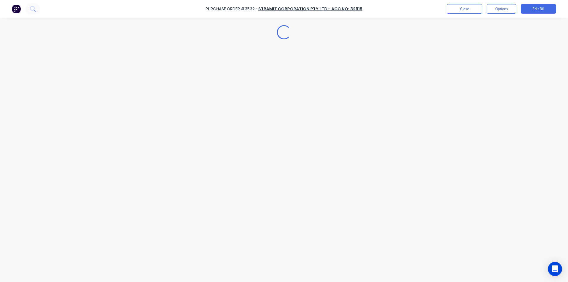
scroll to position [0, 0]
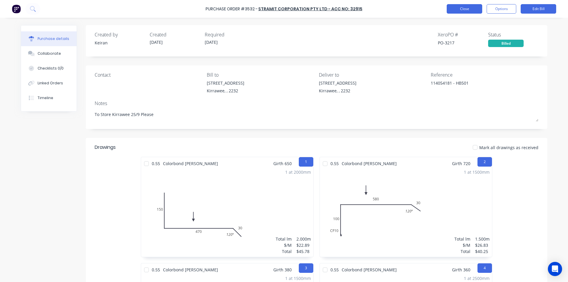
click at [465, 11] on button "Close" at bounding box center [464, 8] width 35 height 9
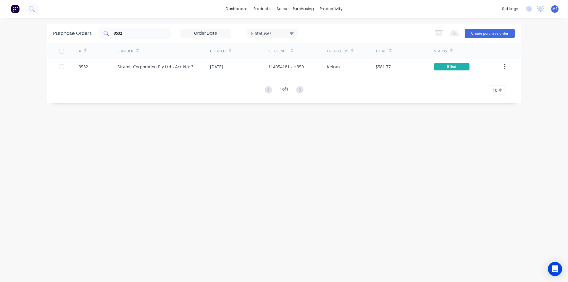
click at [134, 35] on input "3532" at bounding box center [137, 33] width 49 height 6
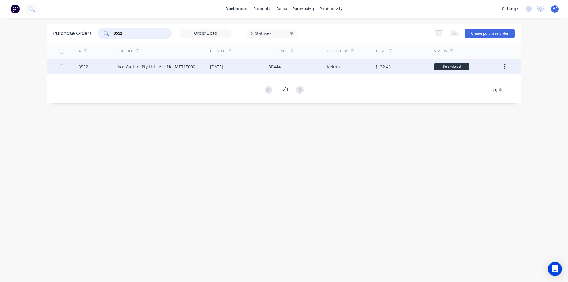
click at [167, 65] on div "Ace Gutters Pty Ltd - Acc No. MET15000" at bounding box center [156, 67] width 78 height 6
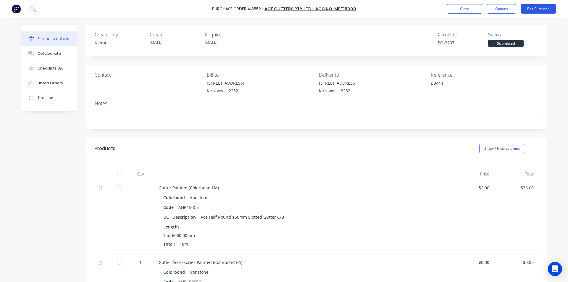
click at [545, 12] on button "Edit Purchase" at bounding box center [537, 8] width 35 height 9
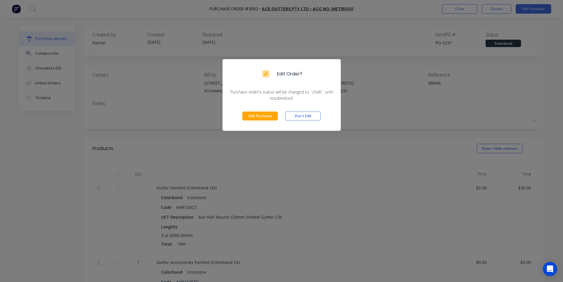
drag, startPoint x: 261, startPoint y: 113, endPoint x: 456, endPoint y: 97, distance: 195.2
click at [263, 112] on button "Edit Purchase" at bounding box center [260, 115] width 35 height 9
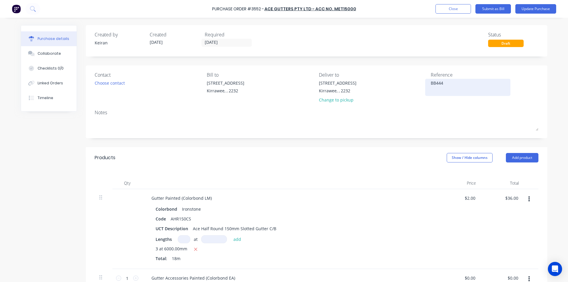
click at [447, 83] on textarea "BB444" at bounding box center [468, 86] width 74 height 13
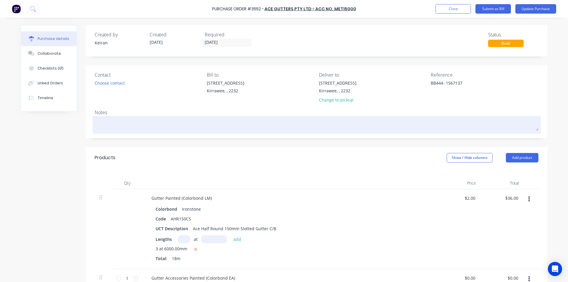
click at [418, 124] on textarea at bounding box center [317, 123] width 444 height 13
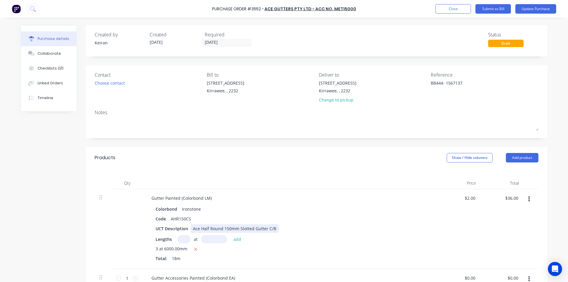
drag, startPoint x: 337, startPoint y: 230, endPoint x: 303, endPoint y: 239, distance: 34.9
click at [337, 230] on div "UCT Description Ace Half Round 150mm Slotted Gutter C/B" at bounding box center [288, 228] width 271 height 9
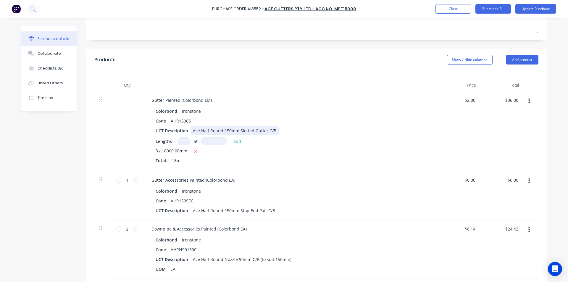
scroll to position [118, 0]
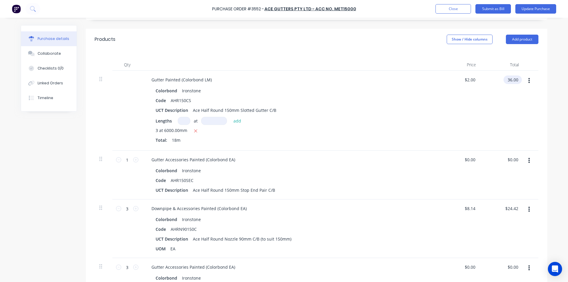
click at [512, 78] on input "36.00" at bounding box center [511, 79] width 16 height 9
click at [512, 78] on input "36.00" at bounding box center [513, 79] width 14 height 9
click at [513, 78] on input "36.00" at bounding box center [513, 79] width 14 height 9
click at [507, 156] on input "0.00" at bounding box center [513, 159] width 14 height 9
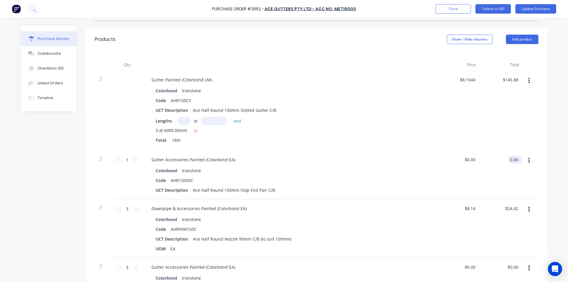
click at [509, 159] on input "0.00" at bounding box center [513, 159] width 11 height 9
click at [511, 207] on input "24.42" at bounding box center [511, 208] width 16 height 9
click at [511, 207] on input "24.42" at bounding box center [513, 208] width 14 height 9
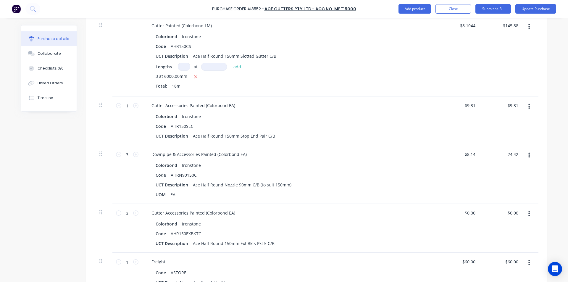
scroll to position [177, 0]
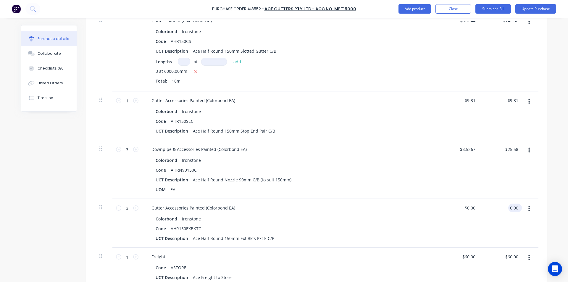
click at [511, 207] on input "0.00" at bounding box center [513, 207] width 11 height 9
click at [516, 208] on input "0.00" at bounding box center [513, 207] width 11 height 9
click at [416, 248] on div "Freight Code ASTORE UCT Description Ace Freight to Store" at bounding box center [290, 267] width 296 height 39
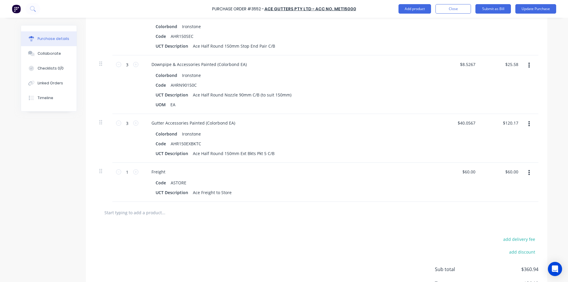
scroll to position [266, 0]
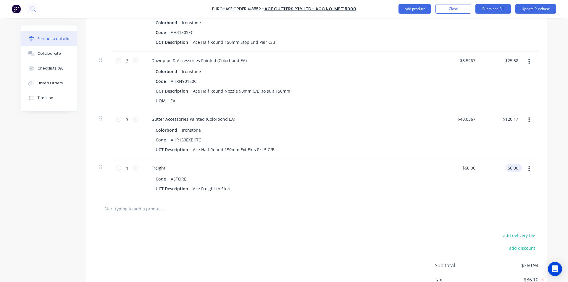
click at [511, 166] on input "60.00" at bounding box center [513, 168] width 14 height 9
click at [387, 184] on div "UCT Description Ace Freight to Store" at bounding box center [288, 188] width 271 height 9
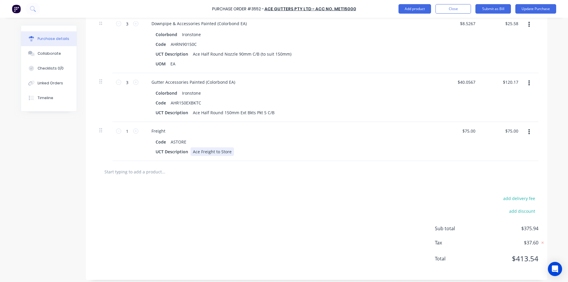
scroll to position [307, 0]
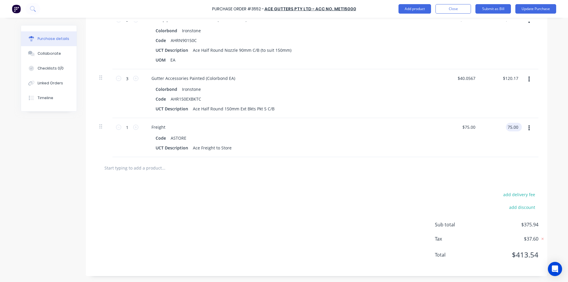
click at [511, 125] on input "75.00" at bounding box center [513, 127] width 14 height 9
click at [444, 154] on div "$80.00 $75.00" at bounding box center [459, 137] width 43 height 39
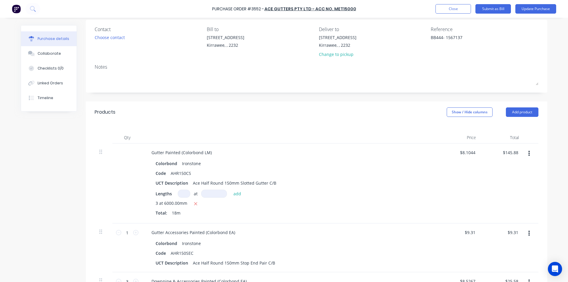
scroll to position [0, 0]
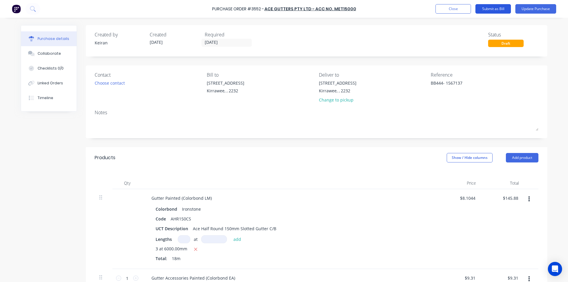
click at [495, 9] on button "Submit as Bill" at bounding box center [492, 8] width 35 height 9
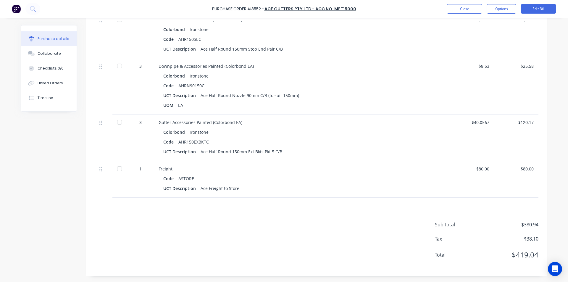
scroll to position [65, 0]
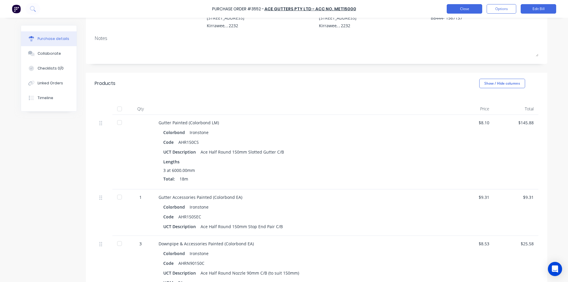
click at [469, 6] on button "Close" at bounding box center [464, 8] width 35 height 9
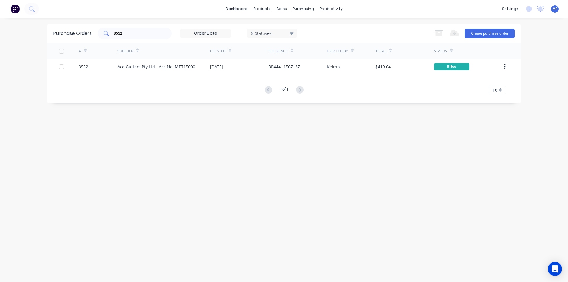
click at [130, 35] on input "3552" at bounding box center [137, 33] width 49 height 6
click at [126, 31] on input "3552" at bounding box center [137, 33] width 49 height 6
drag, startPoint x: 150, startPoint y: 189, endPoint x: 190, endPoint y: 112, distance: 86.3
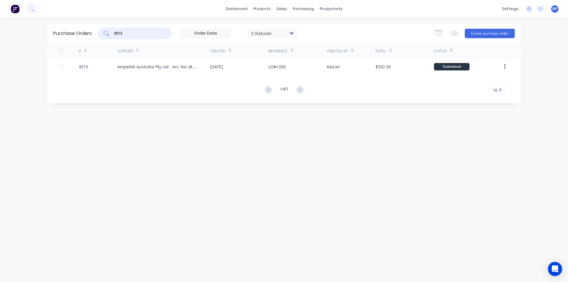
click at [150, 188] on div "Purchase Orders 3513 5 Statuses 5 Statuses Export to Excel (XLSX) Create purcha…" at bounding box center [283, 150] width 473 height 252
click at [139, 35] on input "3513" at bounding box center [137, 33] width 49 height 6
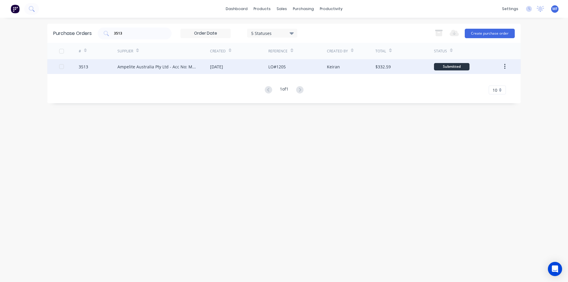
click at [161, 68] on div "Ampelite Australia Pty Ltd - Acc No: METSUP" at bounding box center [157, 67] width 81 height 6
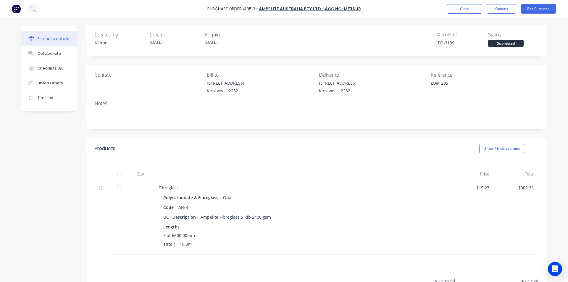
click at [520, 185] on div "$302.35" at bounding box center [516, 188] width 35 height 6
click at [540, 9] on button "Edit Purchase" at bounding box center [537, 8] width 35 height 9
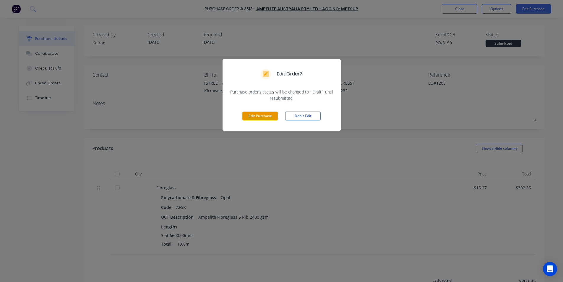
click at [252, 115] on button "Edit Purchase" at bounding box center [260, 115] width 35 height 9
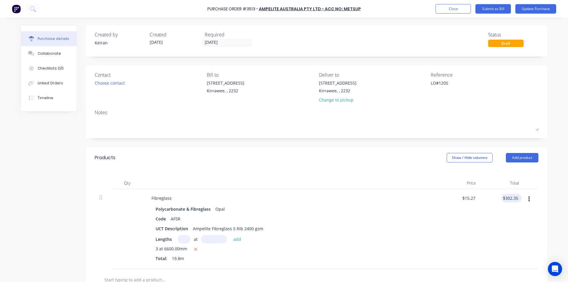
click at [501, 195] on div "$302.35 $302.35" at bounding box center [510, 198] width 18 height 9
click at [513, 199] on input "302.35" at bounding box center [510, 198] width 18 height 9
click at [513, 199] on input "302.35" at bounding box center [511, 198] width 16 height 9
click at [443, 212] on div "$14.8101 $14.8101" at bounding box center [459, 229] width 43 height 80
click at [497, 8] on button "Submit as Bill" at bounding box center [492, 8] width 35 height 9
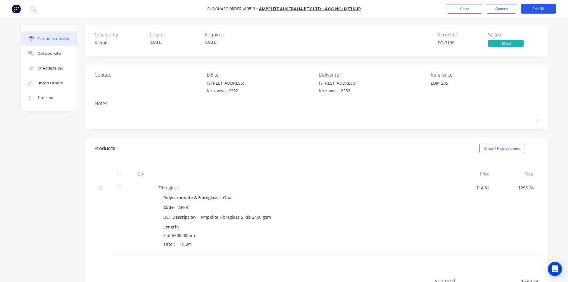
click at [535, 11] on button "Edit Bill" at bounding box center [537, 8] width 35 height 9
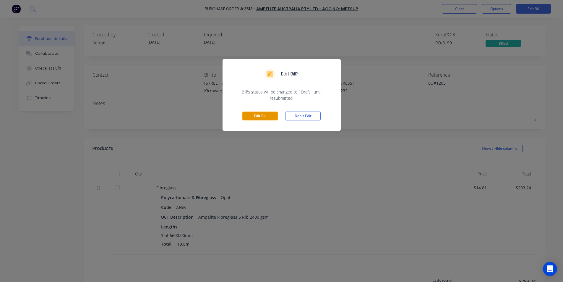
click at [258, 119] on button "Edit Bill" at bounding box center [260, 115] width 35 height 9
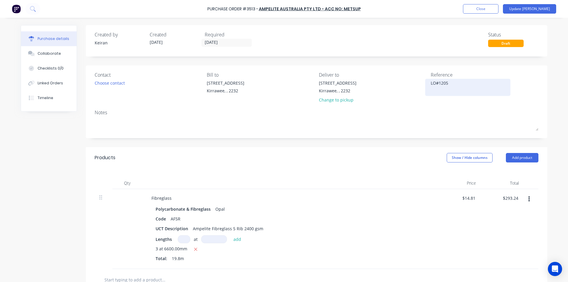
click at [453, 90] on textarea "LO#1205" at bounding box center [468, 86] width 74 height 13
click at [431, 78] on div "Reference LO#1205" at bounding box center [485, 88] width 108 height 35
click at [431, 80] on div "LO#1205" at bounding box center [468, 87] width 74 height 15
click at [434, 81] on textarea "LO#1205" at bounding box center [468, 86] width 74 height 13
click at [266, 180] on div at bounding box center [290, 183] width 296 height 12
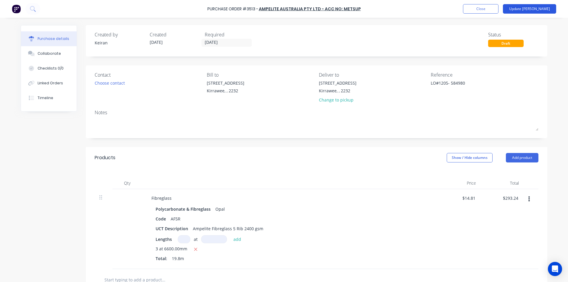
click at [538, 8] on button "Update [PERSON_NAME]" at bounding box center [529, 8] width 53 height 9
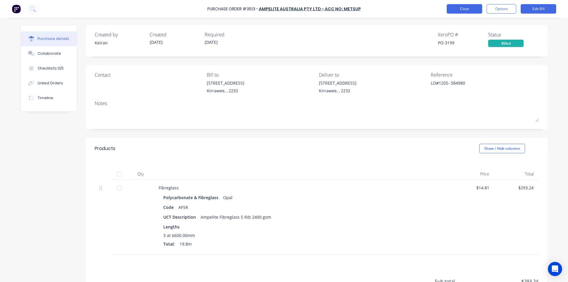
click at [473, 9] on button "Close" at bounding box center [464, 8] width 35 height 9
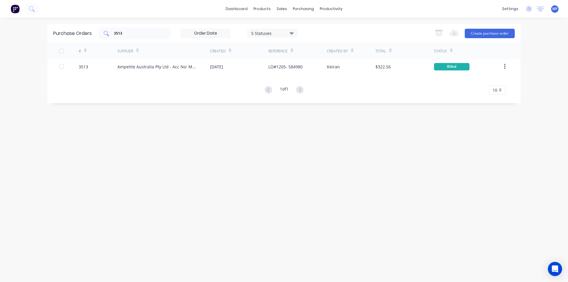
click at [136, 31] on input "3513" at bounding box center [137, 33] width 49 height 6
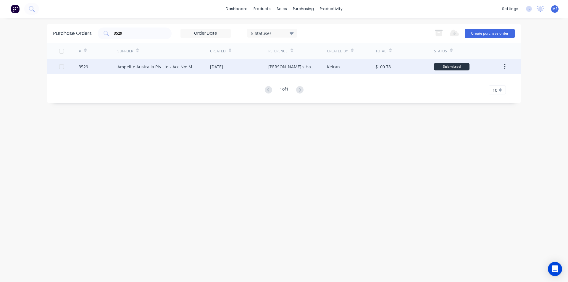
click at [98, 64] on div "3529" at bounding box center [98, 66] width 39 height 15
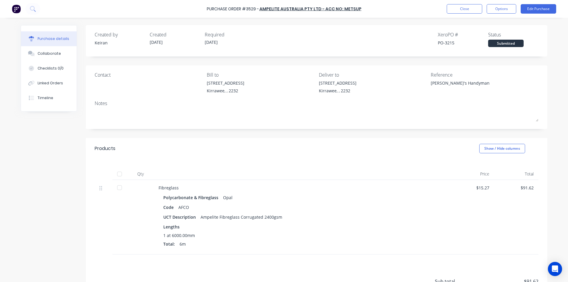
click at [528, 188] on div "$91.62" at bounding box center [516, 188] width 35 height 6
click at [529, 188] on div "$91.62" at bounding box center [516, 188] width 35 height 6
click at [551, 6] on button "Edit Purchase" at bounding box center [537, 8] width 35 height 9
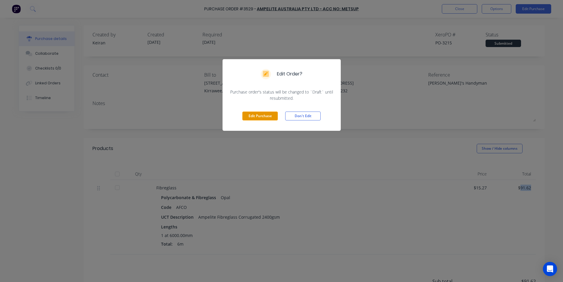
click at [258, 116] on button "Edit Purchase" at bounding box center [260, 115] width 35 height 9
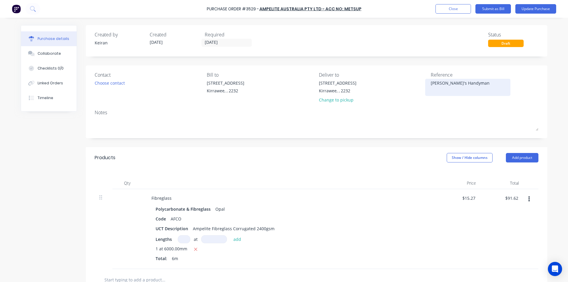
click at [492, 89] on textarea "[PERSON_NAME]'s Handyman" at bounding box center [468, 86] width 74 height 13
click at [506, 197] on input "91.62" at bounding box center [513, 198] width 14 height 9
click at [481, 215] on div "$88.86 88.86" at bounding box center [502, 229] width 43 height 80
click at [499, 10] on button "Submit as Bill" at bounding box center [492, 8] width 35 height 9
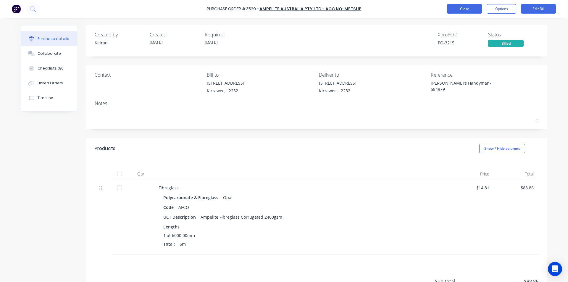
click at [471, 8] on button "Close" at bounding box center [464, 8] width 35 height 9
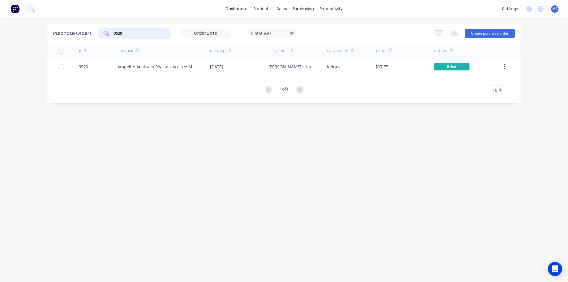
click at [130, 30] on input "3529" at bounding box center [137, 33] width 49 height 6
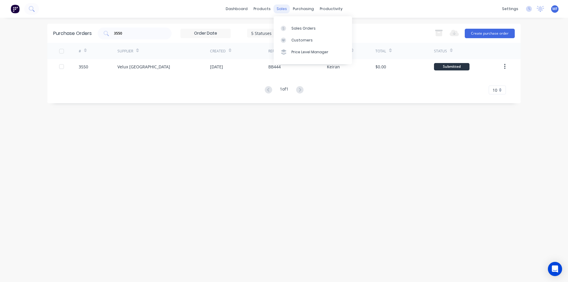
click at [279, 8] on div "sales" at bounding box center [282, 8] width 16 height 9
click at [297, 37] on link "Customers" at bounding box center [313, 40] width 78 height 12
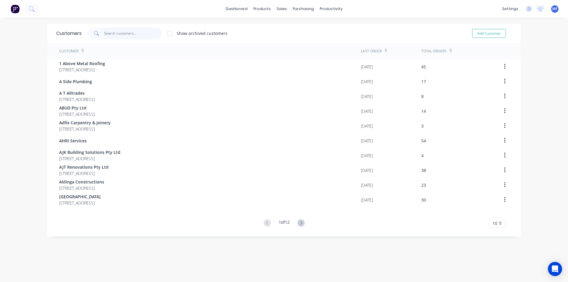
click at [141, 32] on input "text" at bounding box center [133, 34] width 58 height 12
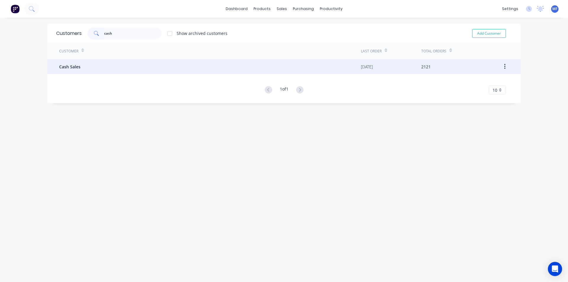
click at [94, 64] on div "Cash Sales" at bounding box center [210, 66] width 302 height 15
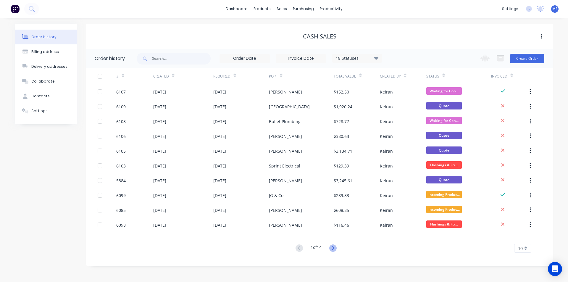
click at [334, 247] on icon at bounding box center [333, 248] width 2 height 4
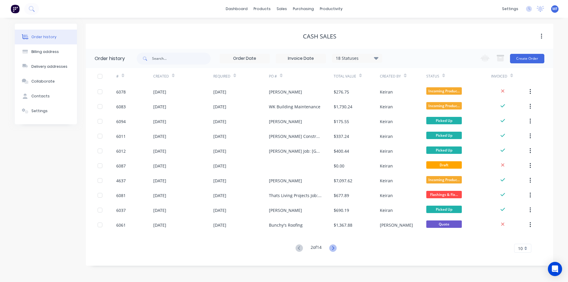
click at [333, 248] on icon at bounding box center [332, 247] width 7 height 7
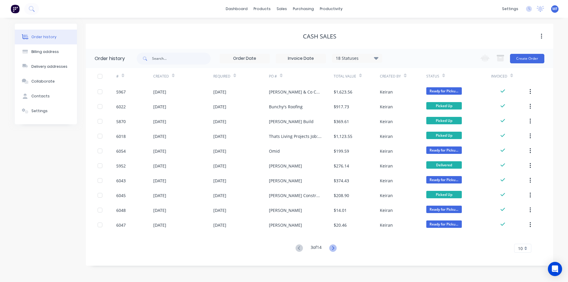
click at [332, 246] on icon at bounding box center [332, 247] width 7 height 7
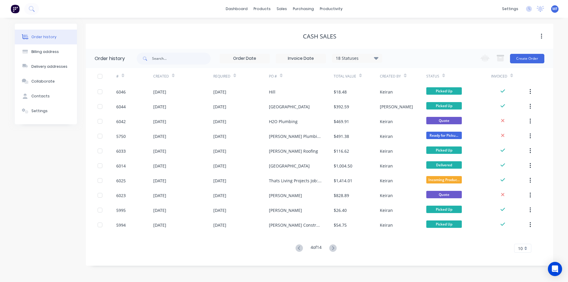
click at [298, 243] on div "# Created Required PO # Total Value Created By Status Invoiced 6046 [DATE] [DAT…" at bounding box center [316, 160] width 460 height 185
click at [378, 63] on div "18 Statuses Invoice Status Invoiced Not Invoiced Partial Order Status All Archi…" at bounding box center [259, 58] width 245 height 19
click at [377, 57] on icon at bounding box center [376, 58] width 4 height 3
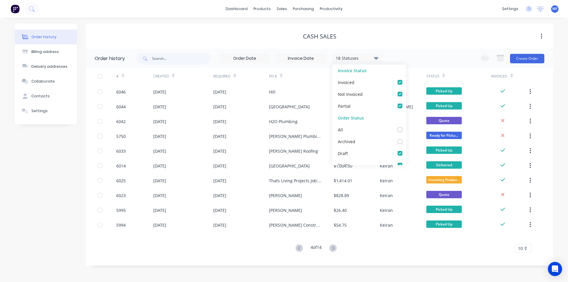
click at [376, 57] on icon at bounding box center [376, 58] width 4 height 3
click at [370, 32] on div "Cash Sales" at bounding box center [319, 36] width 467 height 11
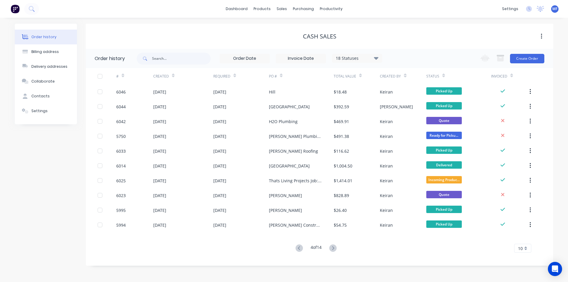
click at [361, 77] on icon at bounding box center [360, 75] width 3 height 4
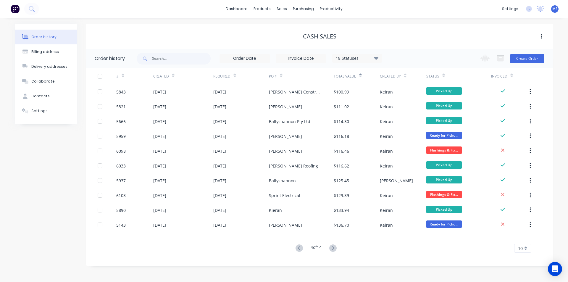
click at [361, 77] on icon at bounding box center [360, 75] width 3 height 4
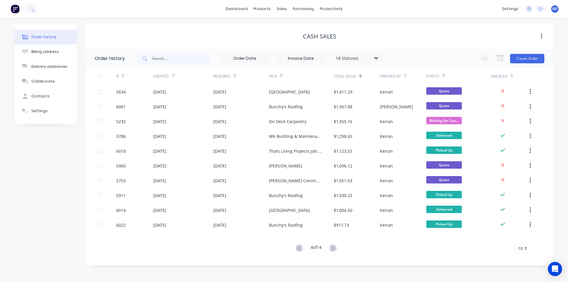
click at [361, 77] on icon at bounding box center [360, 75] width 3 height 4
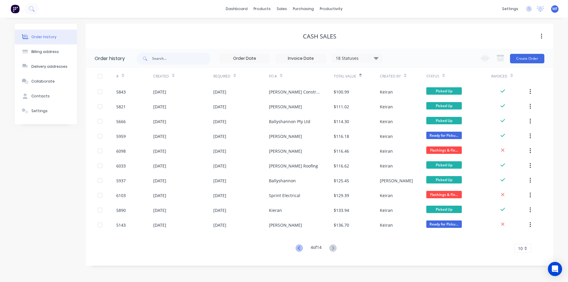
click at [297, 250] on icon at bounding box center [298, 247] width 7 height 7
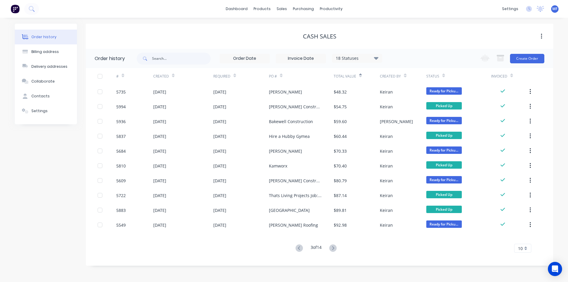
click at [297, 250] on icon at bounding box center [298, 247] width 7 height 7
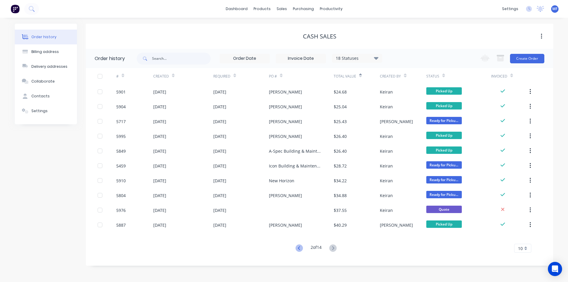
click at [297, 247] on icon at bounding box center [298, 247] width 7 height 7
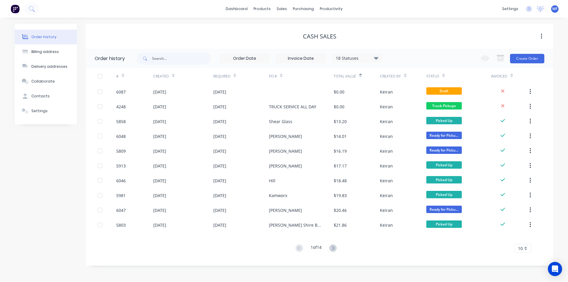
click at [331, 245] on button at bounding box center [332, 248] width 11 height 9
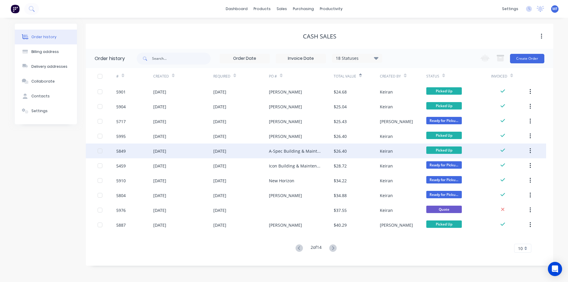
click at [299, 152] on div "A-Spec Building & Maintenance Services" at bounding box center [295, 151] width 53 height 6
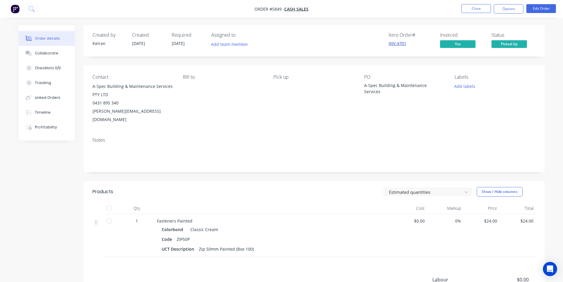
click at [398, 43] on link "INV-4701" at bounding box center [398, 44] width 18 height 6
click at [505, 11] on button "Options" at bounding box center [509, 8] width 30 height 9
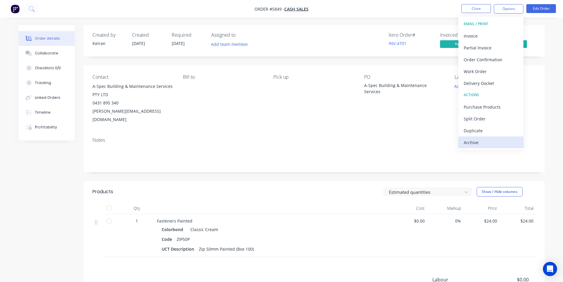
click at [478, 143] on div "Archive" at bounding box center [491, 142] width 54 height 9
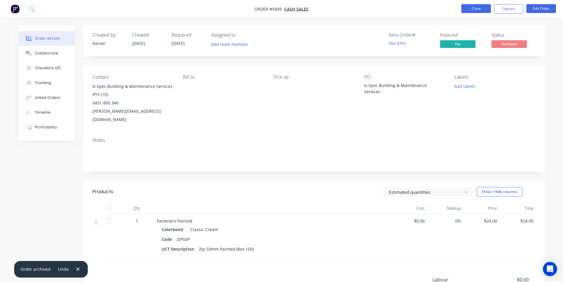
click at [479, 7] on button "Close" at bounding box center [477, 8] width 30 height 9
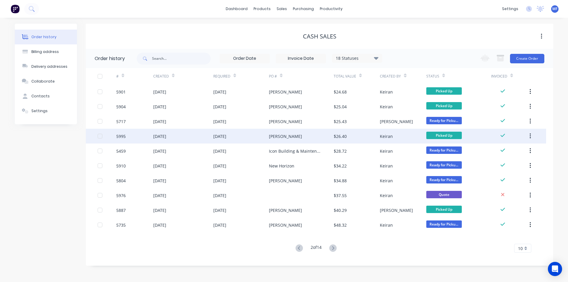
click at [313, 136] on div "[PERSON_NAME]" at bounding box center [301, 136] width 65 height 15
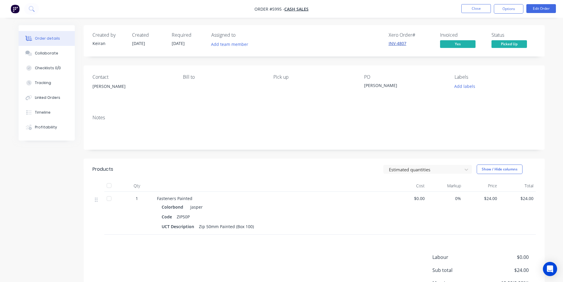
click at [400, 45] on link "INV-4807" at bounding box center [398, 44] width 18 height 6
click at [508, 8] on button "Options" at bounding box center [509, 8] width 30 height 9
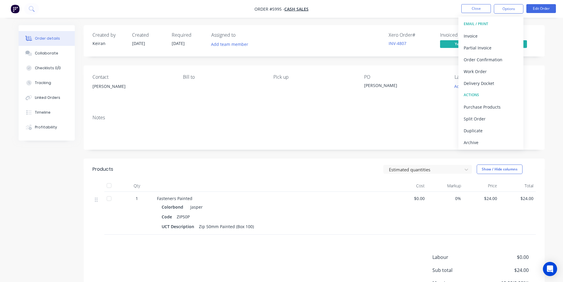
click at [483, 144] on div "Archive" at bounding box center [491, 142] width 54 height 9
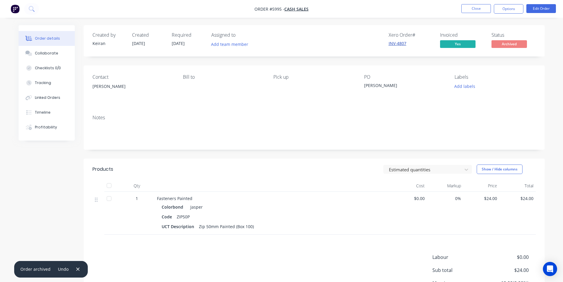
click at [401, 45] on link "INV-4807" at bounding box center [398, 44] width 18 height 6
click at [509, 12] on button "Options" at bounding box center [509, 8] width 30 height 9
click at [544, 108] on div "Contact [PERSON_NAME] [PERSON_NAME] to Pick up PO [PERSON_NAME] Labels Add labe…" at bounding box center [314, 87] width 461 height 45
click at [481, 9] on button "Close" at bounding box center [477, 8] width 30 height 9
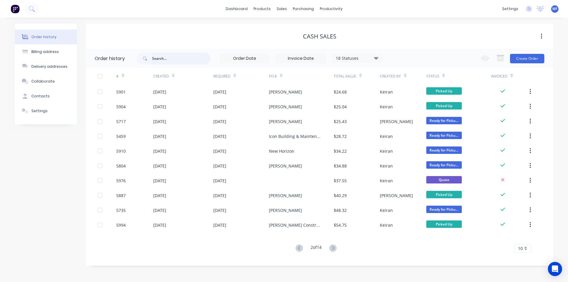
click at [167, 57] on input "text" at bounding box center [181, 59] width 59 height 12
click at [303, 10] on div "purchasing" at bounding box center [303, 8] width 27 height 9
click at [309, 23] on link "Purchase Orders" at bounding box center [328, 28] width 78 height 12
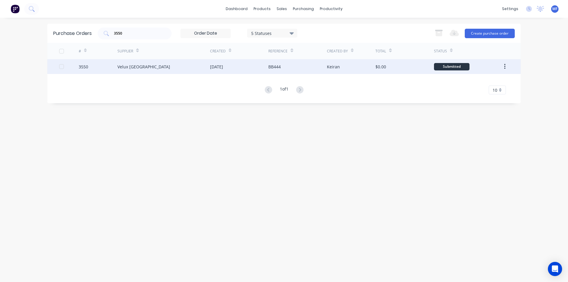
click at [137, 65] on div "Velux [GEOGRAPHIC_DATA]" at bounding box center [143, 67] width 53 height 6
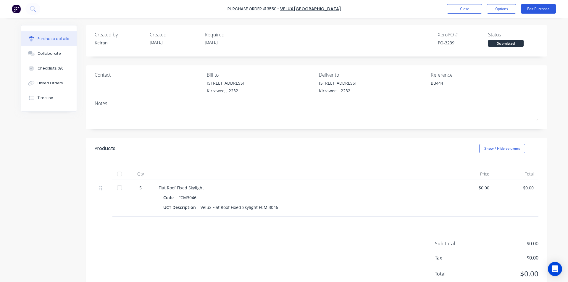
click at [531, 8] on button "Edit Purchase" at bounding box center [537, 8] width 35 height 9
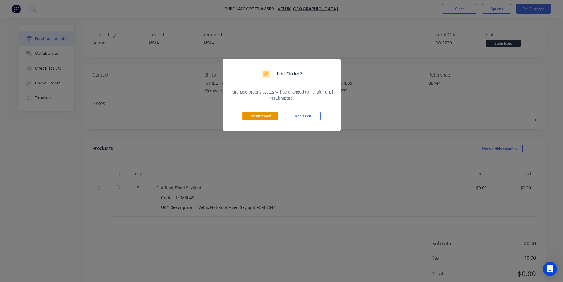
click at [267, 115] on button "Edit Purchase" at bounding box center [260, 115] width 35 height 9
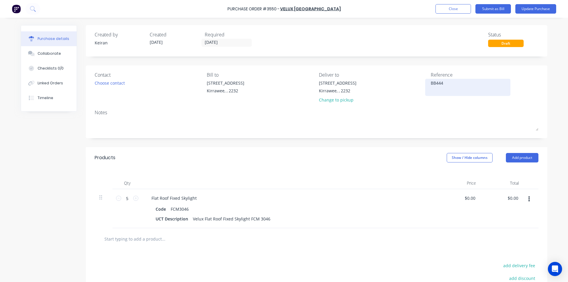
click at [455, 85] on textarea "BB444" at bounding box center [468, 86] width 74 height 13
drag, startPoint x: 408, startPoint y: 209, endPoint x: 414, endPoint y: 208, distance: 5.7
click at [409, 209] on div "Code FCM3046" at bounding box center [288, 209] width 271 height 9
click at [510, 197] on input "0.00" at bounding box center [513, 198] width 11 height 9
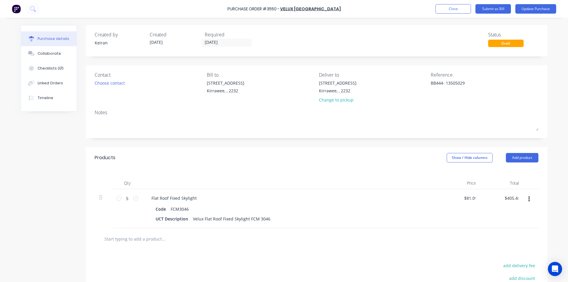
click at [497, 228] on div at bounding box center [317, 239] width 444 height 22
click at [498, 8] on button "Submit as Bill" at bounding box center [492, 8] width 35 height 9
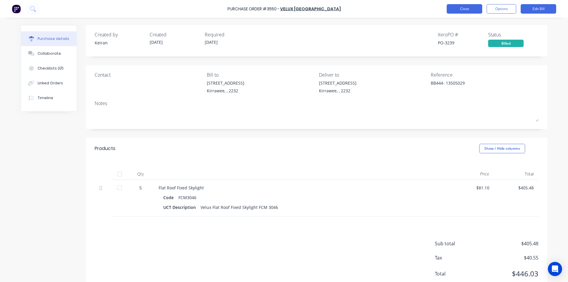
click at [474, 9] on button "Close" at bounding box center [464, 8] width 35 height 9
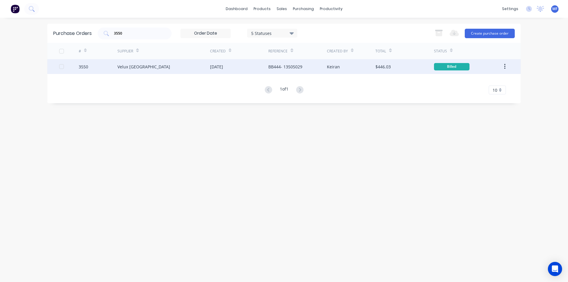
click at [140, 70] on div "Velux [GEOGRAPHIC_DATA]" at bounding box center [163, 66] width 93 height 15
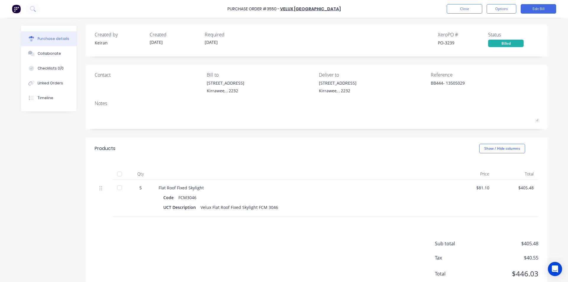
scroll to position [19, 0]
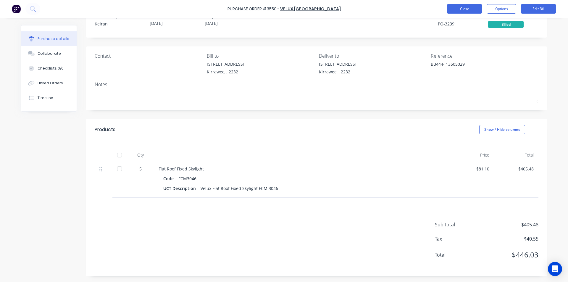
drag, startPoint x: 473, startPoint y: 10, endPoint x: 472, endPoint y: 7, distance: 3.2
click at [472, 7] on button "Close" at bounding box center [464, 8] width 35 height 9
